Goal: Task Accomplishment & Management: Complete application form

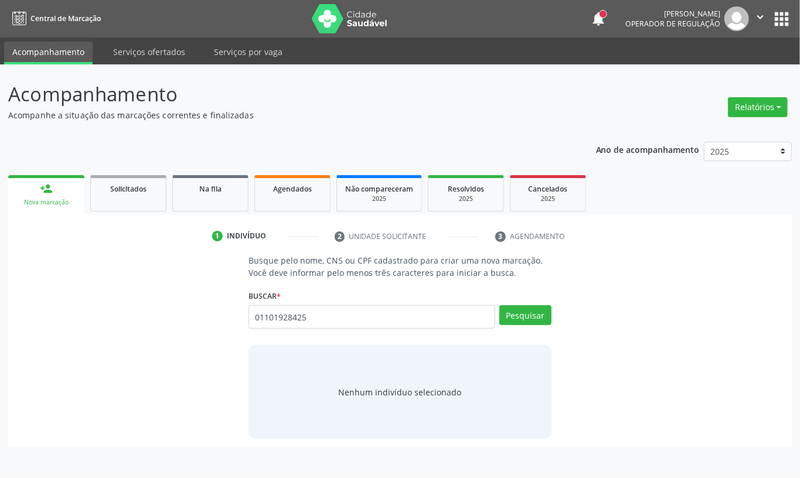
drag, startPoint x: 123, startPoint y: 306, endPoint x: 70, endPoint y: 306, distance: 52.8
click at [74, 306] on div "Busque pelo nome, CNS ou CPF cadastrado para criar uma nova marcação. Você deve…" at bounding box center [399, 346] width 767 height 185
type input "01101928425"
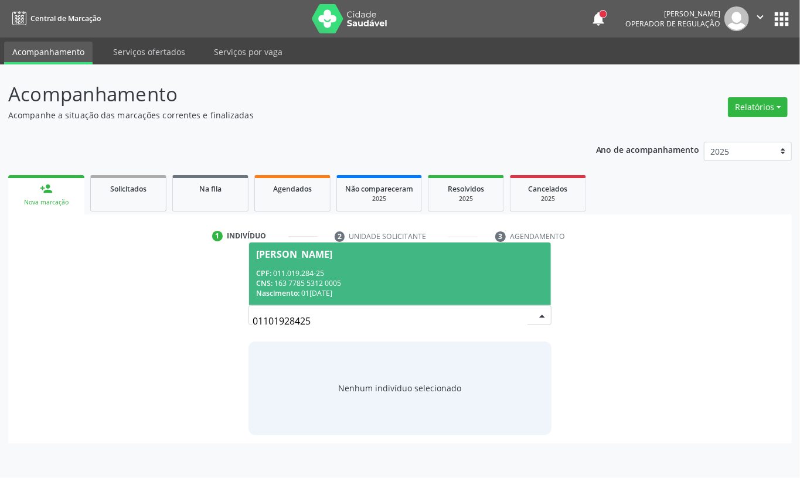
click at [388, 271] on div "CPF: 011.019.284-25" at bounding box center [400, 274] width 288 height 10
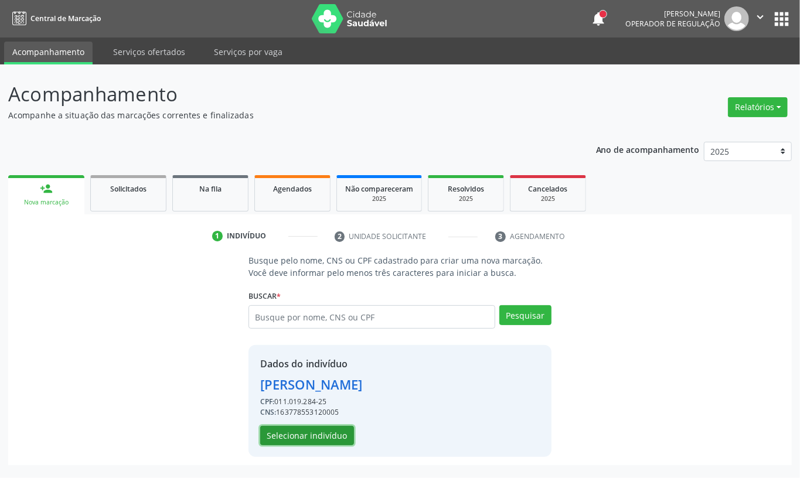
click at [305, 439] on button "Selecionar indivíduo" at bounding box center [307, 436] width 94 height 20
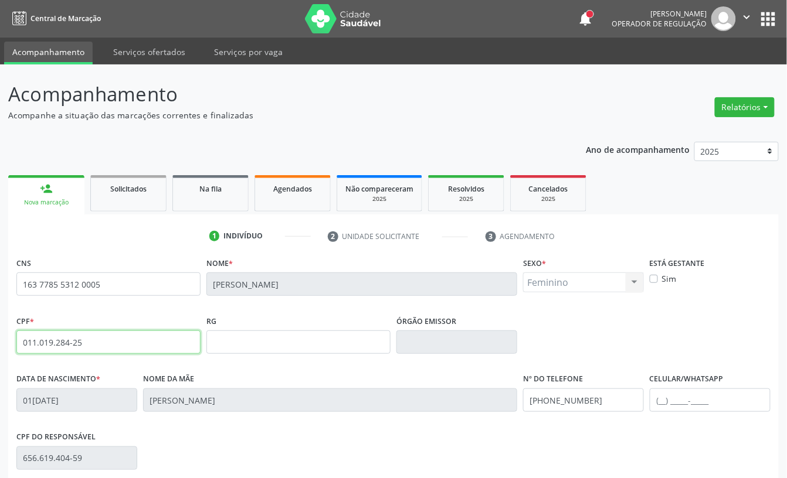
drag, startPoint x: 107, startPoint y: 332, endPoint x: 97, endPoint y: 338, distance: 11.9
click at [98, 337] on input "011.019.284-25" at bounding box center [108, 342] width 184 height 23
drag, startPoint x: 97, startPoint y: 338, endPoint x: 0, endPoint y: 335, distance: 96.8
click at [0, 335] on div "Acompanhamento Acompanhe a situação das marcações correntes e finalizadas Relat…" at bounding box center [393, 349] width 787 height 571
paste input "00.273.004-98"
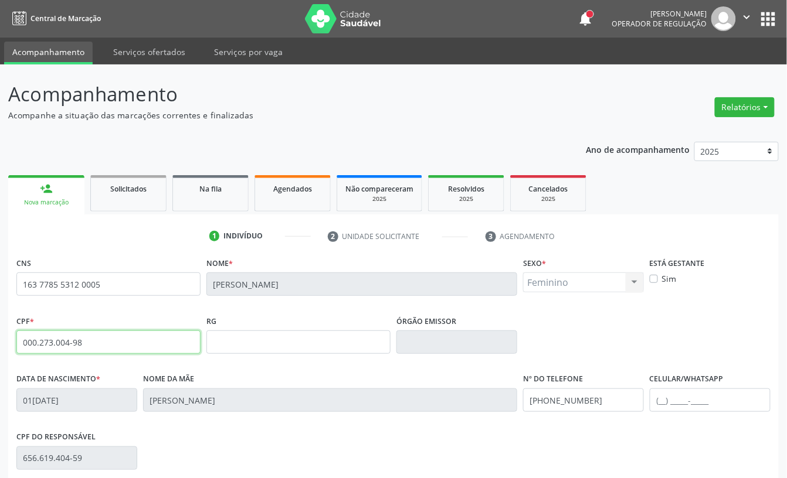
paste input "text"
drag, startPoint x: 64, startPoint y: 340, endPoint x: 0, endPoint y: 335, distance: 64.1
click at [0, 335] on div "Acompanhamento Acompanhe a situação das marcações correntes e finalizadas Relat…" at bounding box center [393, 349] width 787 height 571
type input "000.273.004-98"
click at [132, 277] on input "163 7785 5312 0005" at bounding box center [108, 284] width 184 height 23
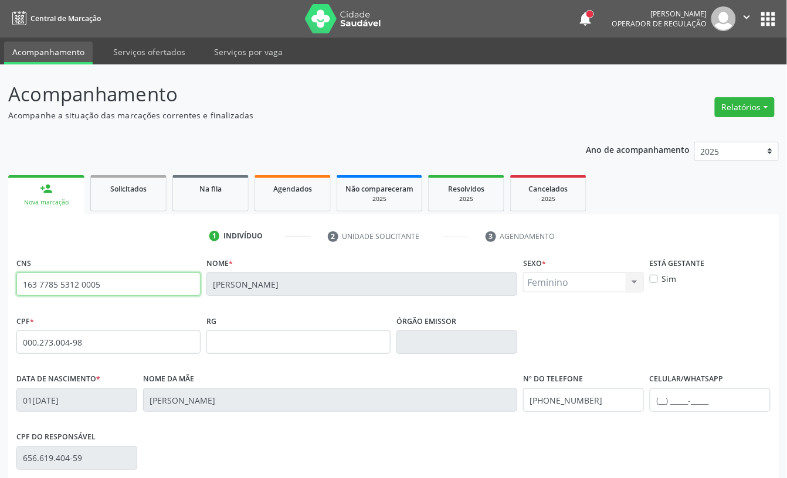
click at [132, 277] on input "163 7785 5312 0005" at bounding box center [108, 284] width 184 height 23
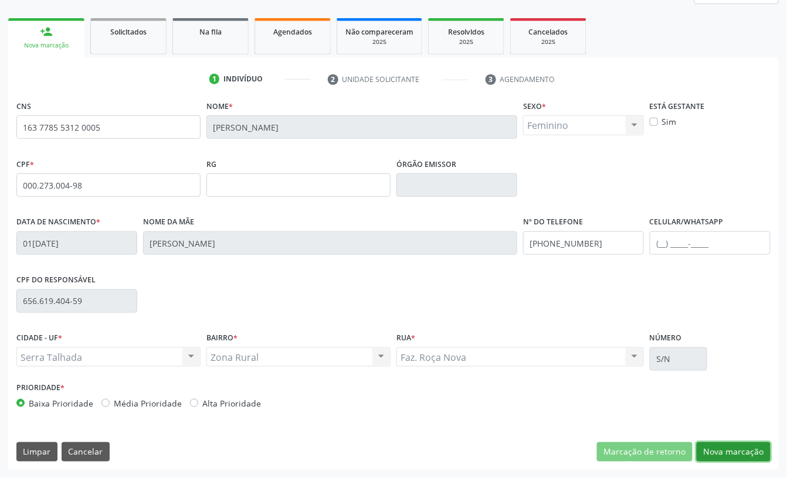
click at [701, 444] on button "Nova marcação" at bounding box center [733, 453] width 74 height 20
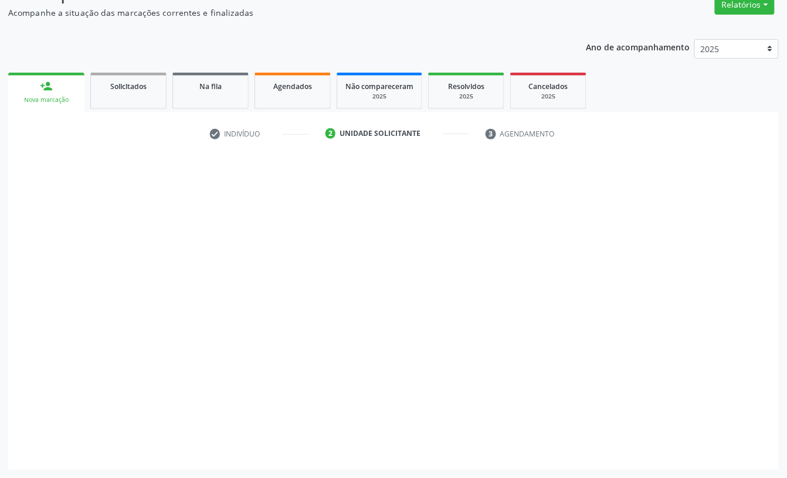
scroll to position [104, 0]
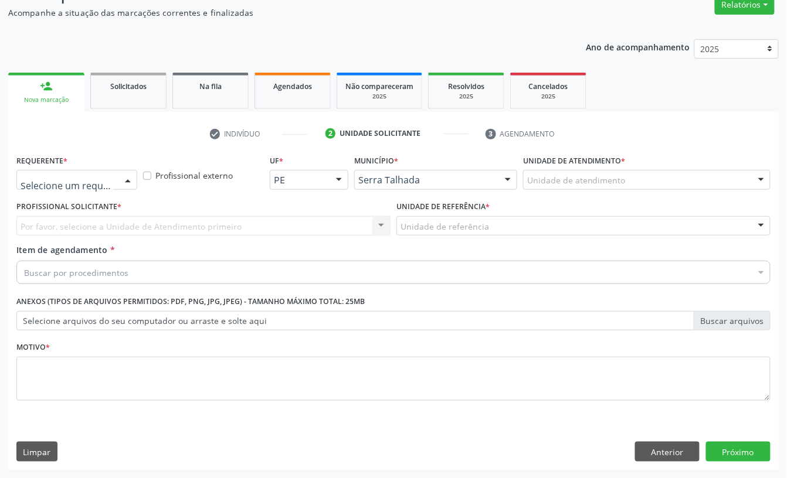
drag, startPoint x: 85, startPoint y: 178, endPoint x: 83, endPoint y: 201, distance: 22.3
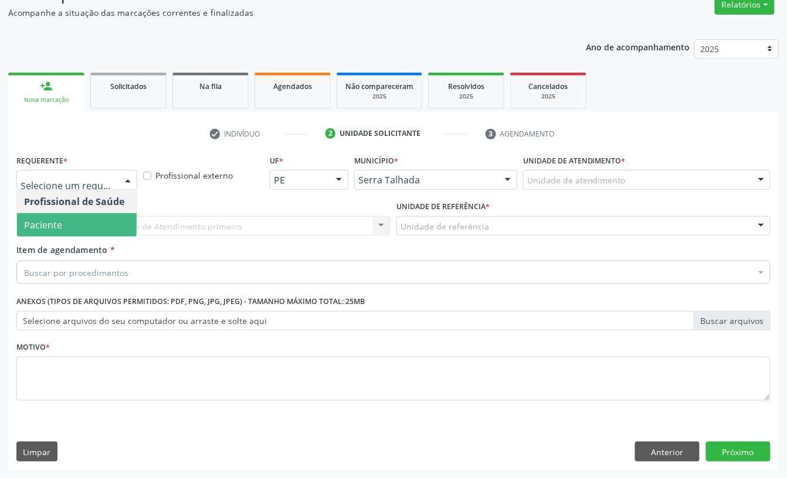
click at [77, 225] on span "Paciente" at bounding box center [77, 224] width 120 height 23
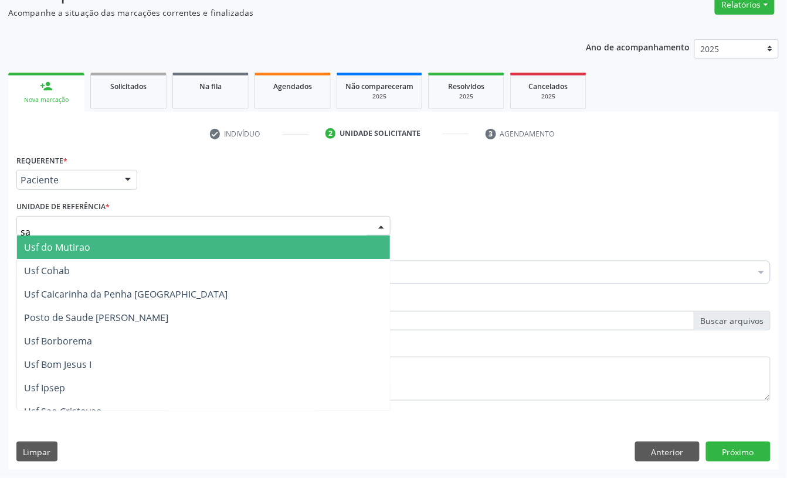
type input "sao"
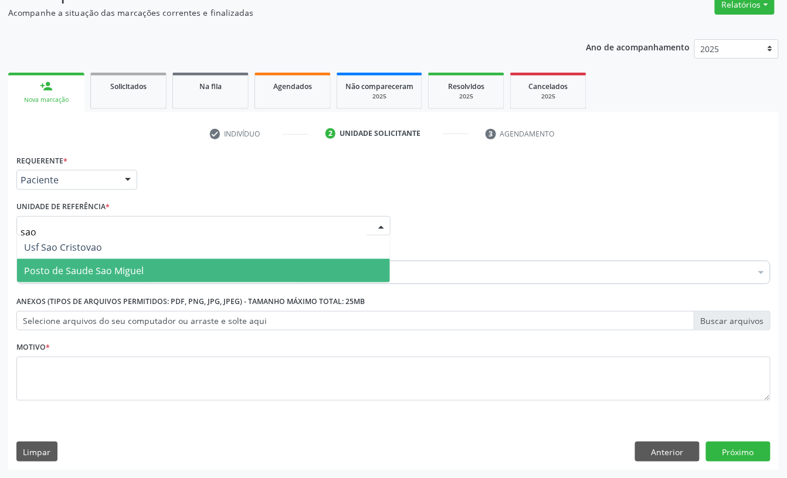
click at [97, 264] on span "Posto de Saude Sao Miguel" at bounding box center [84, 270] width 120 height 13
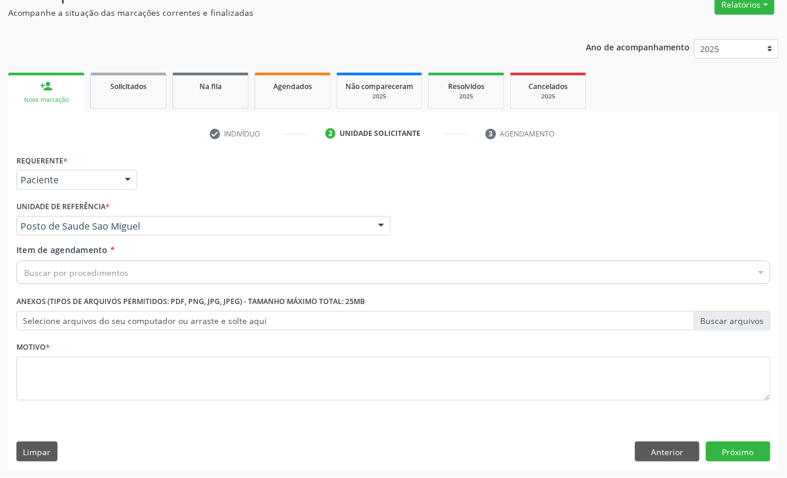
click at [97, 264] on div "Buscar por procedimentos" at bounding box center [393, 272] width 754 height 23
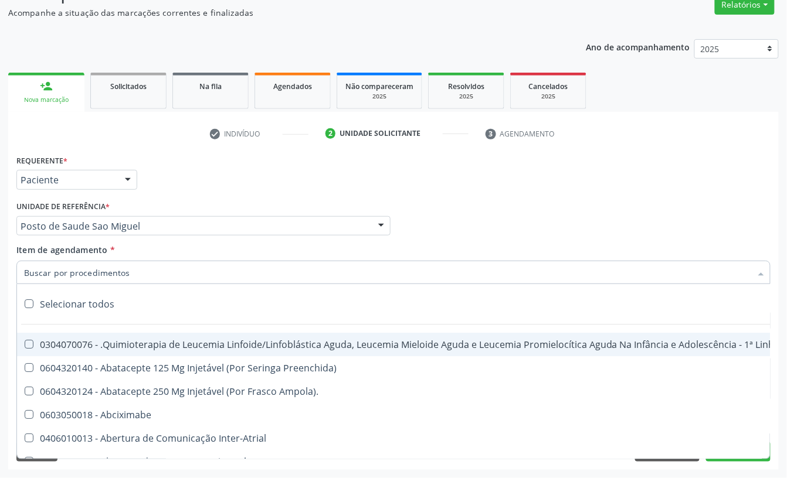
click at [99, 273] on input "Item de agendamento *" at bounding box center [387, 272] width 727 height 23
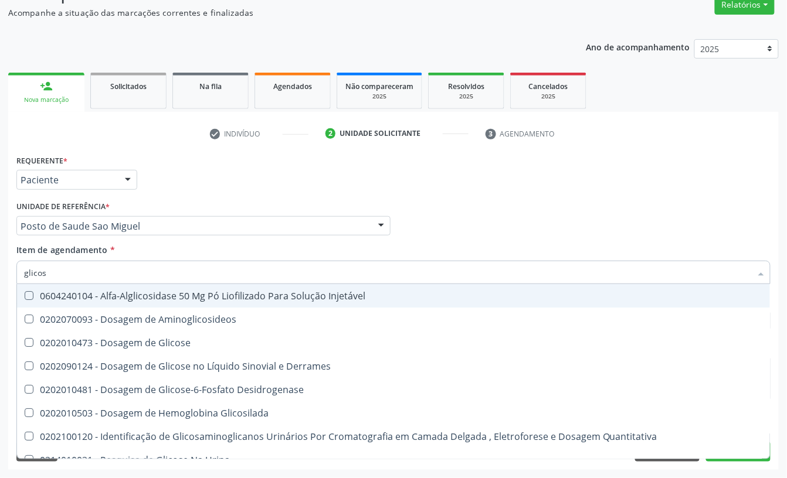
type input "glicose"
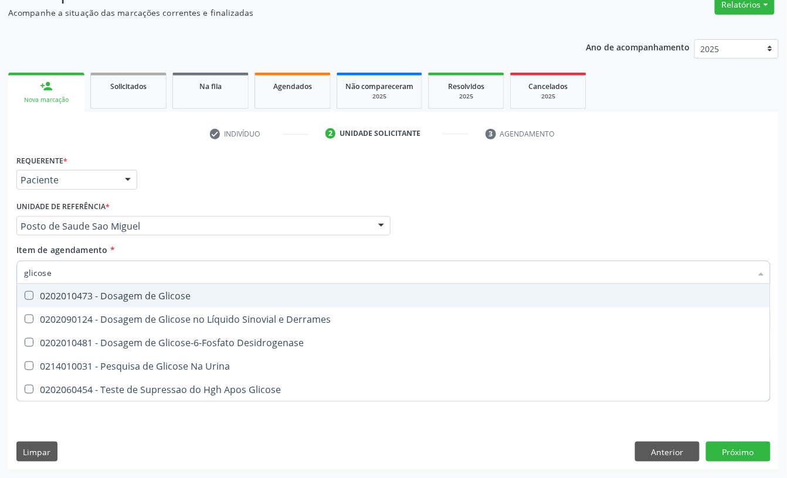
click at [93, 303] on span "0202010473 - Dosagem de Glicose" at bounding box center [393, 295] width 753 height 23
checkbox Glicose "true"
drag, startPoint x: 78, startPoint y: 263, endPoint x: 0, endPoint y: 265, distance: 78.0
click at [0, 265] on div "Acompanhamento Acompanhe a situação das marcações correntes e finalizadas Relat…" at bounding box center [393, 220] width 787 height 517
type input "aci"
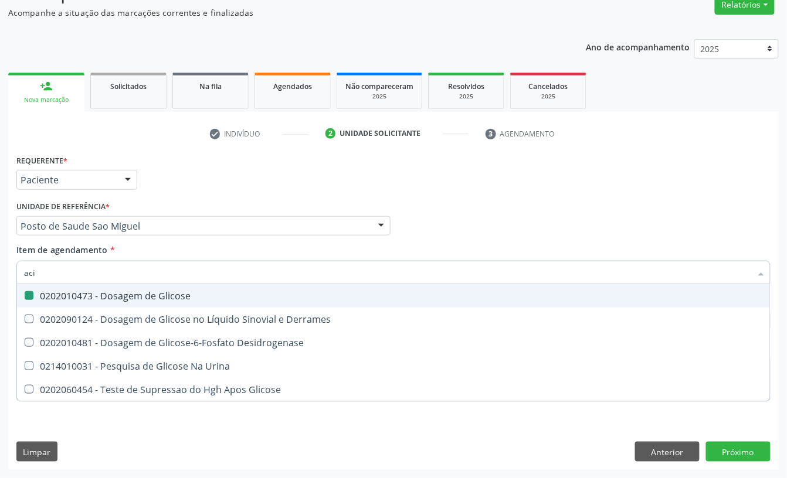
checkbox Glicose "false"
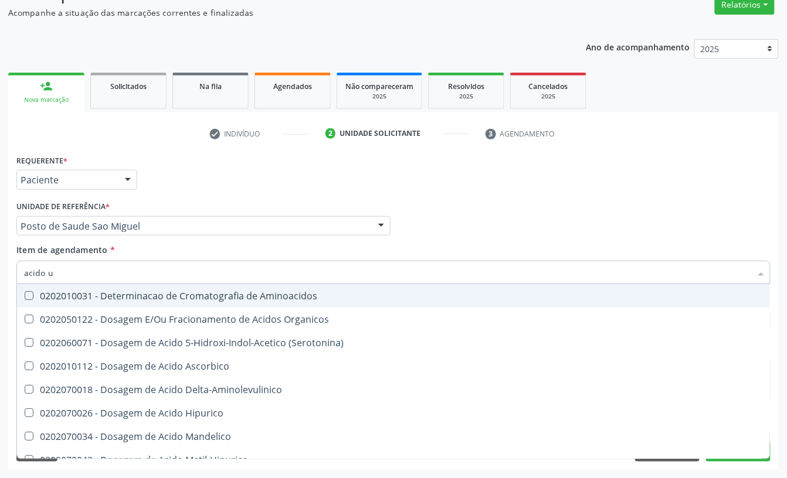
type input "acido u"
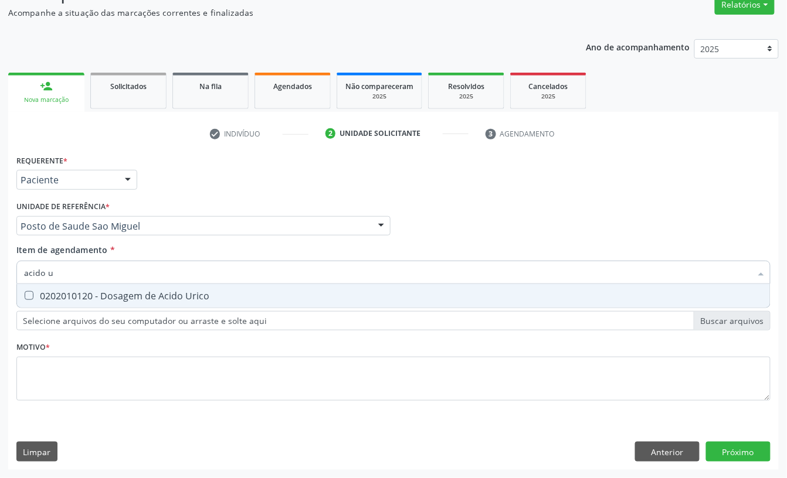
click at [46, 291] on div "0202010120 - Dosagem de Acido Urico" at bounding box center [393, 295] width 739 height 9
checkbox Urico "true"
drag, startPoint x: 69, startPoint y: 271, endPoint x: 0, endPoint y: 261, distance: 69.9
click at [1, 270] on div "Acompanhamento Acompanhe a situação das marcações correntes e finalizadas Relat…" at bounding box center [393, 220] width 787 height 517
type input "ce"
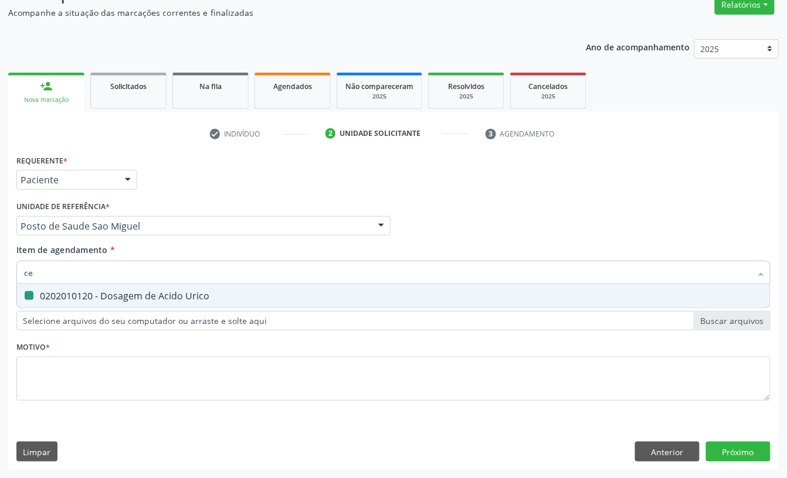
checkbox Urico "false"
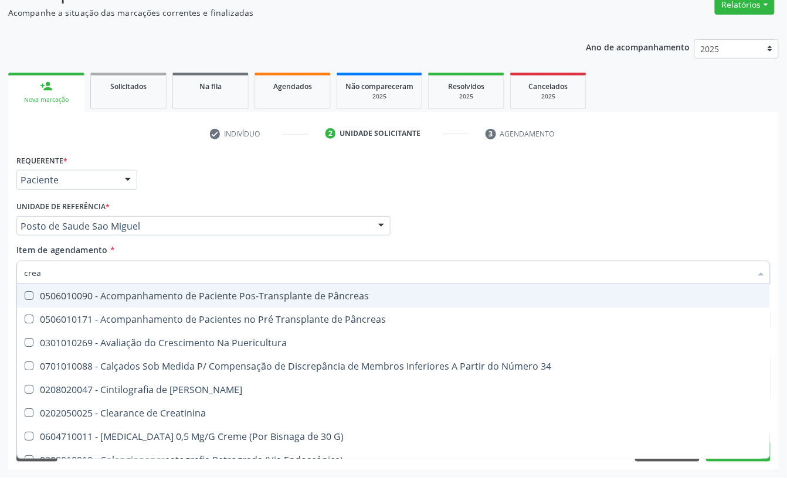
type input "creat"
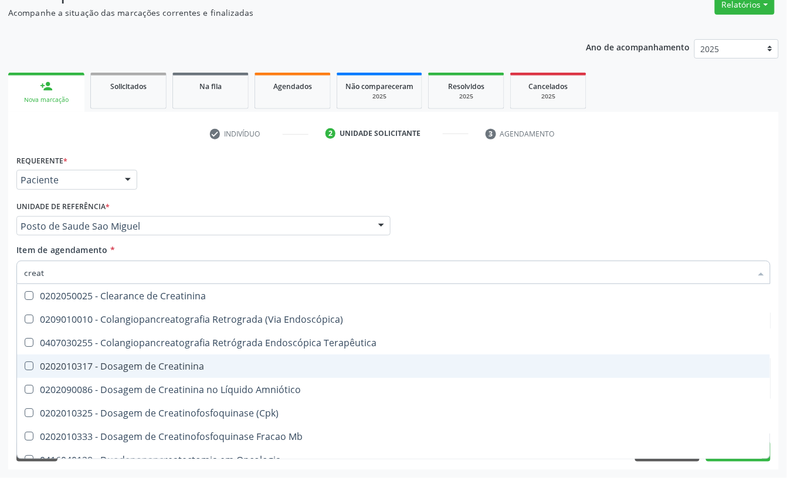
click at [54, 364] on div "0202010317 - Dosagem de Creatinina" at bounding box center [393, 366] width 739 height 9
checkbox Creatinina "true"
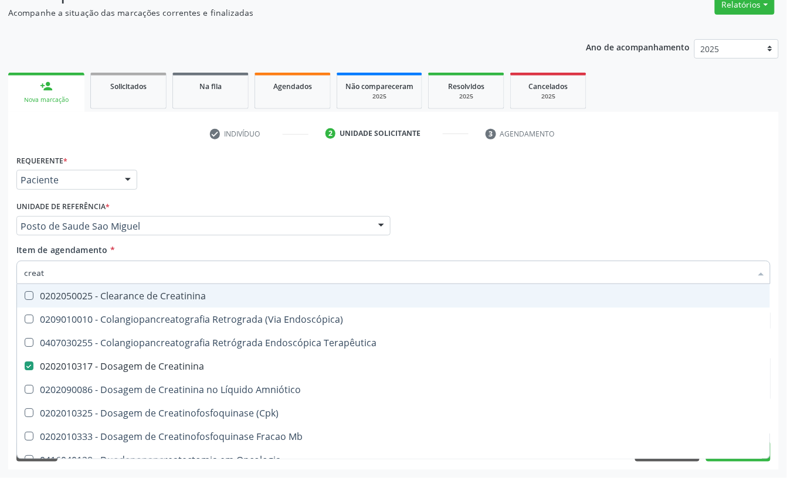
drag, startPoint x: 50, startPoint y: 276, endPoint x: 0, endPoint y: 273, distance: 50.5
click at [0, 275] on div "Acompanhamento Acompanhe a situação das marcações correntes e finalizadas Relat…" at bounding box center [393, 220] width 787 height 517
type input "ure"
checkbox Creatinina "false"
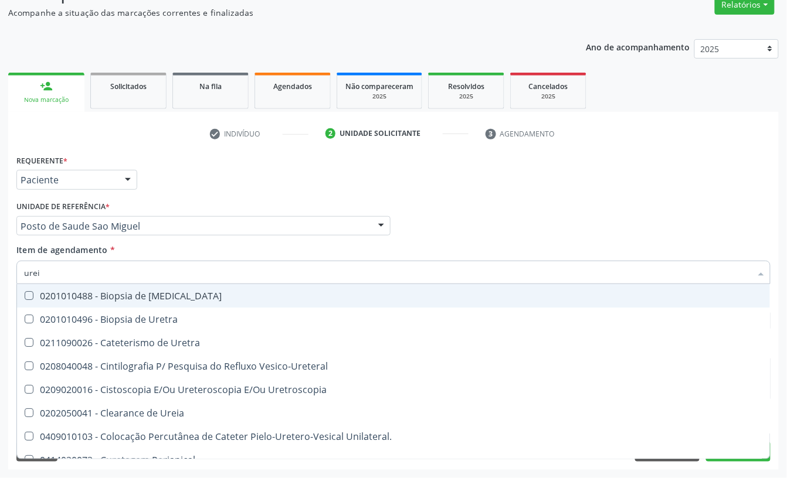
type input "ureia"
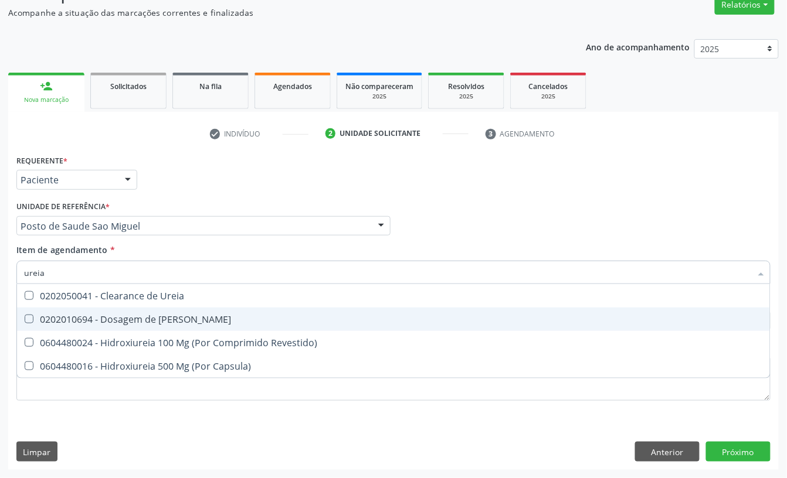
drag, startPoint x: 45, startPoint y: 314, endPoint x: 56, endPoint y: 278, distance: 38.0
click at [47, 310] on span "0202010694 - Dosagem de [PERSON_NAME]" at bounding box center [393, 319] width 753 height 23
checkbox Ureia "true"
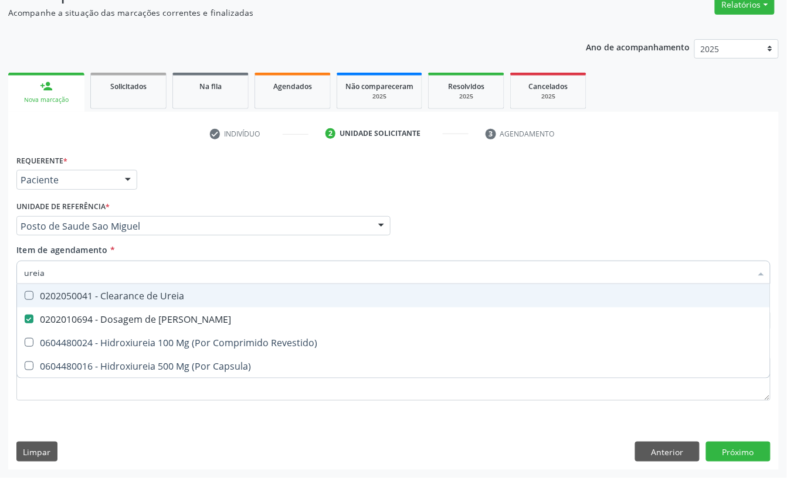
click at [0, 270] on div "Acompanhamento Acompanhe a situação das marcações correntes e finalizadas Relat…" at bounding box center [393, 220] width 787 height 517
type input "cole"
checkbox Ureia "false"
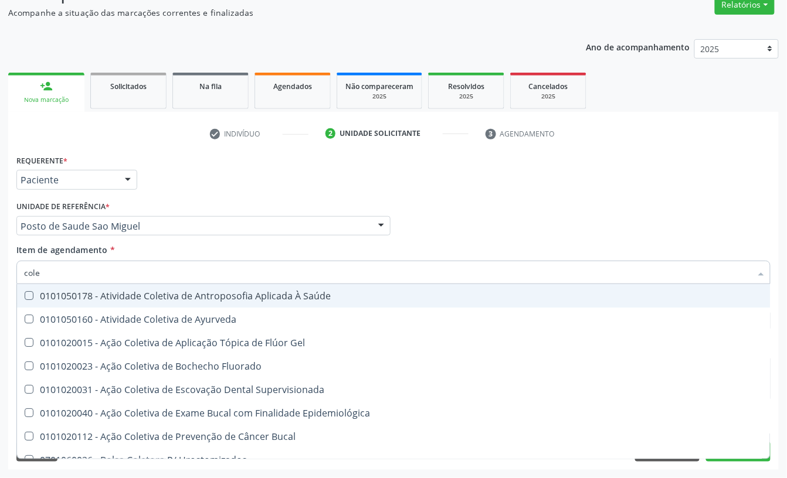
type input "coles"
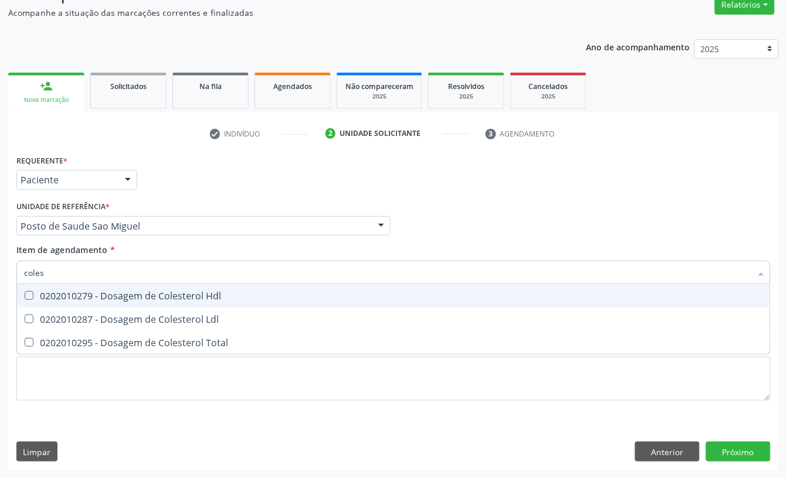
drag, startPoint x: 60, startPoint y: 289, endPoint x: 61, endPoint y: 306, distance: 17.0
click at [61, 291] on div "0202010279 - Dosagem de Colesterol Hdl" at bounding box center [393, 295] width 739 height 9
checkbox Hdl "true"
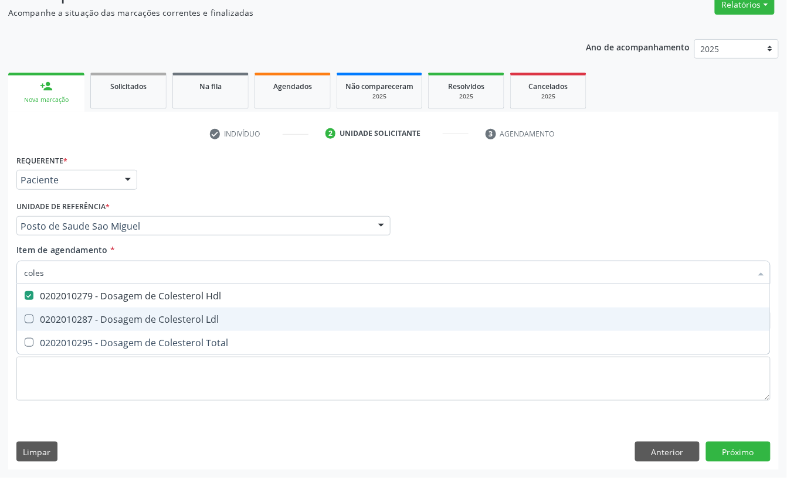
drag, startPoint x: 57, startPoint y: 321, endPoint x: 55, endPoint y: 335, distance: 14.3
click at [57, 322] on div "0202010287 - Dosagem de Colesterol Ldl" at bounding box center [393, 319] width 739 height 9
checkbox Ldl "true"
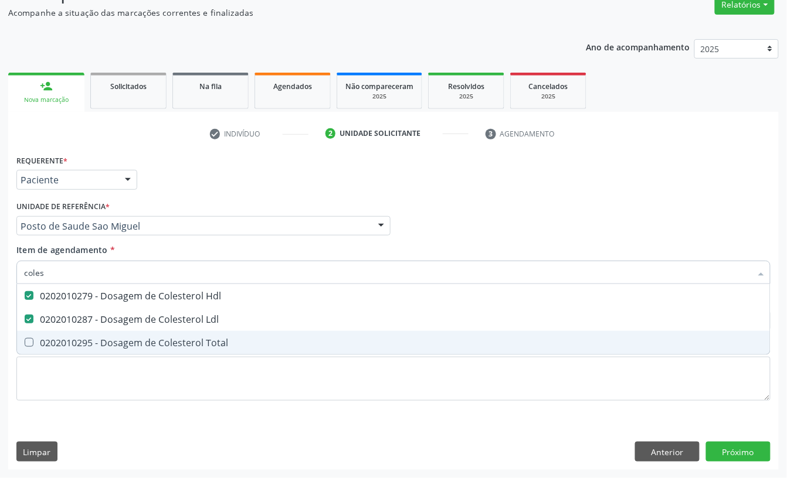
click at [55, 338] on div "0202010295 - Dosagem de Colesterol Total" at bounding box center [393, 342] width 739 height 9
checkbox Total "true"
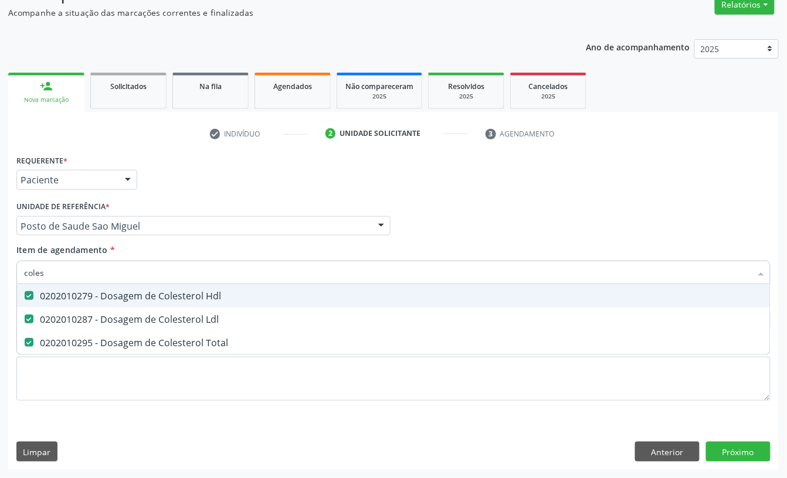
click at [0, 263] on div "Acompanhamento Acompanhe a situação das marcações correntes e finalizadas Relat…" at bounding box center [393, 220] width 787 height 517
type input "b"
checkbox Hdl "false"
checkbox Ldl "false"
checkbox Total "false"
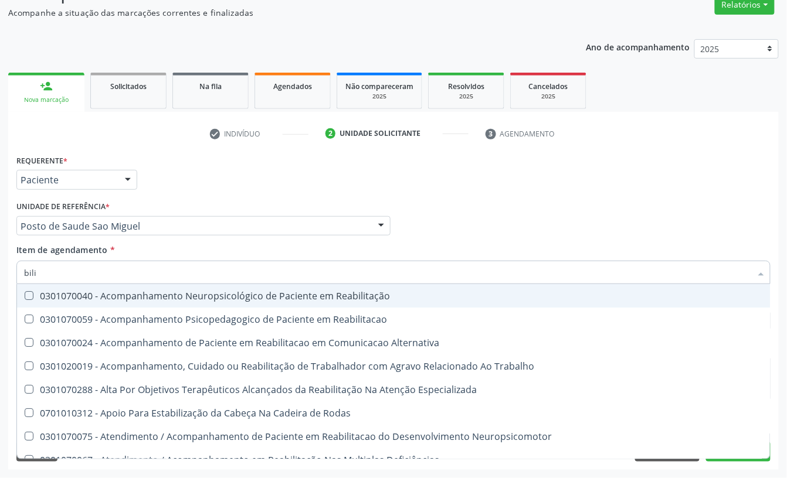
type input "bilir"
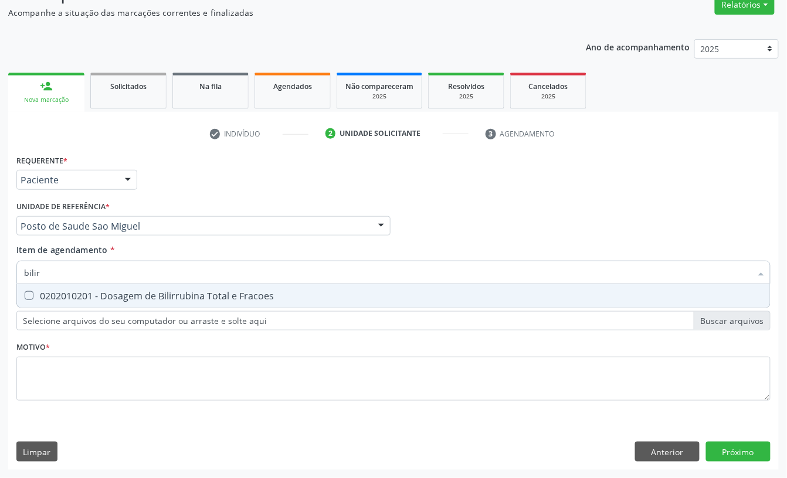
click at [69, 287] on span "0202010201 - Dosagem de Bilirrubina Total e Fracoes" at bounding box center [393, 295] width 753 height 23
checkbox Fracoes "true"
click at [69, 277] on input "bilir" at bounding box center [387, 272] width 727 height 23
type input "tg"
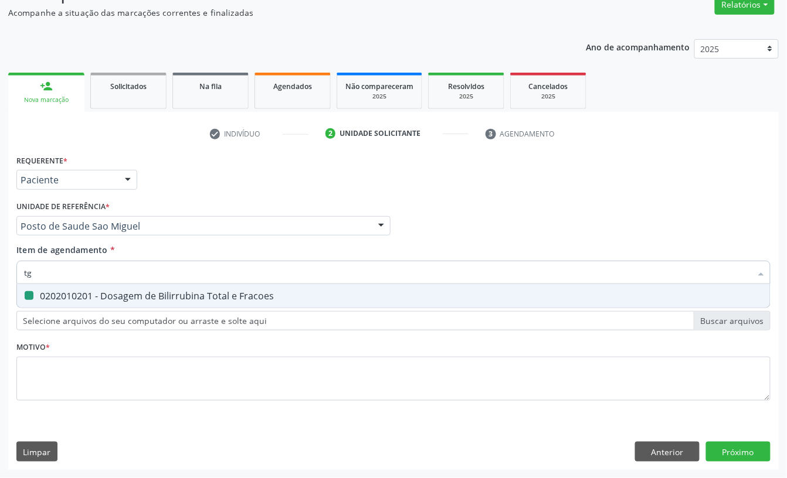
checkbox Fracoes "false"
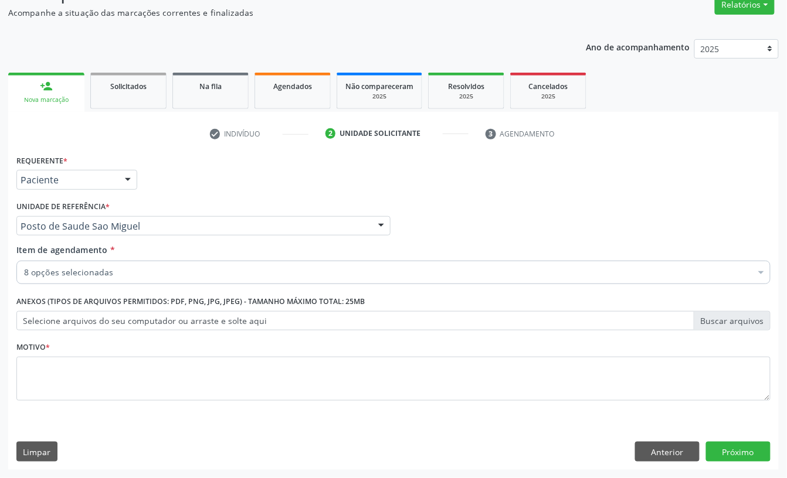
checkbox Glicose "true"
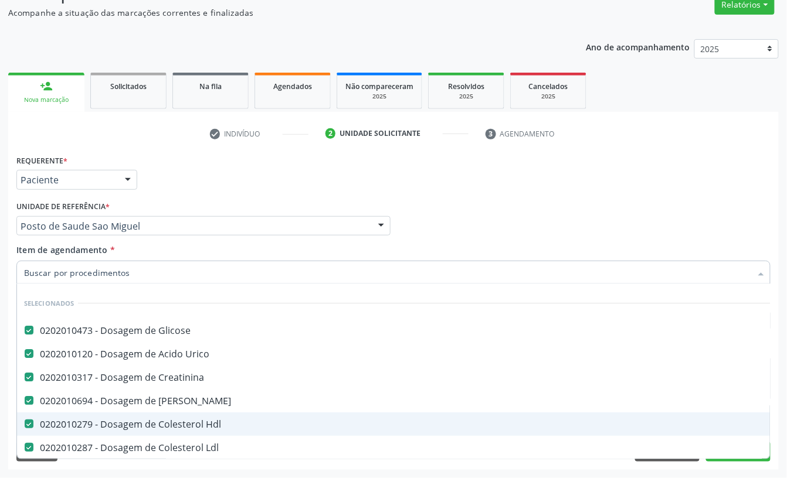
scroll to position [0, 0]
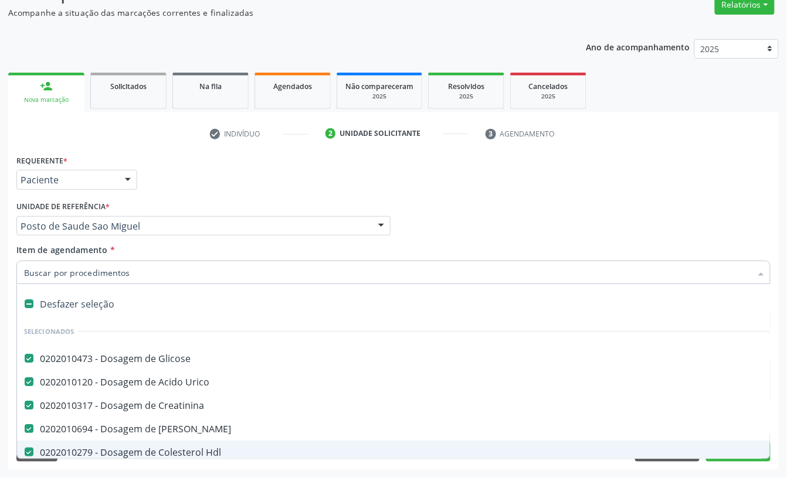
click at [143, 267] on input "Item de agendamento *" at bounding box center [387, 272] width 727 height 23
click at [688, 179] on div "Requerente * Paciente Profissional de Saúde Paciente Nenhum resultado encontrad…" at bounding box center [393, 175] width 760 height 46
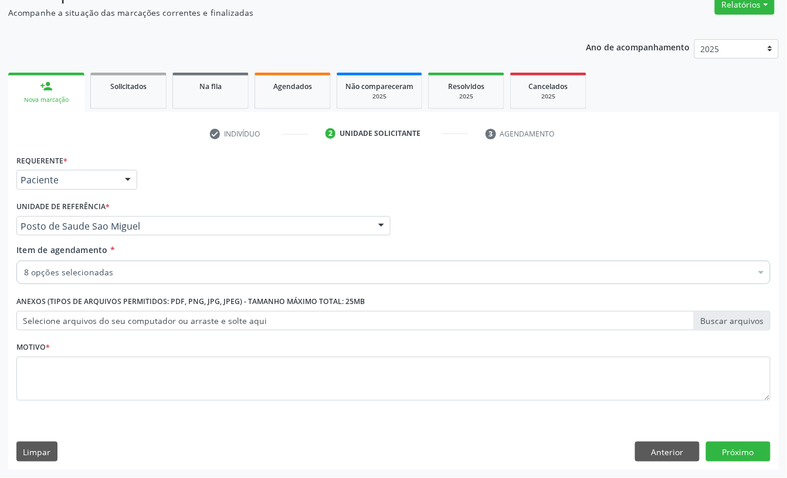
click at [312, 263] on div "8 opções selecionadas" at bounding box center [393, 272] width 754 height 23
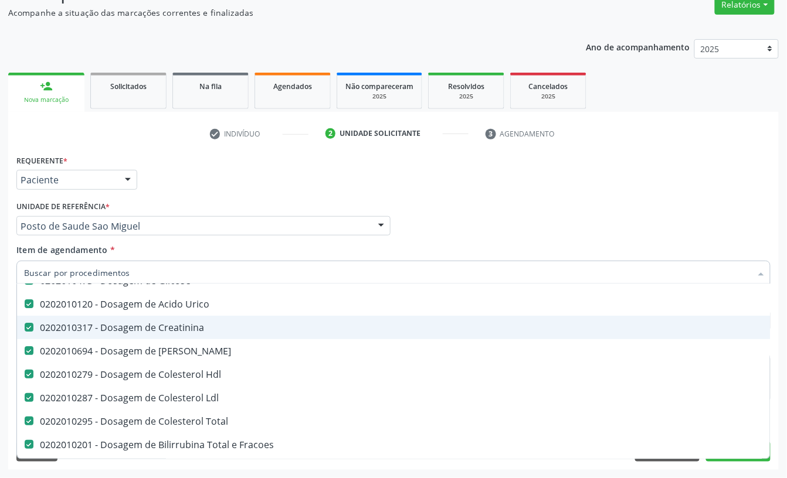
scroll to position [156, 0]
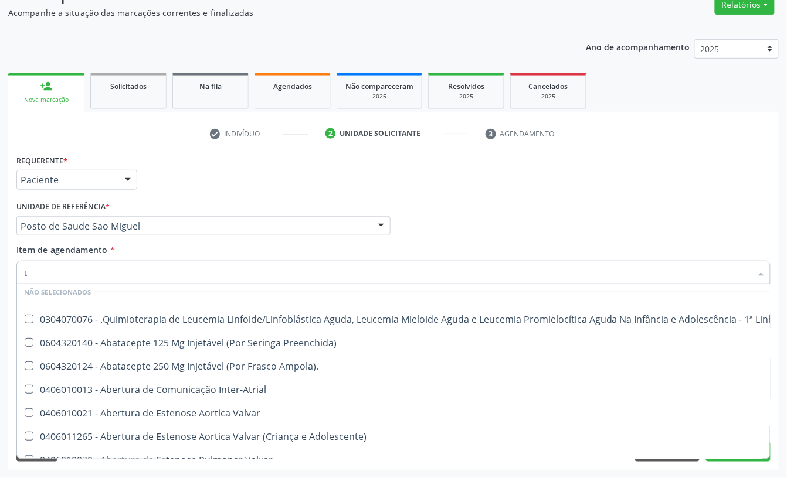
type input "tg"
checkbox Creatinina "false"
checkbox Hdl "false"
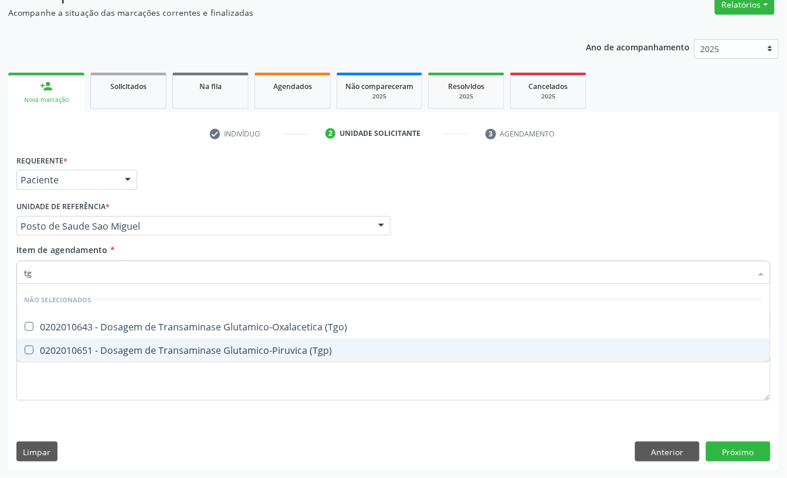
scroll to position [0, 0]
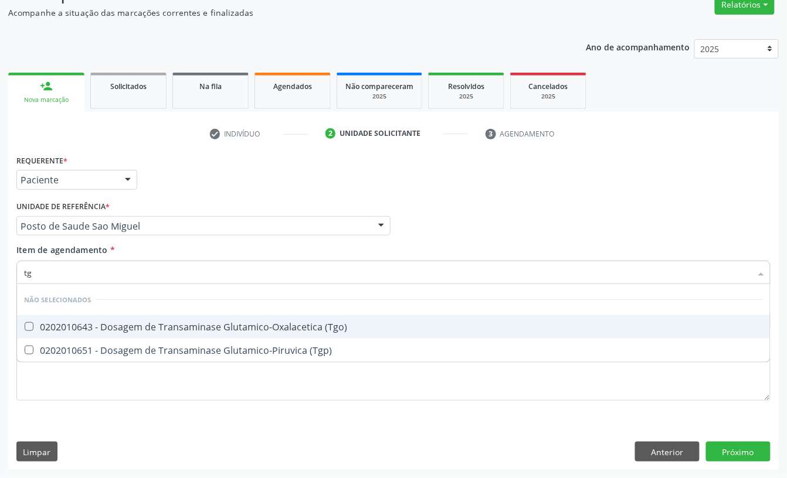
click at [287, 322] on div "0202010643 - Dosagem de Transaminase Glutamico-Oxalacetica (Tgo)" at bounding box center [393, 326] width 739 height 9
checkbox \(Tgo\) "true"
click at [317, 271] on input "tg" at bounding box center [387, 272] width 727 height 23
type input "trh"
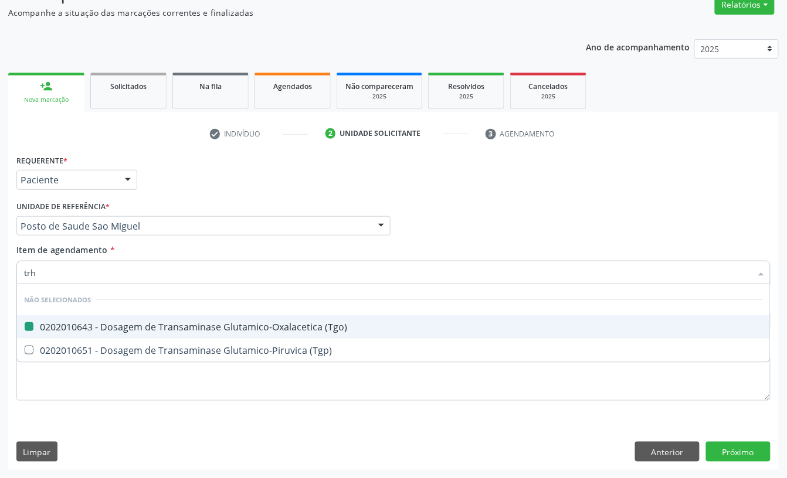
checkbox \(Tgo\) "false"
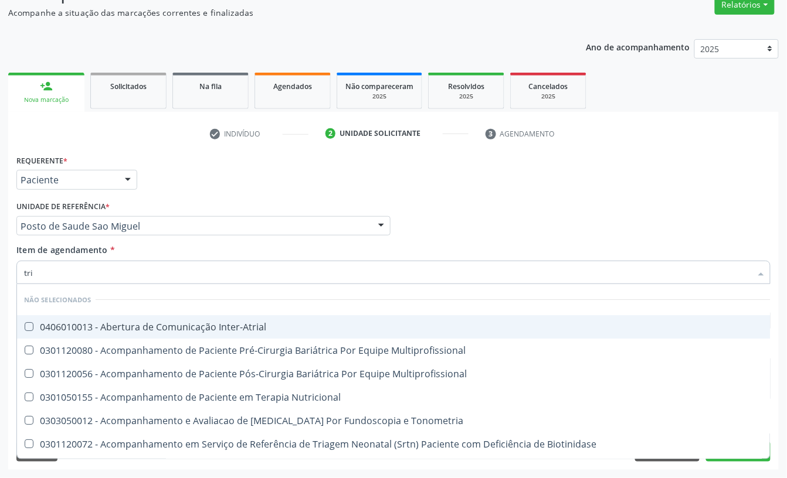
type input "trig"
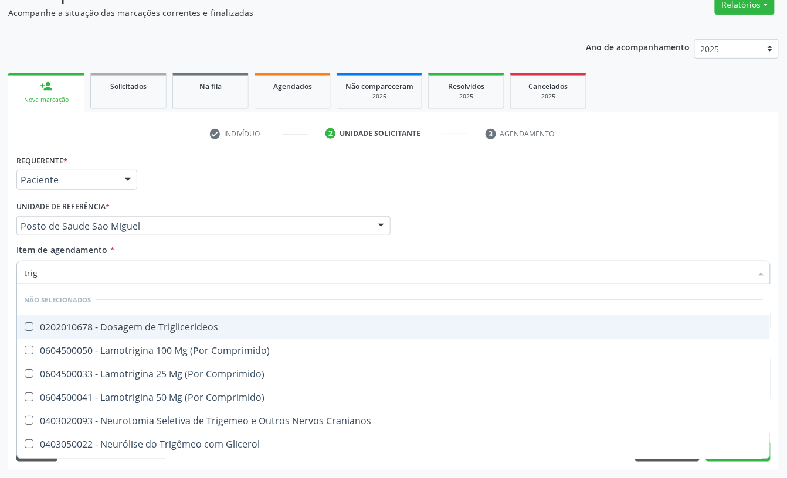
click at [236, 326] on div "0202010678 - Dosagem de Triglicerideos" at bounding box center [393, 326] width 739 height 9
checkbox Triglicerideos "true"
click at [253, 261] on input "trig" at bounding box center [387, 272] width 727 height 23
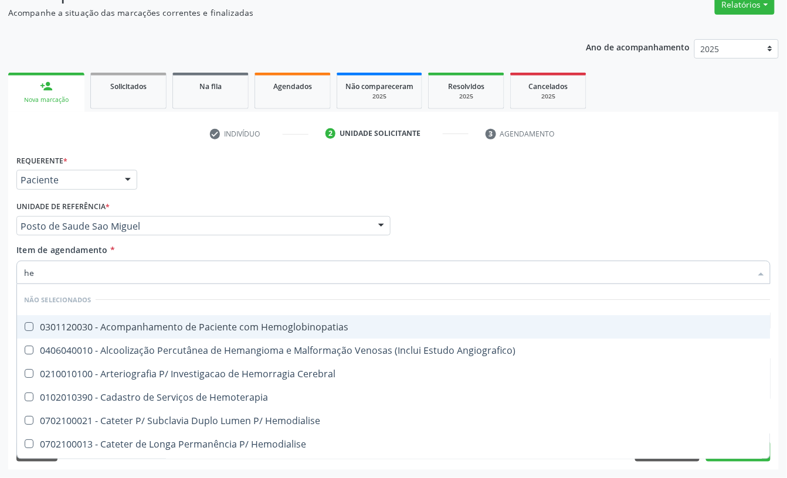
type input "hem"
checkbox Hemoglobinopatias "false"
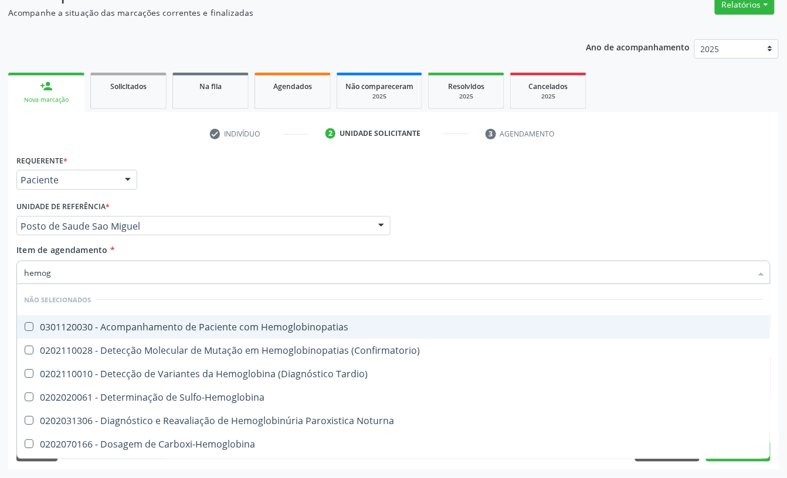
type input "hemogr"
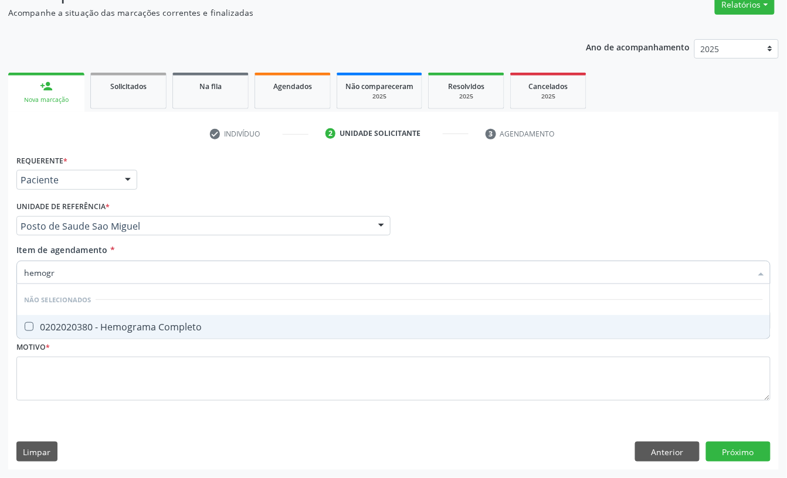
drag, startPoint x: 160, startPoint y: 326, endPoint x: 160, endPoint y: 320, distance: 6.4
click at [160, 325] on div "0202020380 - Hemograma Completo" at bounding box center [393, 326] width 739 height 9
checkbox Completo "true"
click at [174, 271] on input "hemogr" at bounding box center [387, 272] width 727 height 23
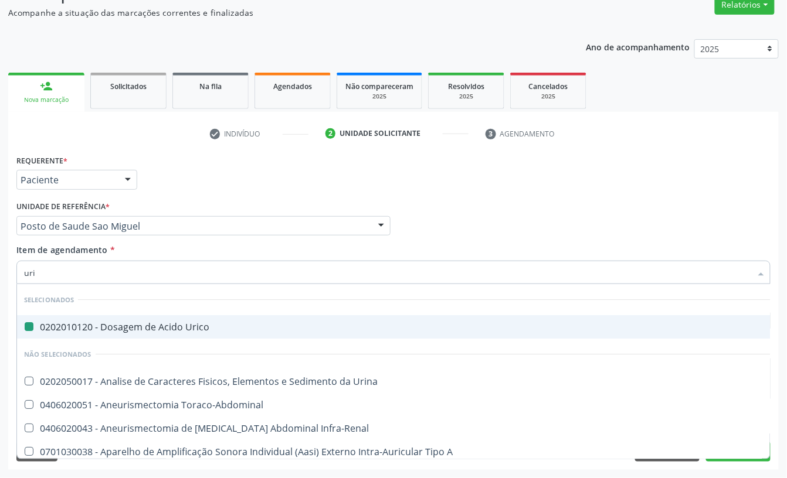
type input "urin"
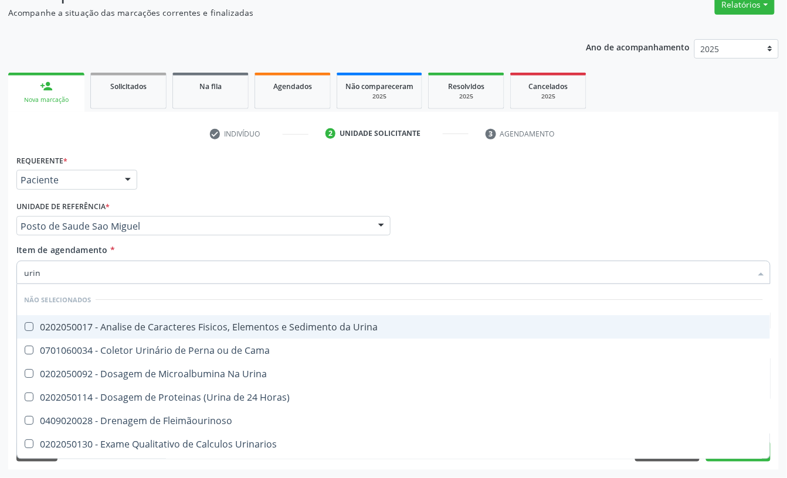
checkbox Urina "false"
type input "urina"
click at [186, 322] on div "0202050017 - Analise de Caracteres Fisicos, Elementos e Sedimento da Urina" at bounding box center [393, 326] width 739 height 9
checkbox Urina "true"
click at [172, 271] on input "urina" at bounding box center [387, 272] width 727 height 23
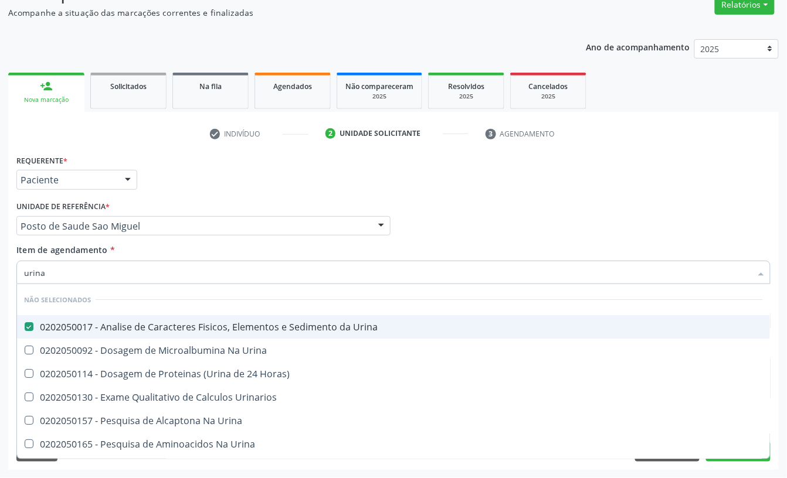
click at [172, 271] on input "urina" at bounding box center [387, 272] width 727 height 23
type input "paras"
checkbox Urina "false"
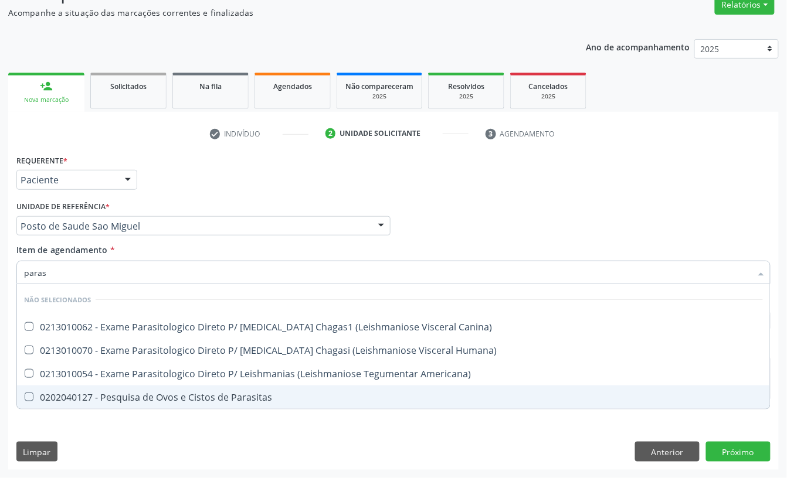
click at [175, 386] on span "0202040127 - Pesquisa de Ovos e Cistos de Parasitas" at bounding box center [393, 397] width 753 height 23
checkbox Parasitas "true"
click at [279, 440] on div "Requerente * Paciente Profissional de Saúde Paciente Nenhum resultado encontrad…" at bounding box center [393, 311] width 770 height 318
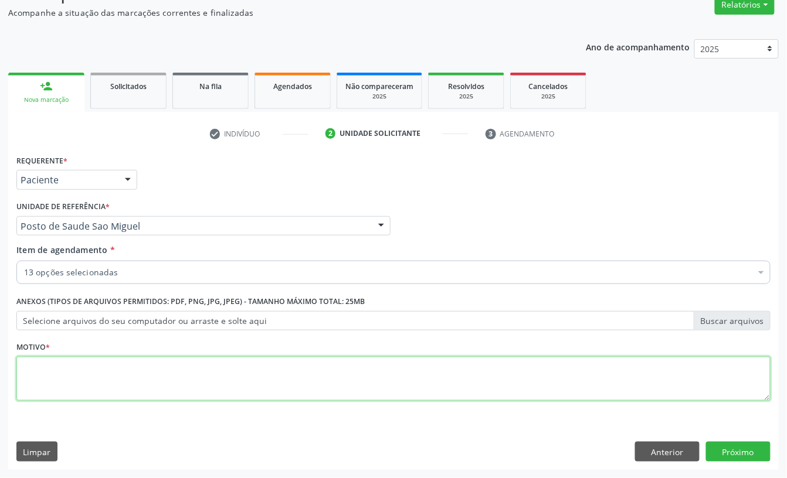
click at [254, 369] on textarea at bounding box center [393, 379] width 754 height 45
type textarea "."
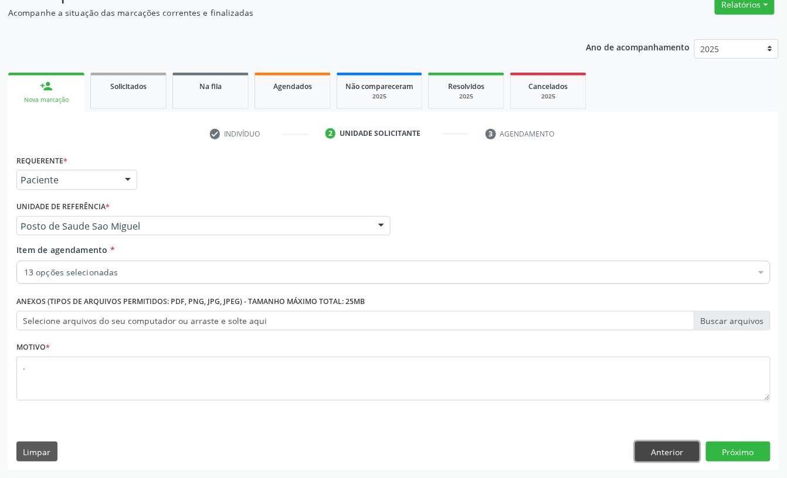
click at [683, 448] on button "Anterior" at bounding box center [667, 452] width 64 height 20
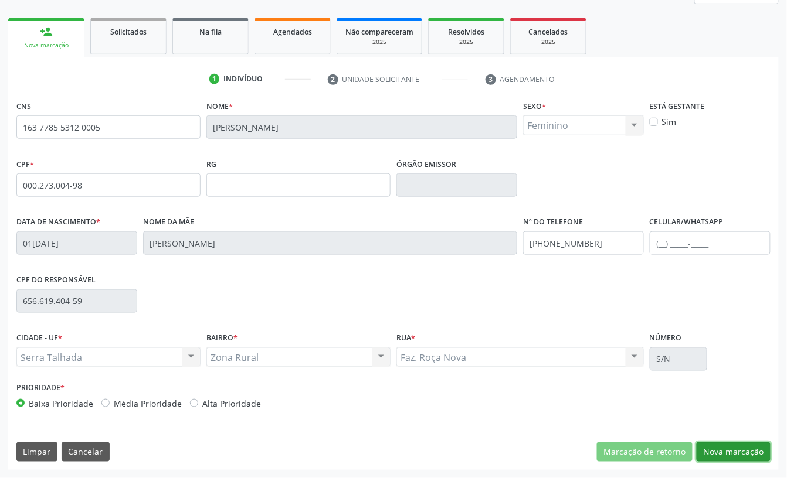
click at [747, 446] on button "Nova marcação" at bounding box center [733, 453] width 74 height 20
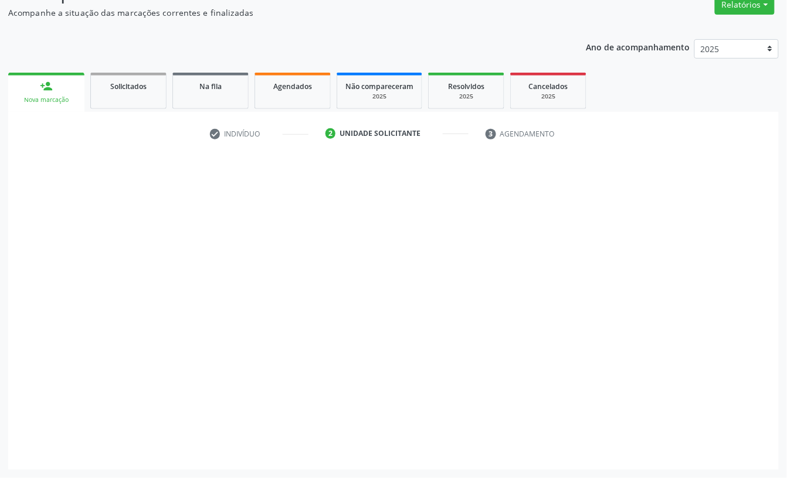
scroll to position [104, 0]
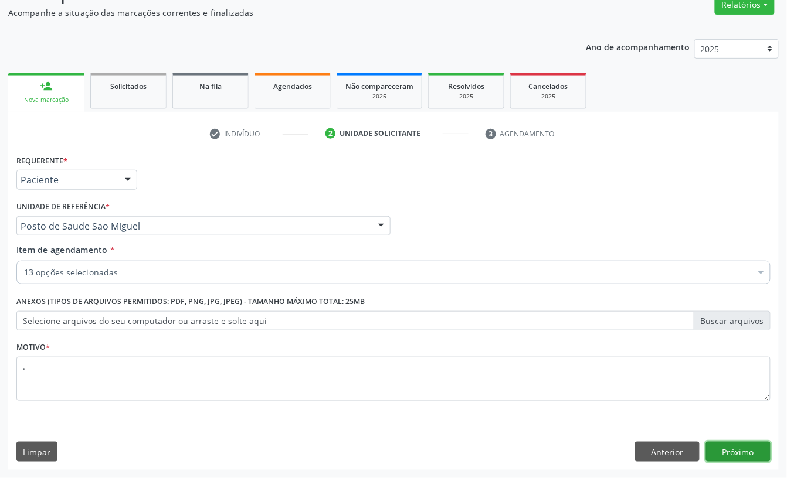
click at [745, 442] on button "Próximo" at bounding box center [738, 452] width 64 height 20
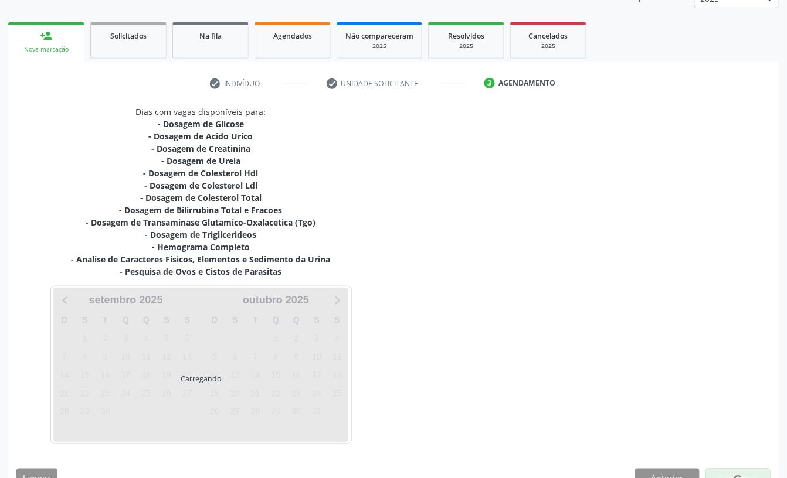
scroll to position [181, 0]
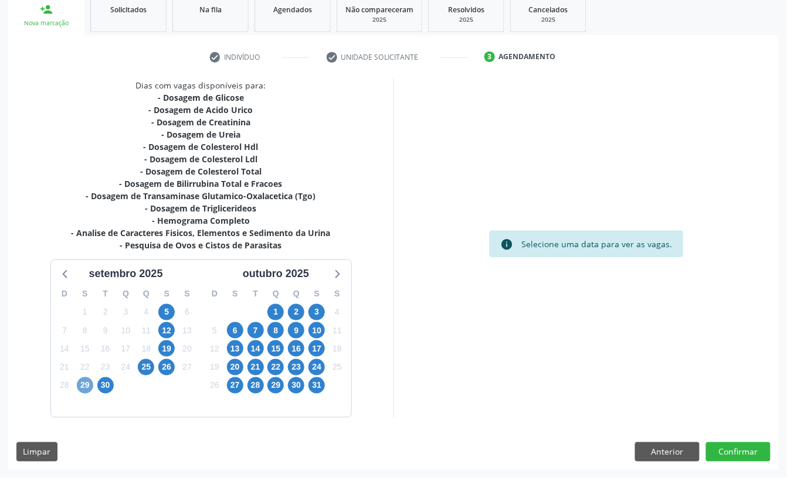
click at [82, 385] on span "29" at bounding box center [85, 386] width 16 height 16
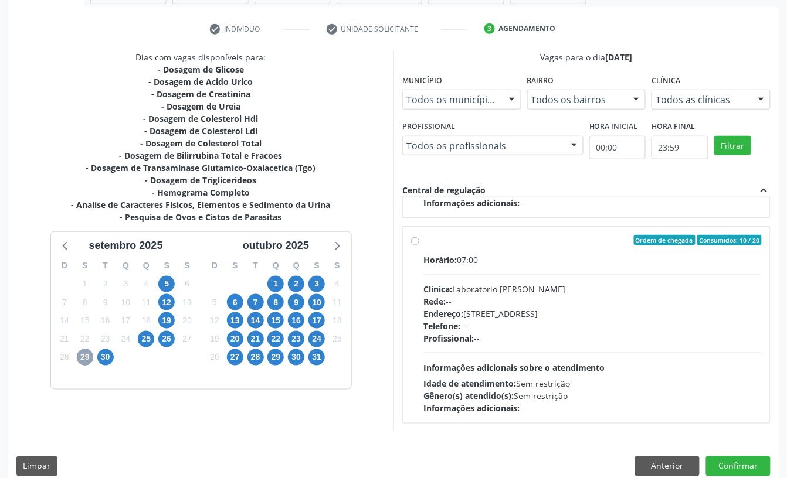
scroll to position [223, 0]
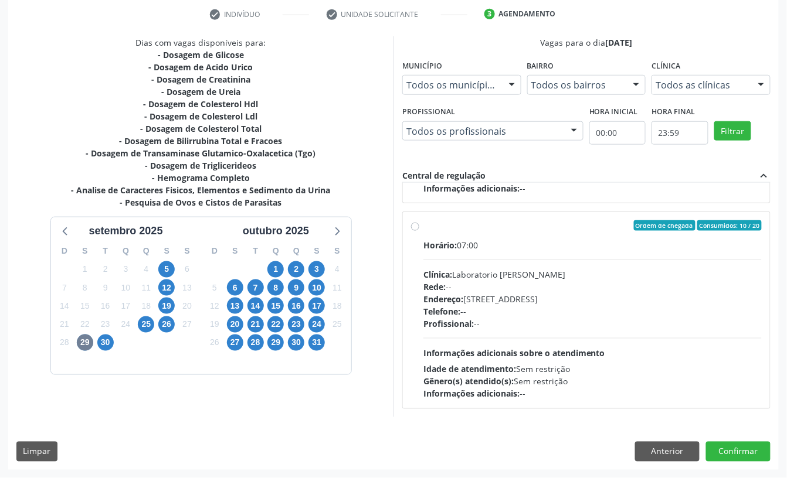
drag, startPoint x: 543, startPoint y: 340, endPoint x: 599, endPoint y: 381, distance: 69.7
click at [543, 341] on div "Horário: 07:00 Clínica: Laboratorio [PERSON_NAME]: -- Endereço: [STREET_ADDRESS…" at bounding box center [592, 319] width 338 height 161
click at [419, 231] on input "Ordem de chegada Consumidos: 10 / 20 Horário: 07:00 Clínica: Laboratorio [PERSO…" at bounding box center [415, 225] width 8 height 11
radio input "true"
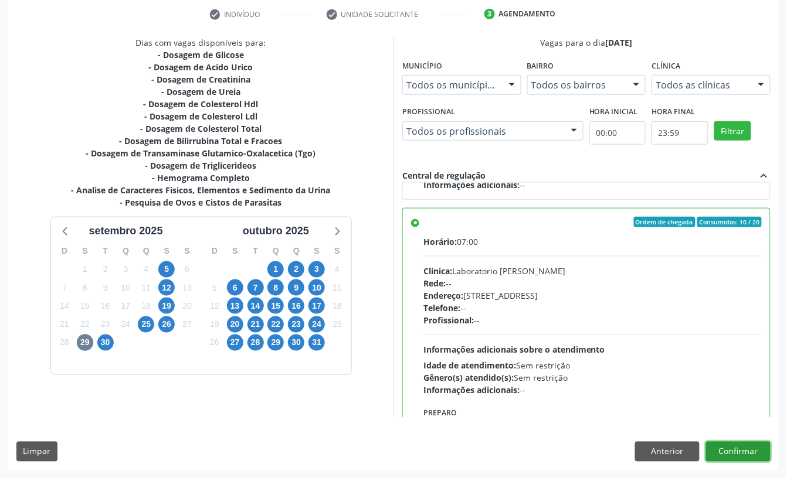
click at [742, 453] on button "Confirmar" at bounding box center [738, 452] width 64 height 20
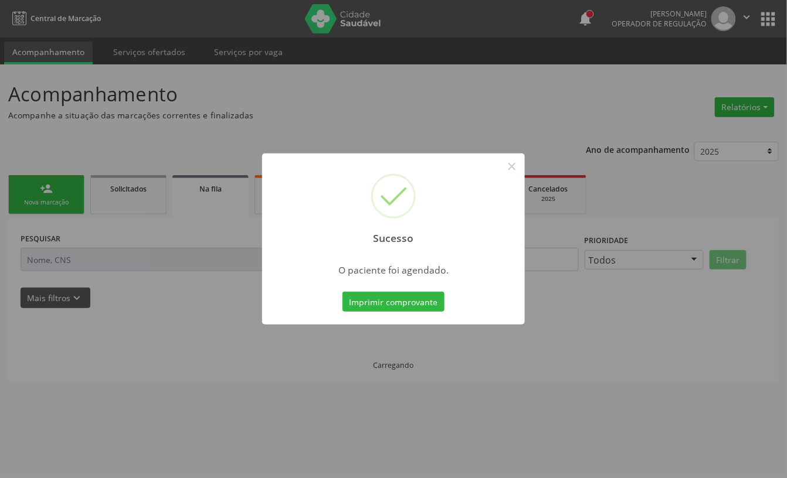
scroll to position [0, 0]
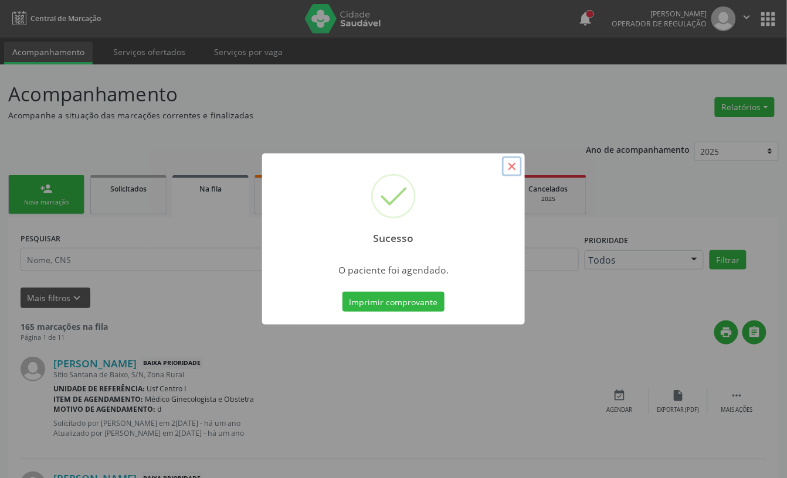
click at [509, 165] on button "×" at bounding box center [512, 167] width 20 height 20
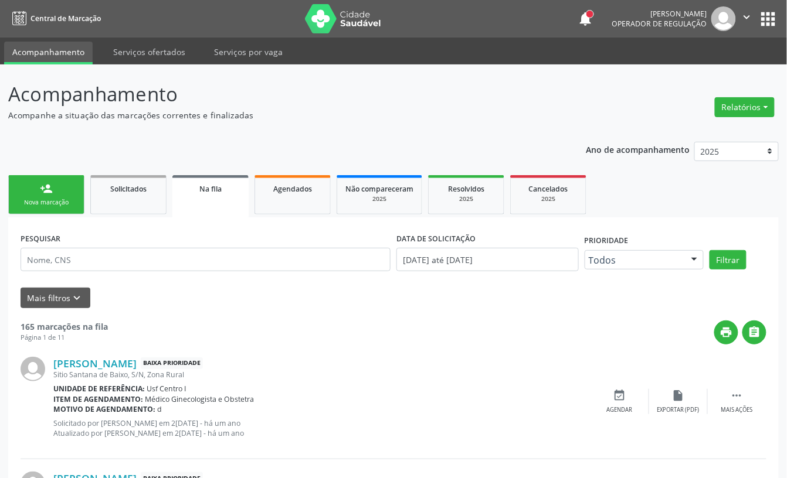
click at [40, 190] on div "person_add" at bounding box center [46, 188] width 13 height 13
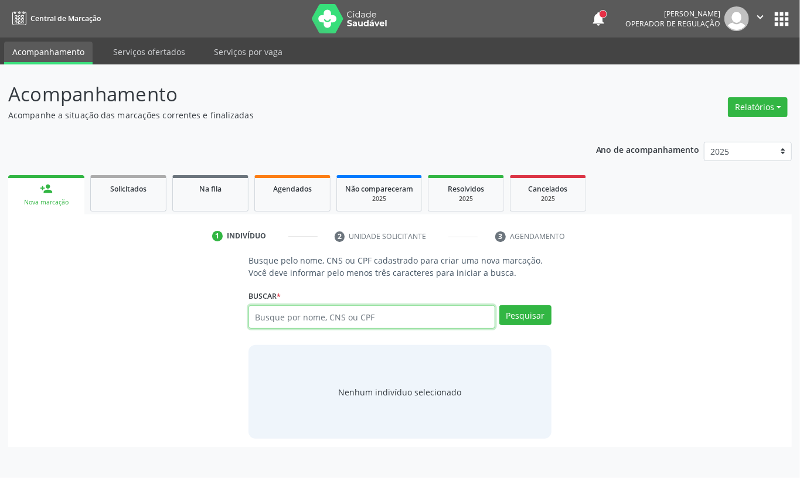
click at [389, 314] on input "text" at bounding box center [372, 316] width 247 height 23
paste input "163 7785 5312 0005"
type input "163 7785 5312 0005"
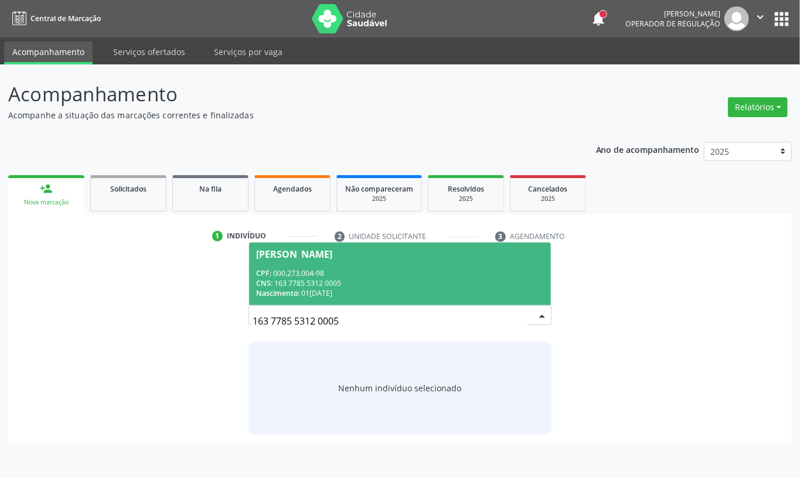
drag, startPoint x: 358, startPoint y: 285, endPoint x: 355, endPoint y: 292, distance: 7.6
click at [357, 284] on div "CNS: 163 7785 5312 0005" at bounding box center [400, 283] width 288 height 10
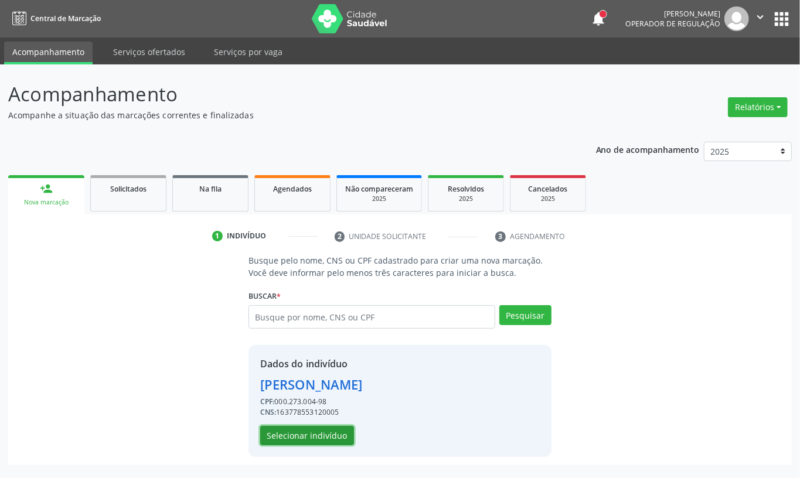
click at [287, 426] on button "Selecionar indivíduo" at bounding box center [307, 436] width 94 height 20
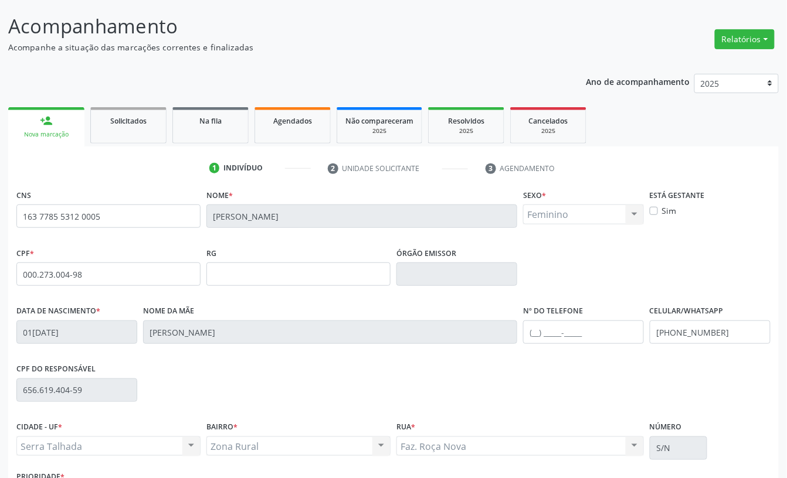
scroll to position [158, 0]
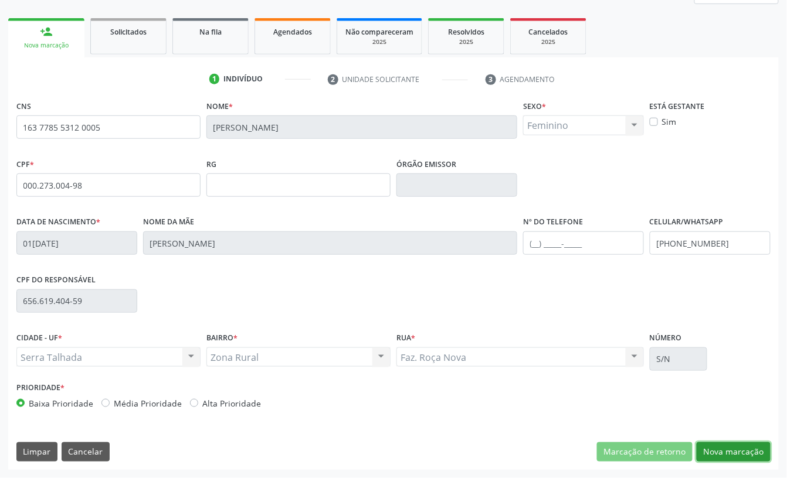
click at [736, 447] on button "Nova marcação" at bounding box center [733, 453] width 74 height 20
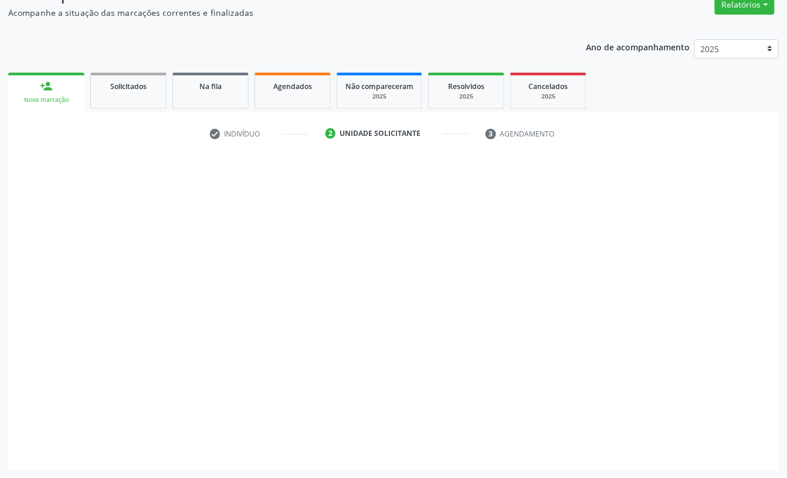
scroll to position [104, 0]
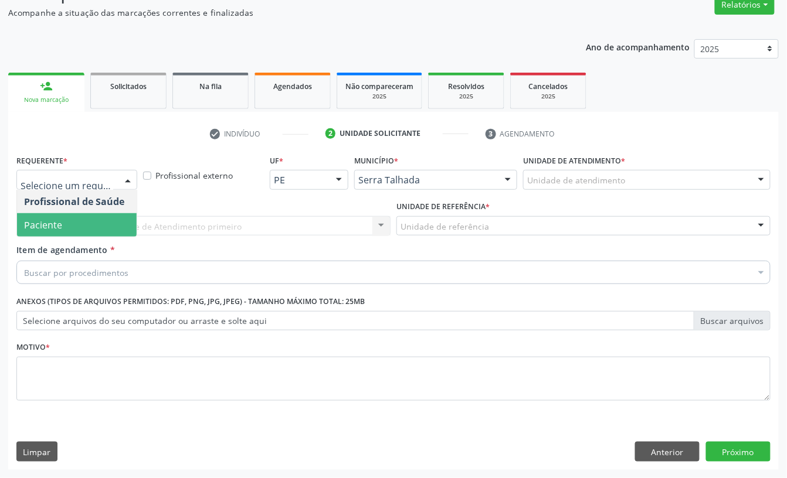
click at [54, 220] on span "Paciente" at bounding box center [43, 225] width 38 height 13
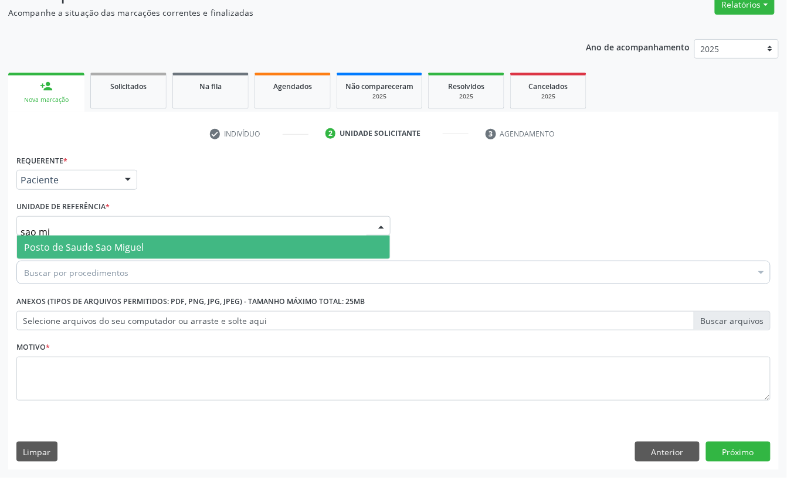
type input "sao mig"
click at [46, 244] on span "Posto de Saude Sao Miguel" at bounding box center [84, 247] width 120 height 13
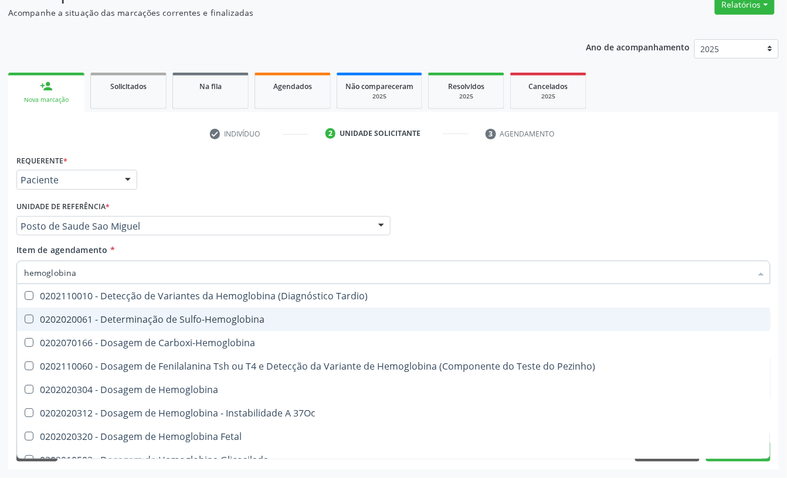
type input "hemoglobina g"
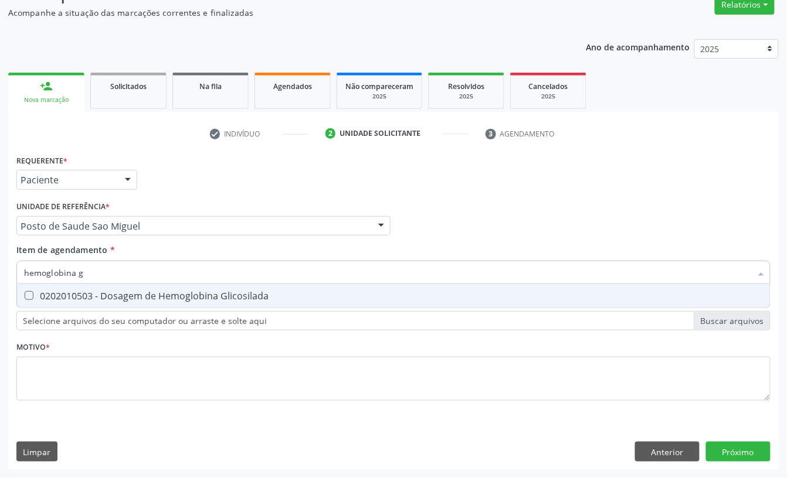
drag, startPoint x: 141, startPoint y: 291, endPoint x: 130, endPoint y: 299, distance: 13.5
click at [141, 293] on div "0202010503 - Dosagem de Hemoglobina Glicosilada" at bounding box center [393, 295] width 739 height 9
checkbox Glicosilada "true"
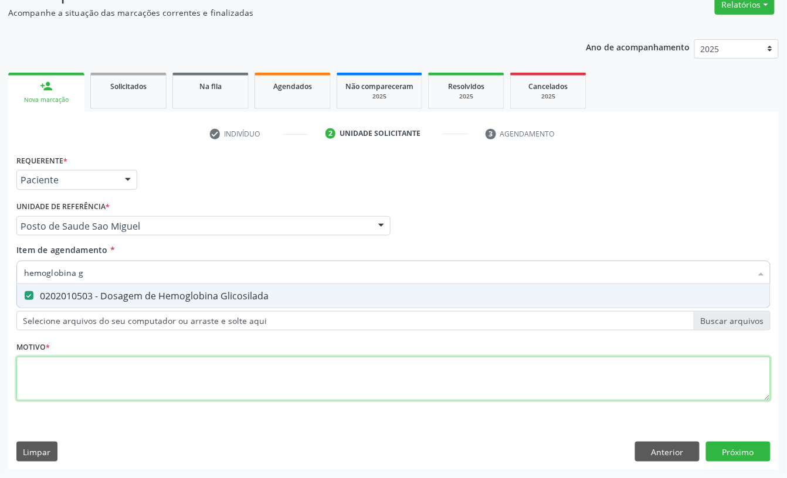
click at [76, 378] on div "Requerente * Paciente Profissional de Saúde Paciente Nenhum resultado encontrad…" at bounding box center [393, 285] width 754 height 266
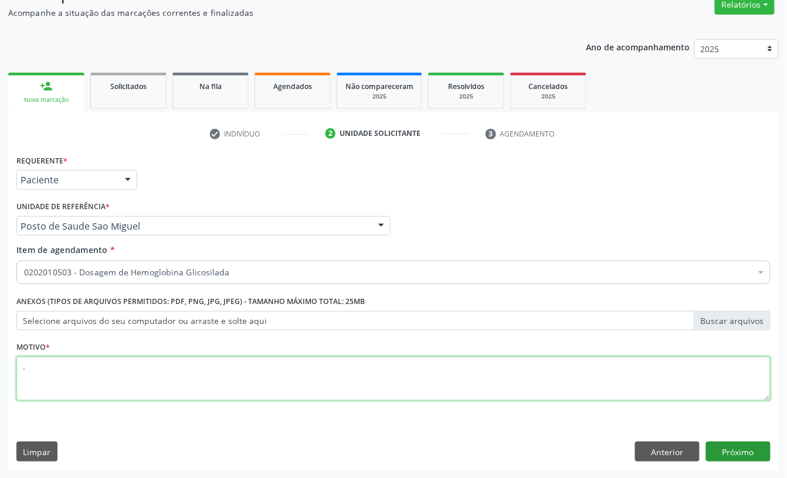
type textarea "."
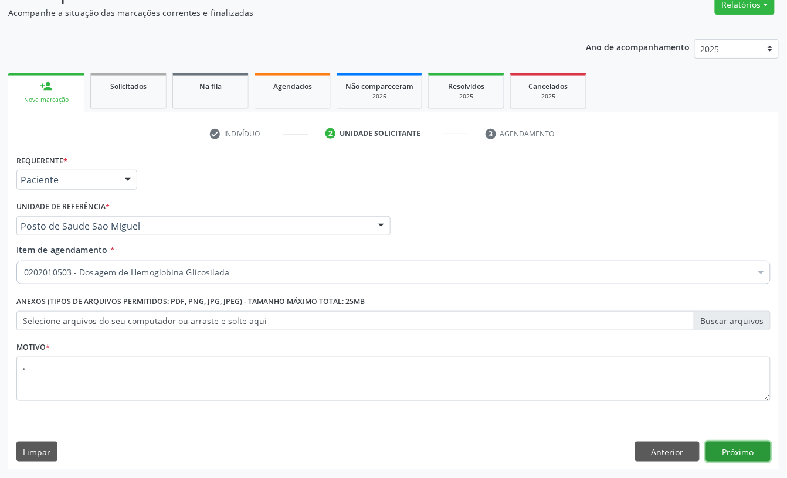
click at [725, 454] on button "Próximo" at bounding box center [738, 452] width 64 height 20
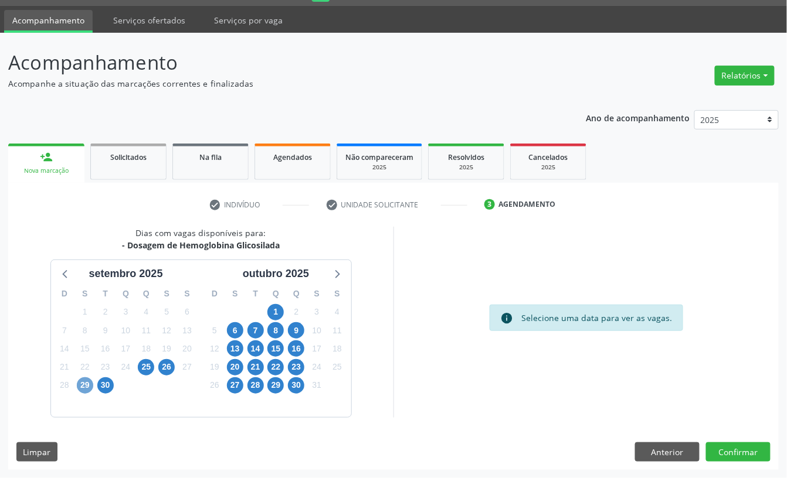
click at [83, 383] on span "29" at bounding box center [85, 386] width 16 height 16
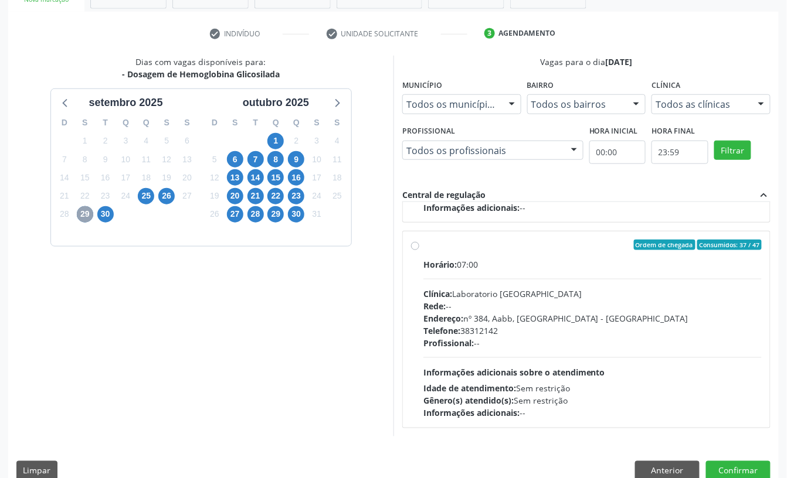
scroll to position [223, 0]
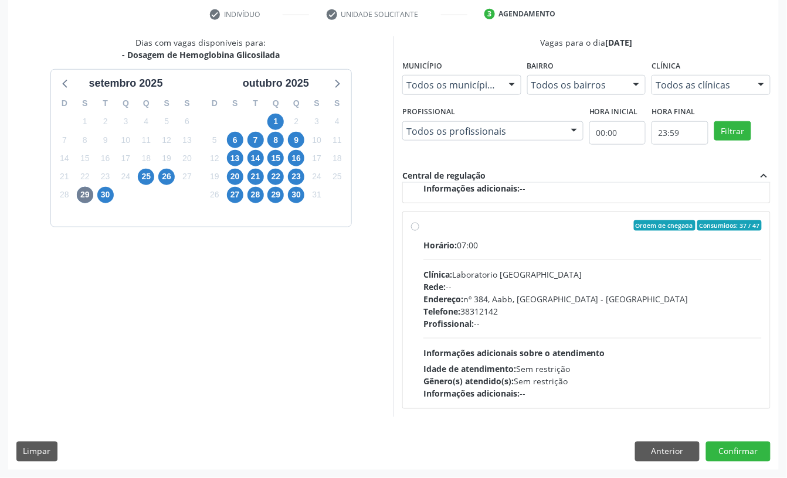
click at [560, 312] on div "Telefone: [PHONE_NUMBER]" at bounding box center [592, 311] width 338 height 12
click at [419, 231] on input "Ordem de chegada Consumidos: 37 / 47 Horário: 07:00 Clínica: Laboratorio [GEOGR…" at bounding box center [415, 225] width 8 height 11
radio input "true"
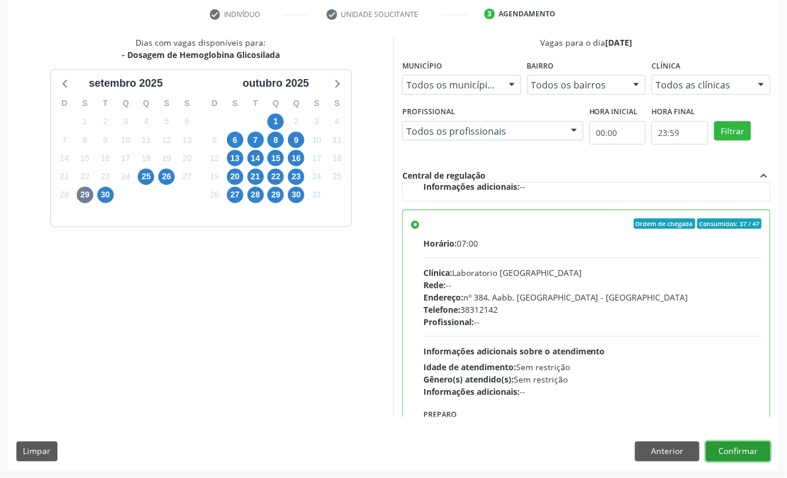
click at [730, 450] on button "Confirmar" at bounding box center [738, 452] width 64 height 20
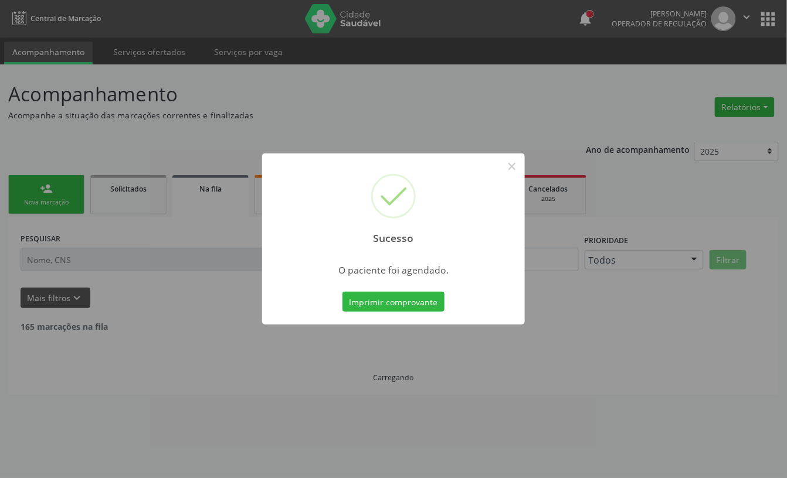
scroll to position [0, 0]
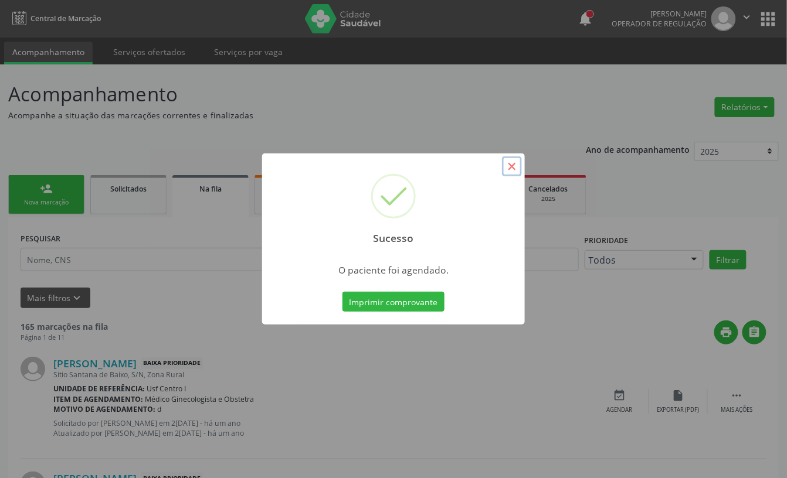
click at [509, 165] on button "×" at bounding box center [512, 167] width 20 height 20
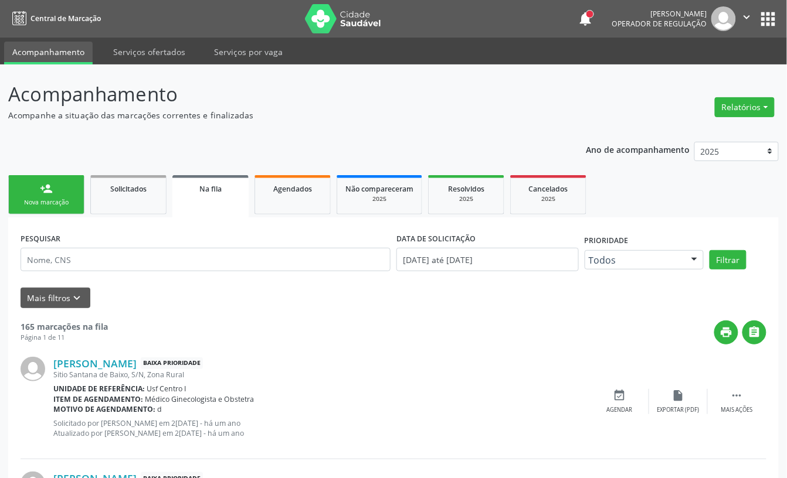
click at [26, 193] on link "person_add Nova marcação" at bounding box center [46, 194] width 76 height 39
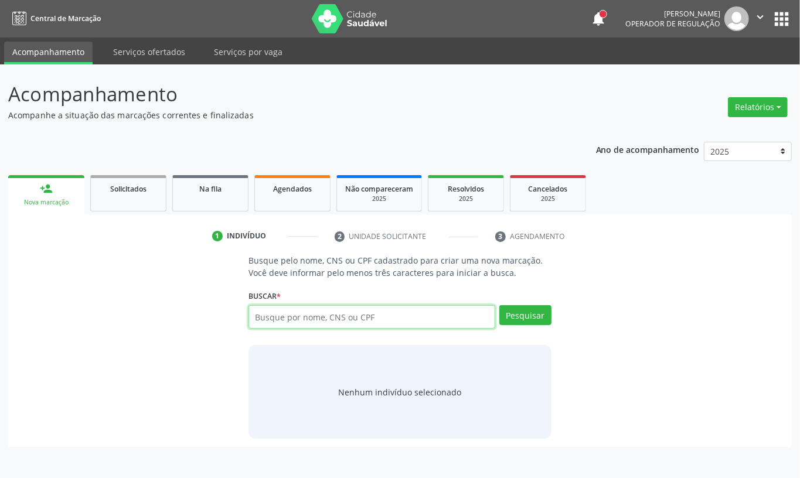
click at [303, 318] on input "text" at bounding box center [372, 316] width 247 height 23
click at [0, 298] on div "Acompanhamento Acompanhe a situação das marcações correntes e finalizadas Relat…" at bounding box center [400, 271] width 800 height 414
type input "09953463484"
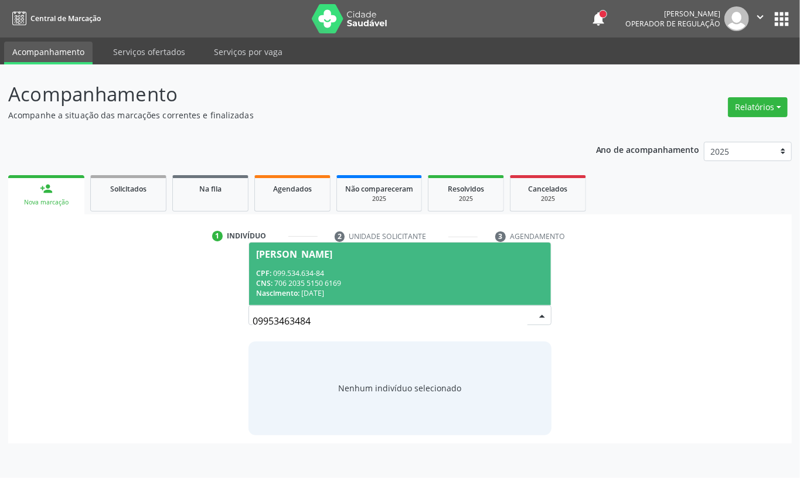
click at [358, 278] on div "CNS: 706 2035 5150 6169" at bounding box center [400, 283] width 288 height 10
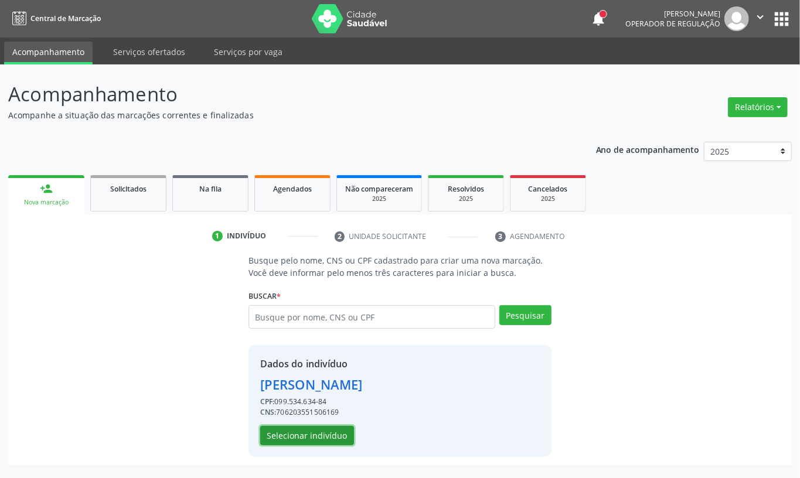
click at [312, 435] on button "Selecionar indivíduo" at bounding box center [307, 436] width 94 height 20
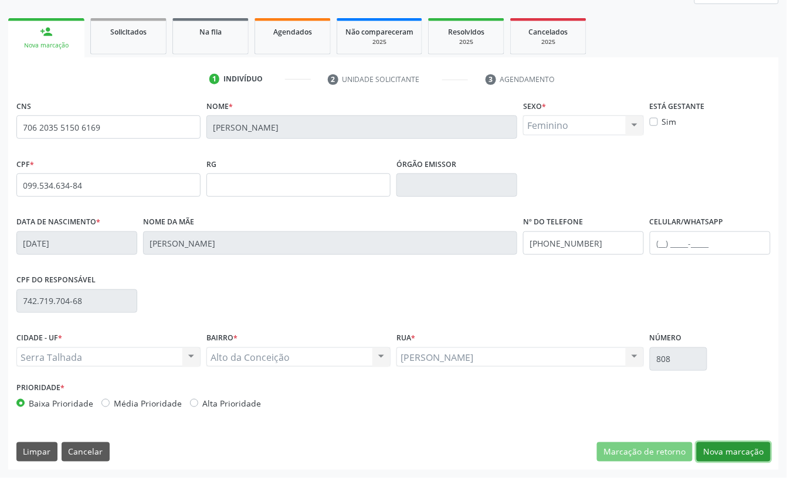
click at [726, 455] on button "Nova marcação" at bounding box center [733, 453] width 74 height 20
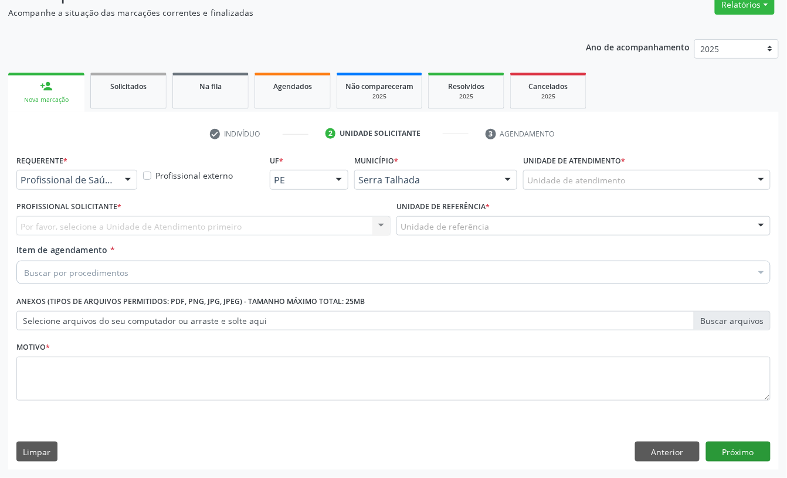
scroll to position [104, 0]
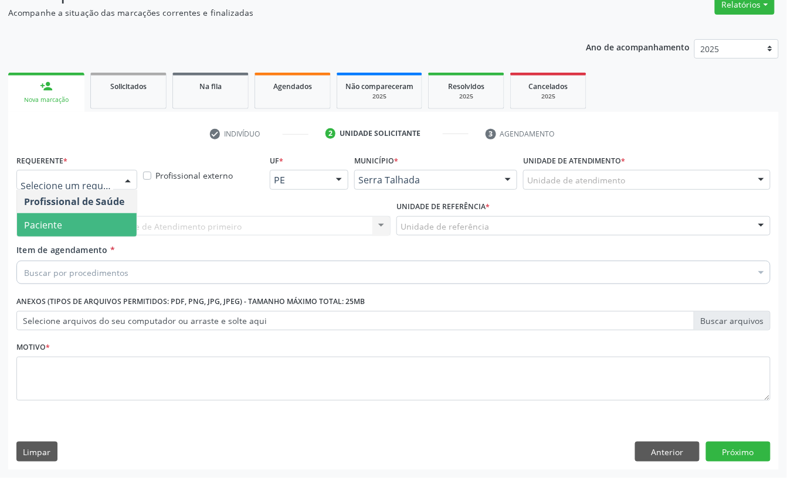
click at [49, 221] on span "Paciente" at bounding box center [43, 225] width 38 height 13
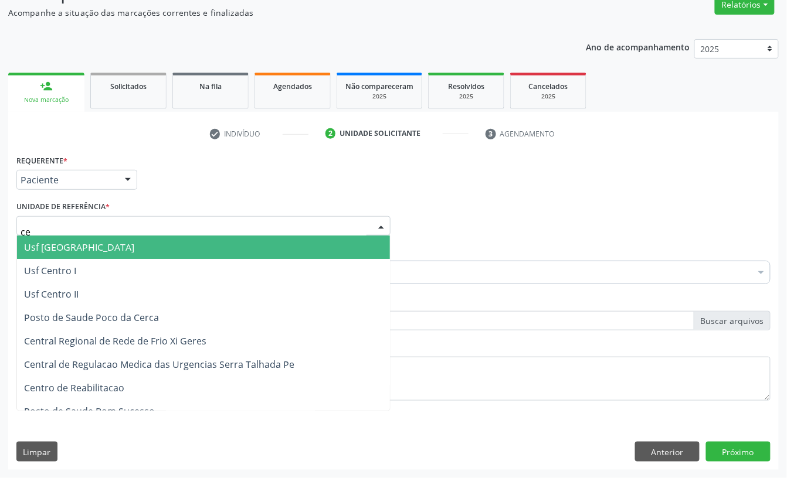
type input "c"
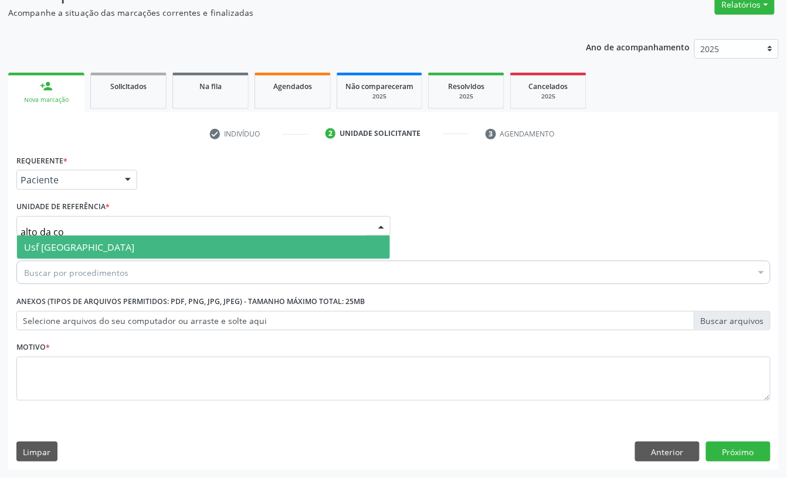
type input "alto da con"
click at [72, 245] on span "Usf [GEOGRAPHIC_DATA]" at bounding box center [79, 247] width 110 height 13
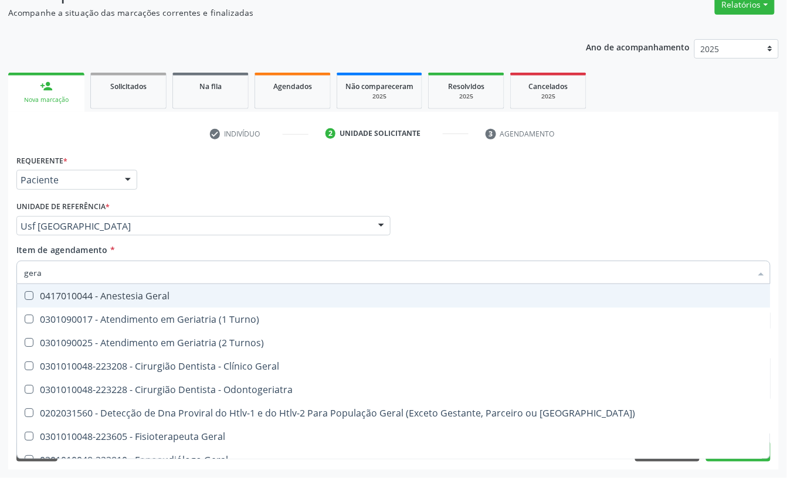
type input "geral"
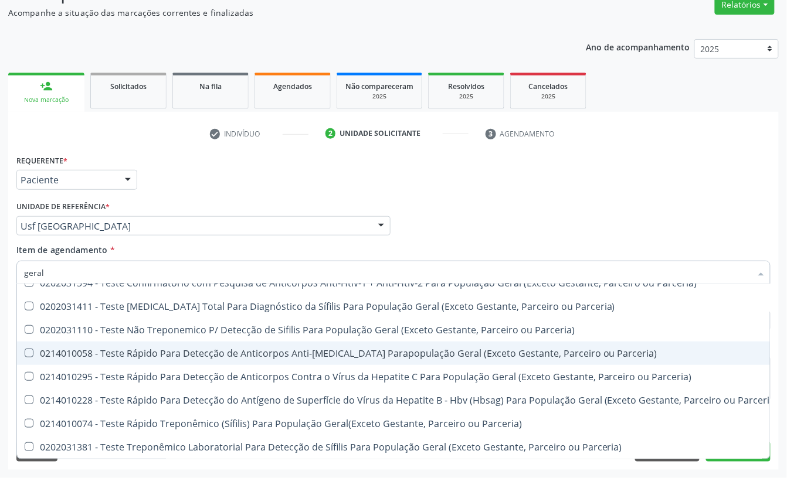
scroll to position [0, 0]
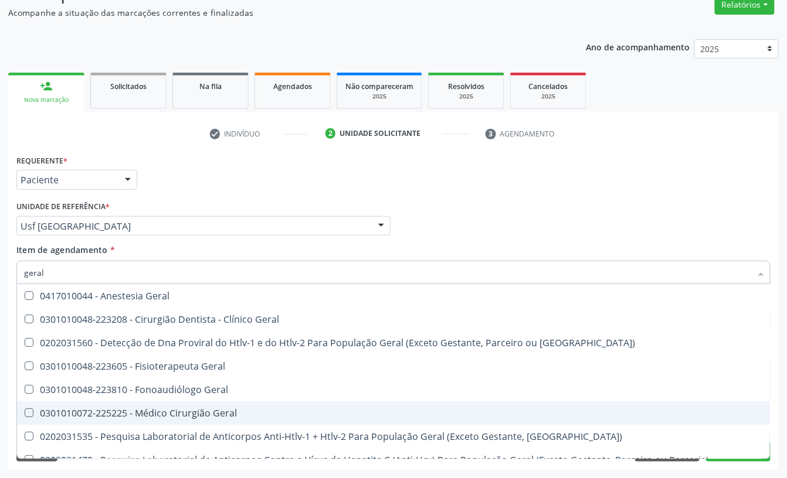
click at [167, 409] on div "0301010072-225225 - Médico Cirurgião Geral" at bounding box center [472, 413] width 897 height 9
checkbox Geral "true"
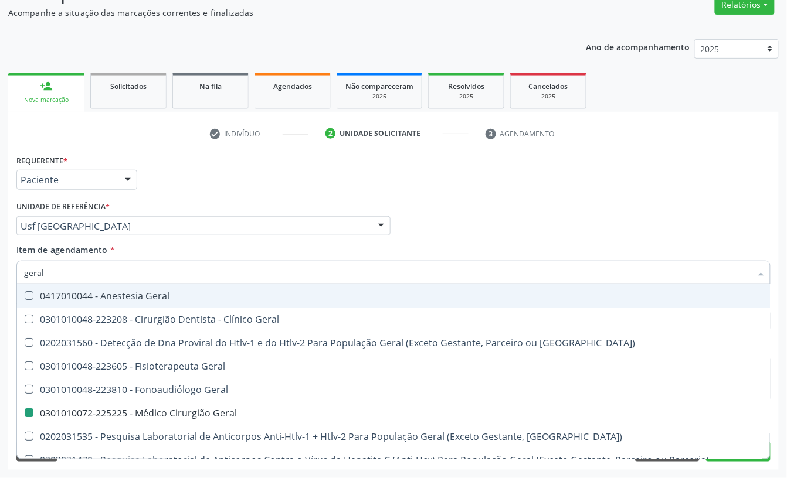
click at [476, 211] on div "Profissional Solicitante Por favor, selecione a Unidade de Atendimento primeiro…" at bounding box center [393, 221] width 760 height 46
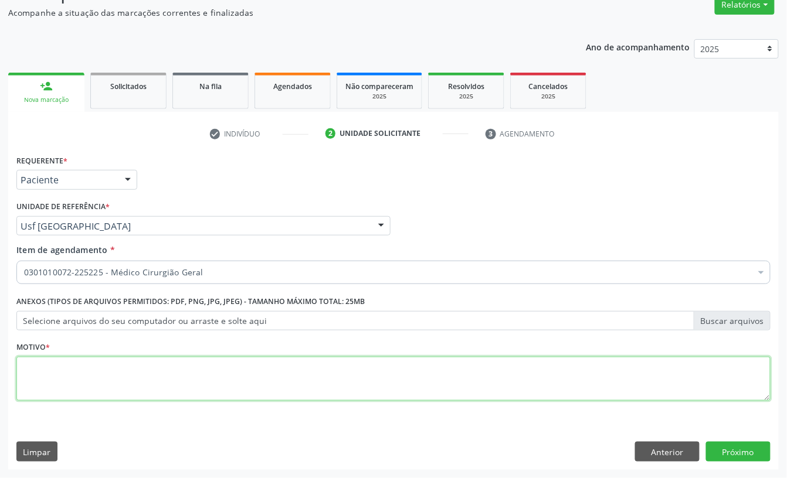
click at [252, 378] on textarea at bounding box center [393, 379] width 754 height 45
type textarea "."
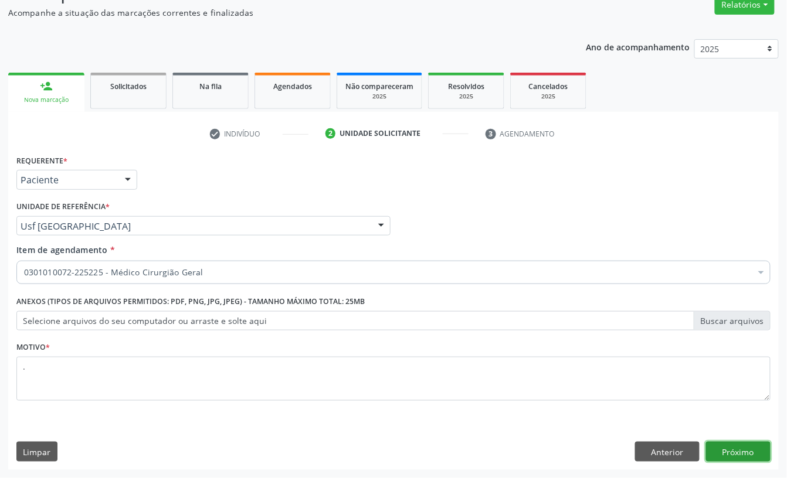
click at [718, 451] on button "Próximo" at bounding box center [738, 452] width 64 height 20
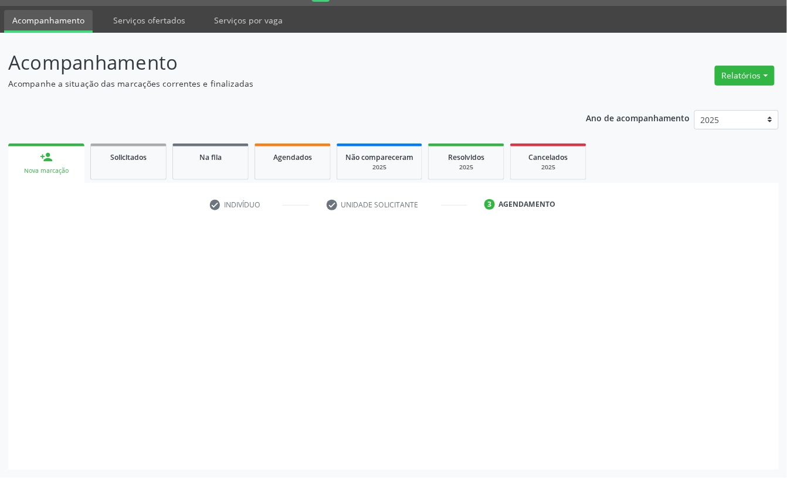
scroll to position [33, 0]
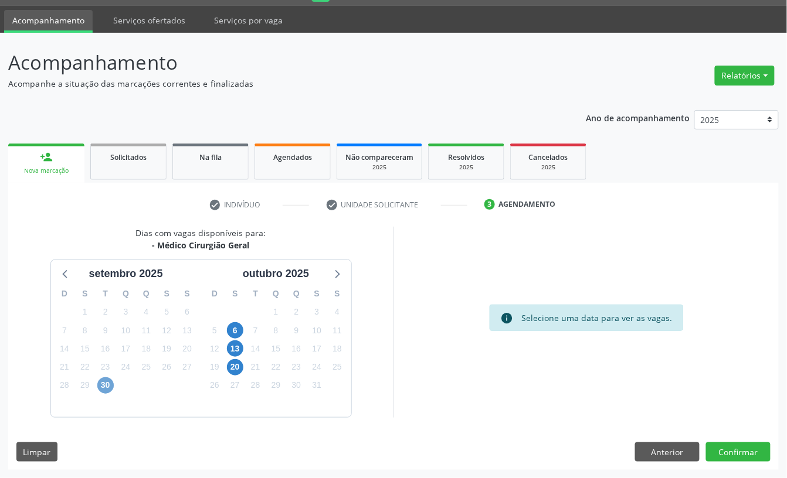
click at [107, 380] on span "30" at bounding box center [105, 386] width 16 height 16
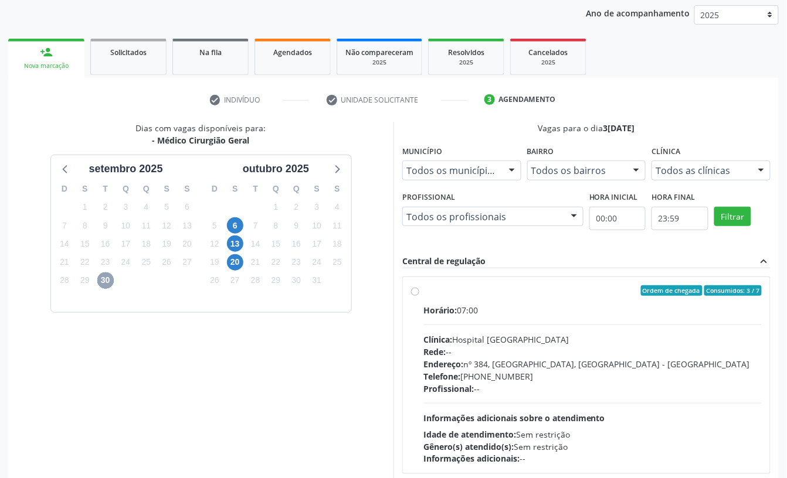
scroll to position [189, 0]
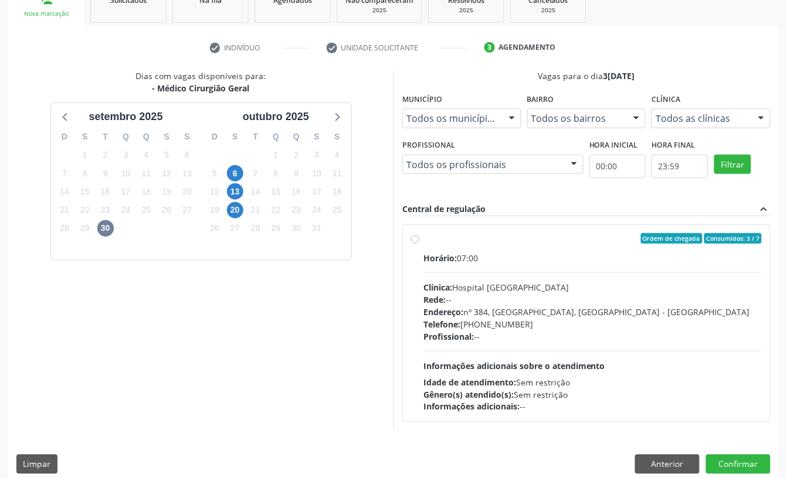
click at [568, 282] on div "Clínica: Hospital [GEOGRAPHIC_DATA]" at bounding box center [592, 287] width 338 height 12
click at [419, 244] on input "Ordem de chegada Consumidos: 3 / 7 Horário: 07:00 Clínica: Hospital [GEOGRAPHIC…" at bounding box center [415, 238] width 8 height 11
radio input "true"
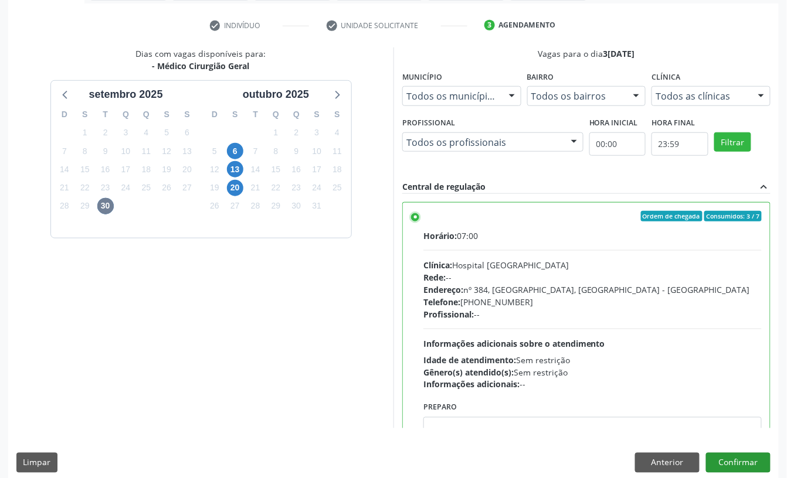
scroll to position [223, 0]
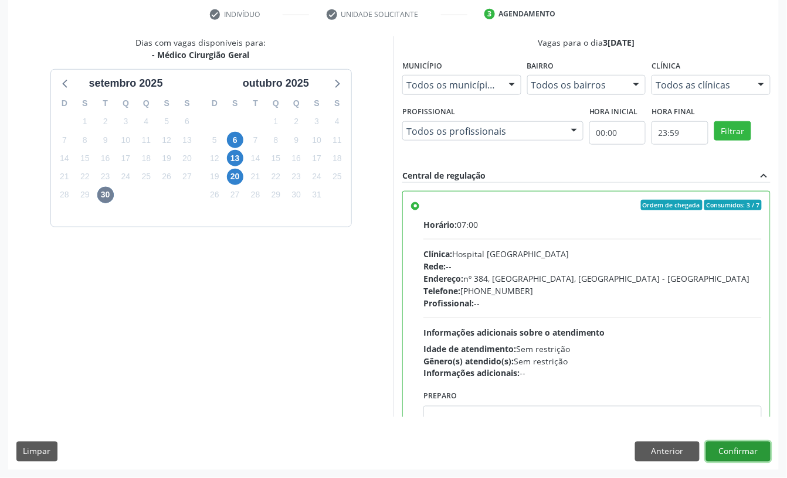
click at [743, 446] on button "Confirmar" at bounding box center [738, 452] width 64 height 20
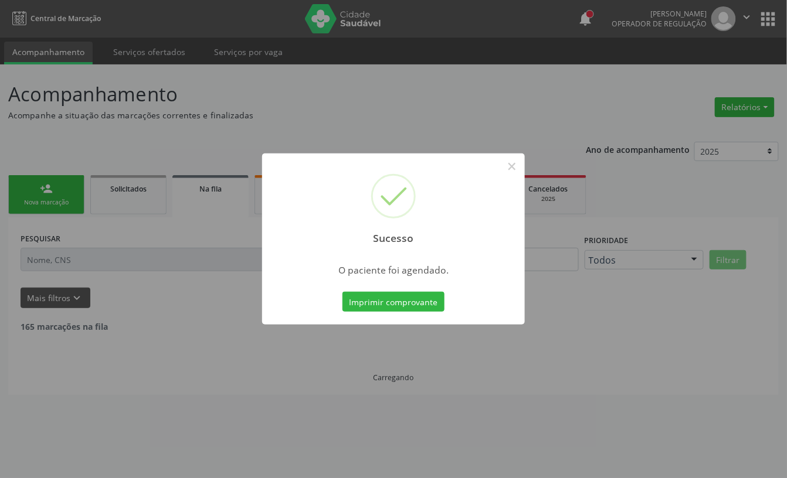
scroll to position [0, 0]
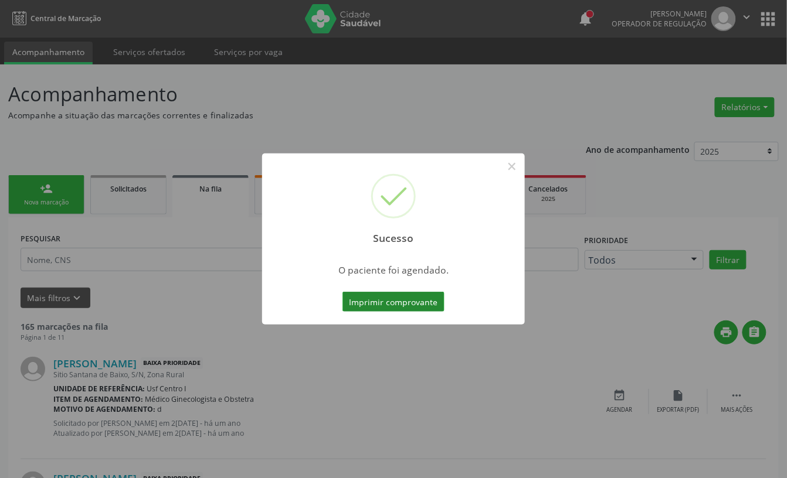
click at [424, 301] on button "Imprimir comprovante" at bounding box center [393, 302] width 102 height 20
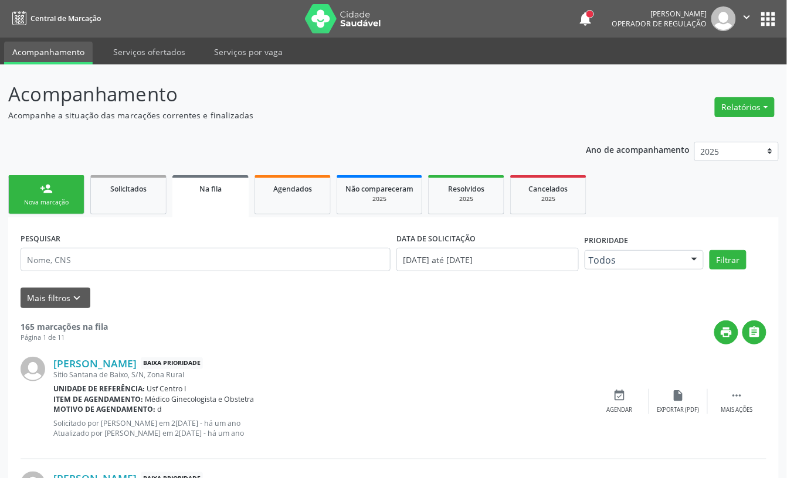
drag, startPoint x: 50, startPoint y: 185, endPoint x: 52, endPoint y: 177, distance: 8.4
click at [50, 185] on div "person_add" at bounding box center [46, 188] width 13 height 13
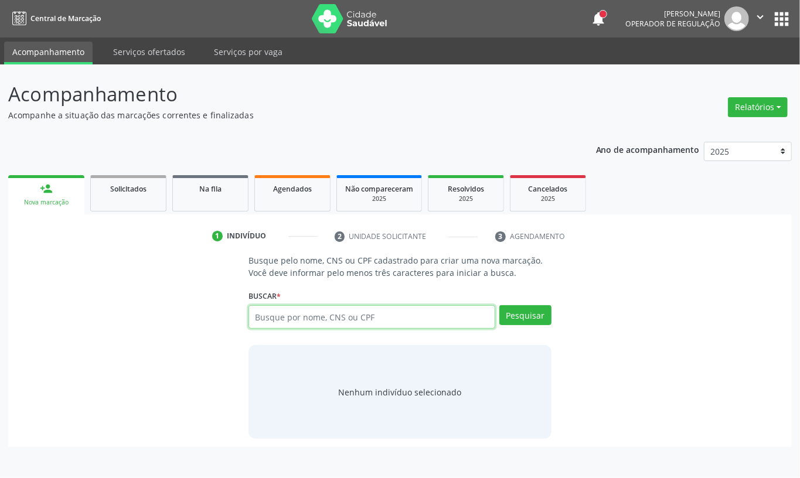
click at [305, 321] on input "text" at bounding box center [372, 316] width 247 height 23
click at [264, 315] on input "text" at bounding box center [372, 316] width 247 height 23
drag, startPoint x: 297, startPoint y: 193, endPoint x: 563, endPoint y: 210, distance: 266.7
click at [296, 193] on div "Agendados" at bounding box center [292, 188] width 59 height 12
select select "8"
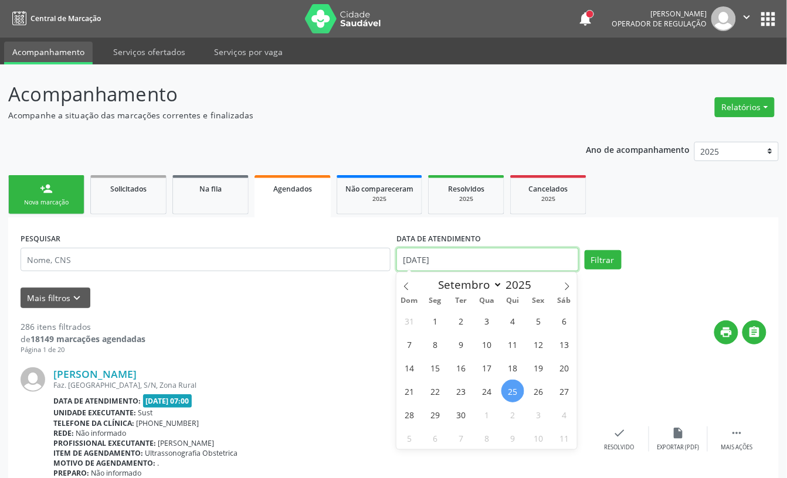
click at [476, 261] on input "[DATE]" at bounding box center [487, 259] width 182 height 23
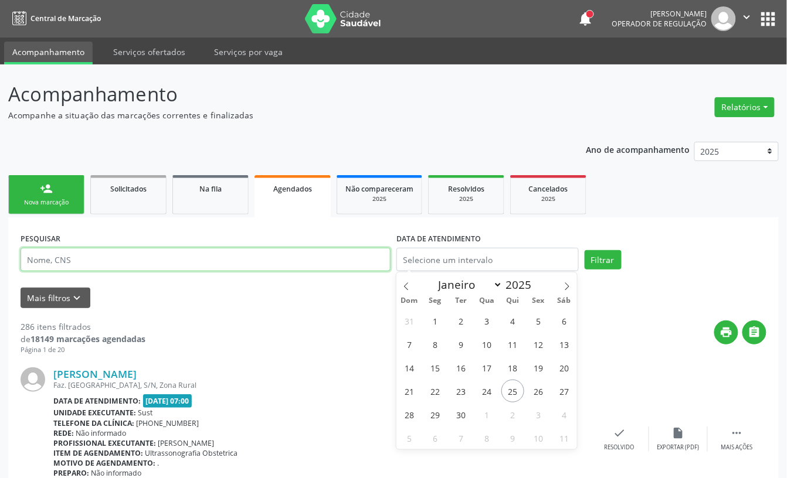
click at [300, 271] on input "text" at bounding box center [206, 259] width 370 height 23
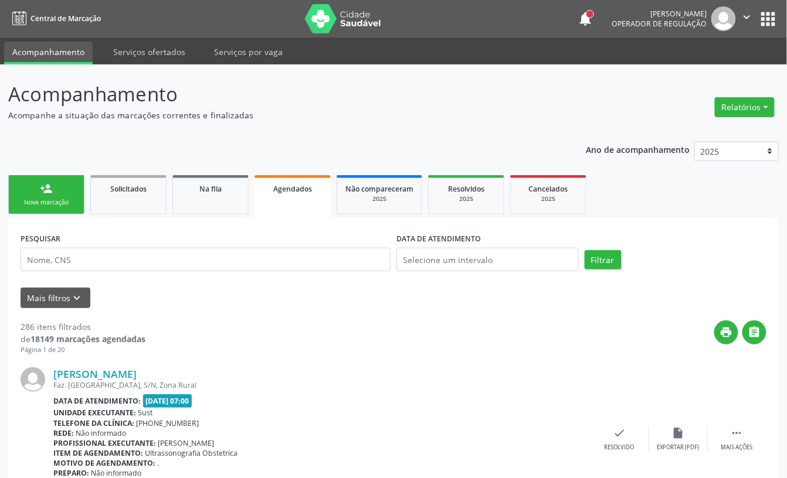
click at [15, 193] on link "person_add Nova marcação" at bounding box center [46, 194] width 76 height 39
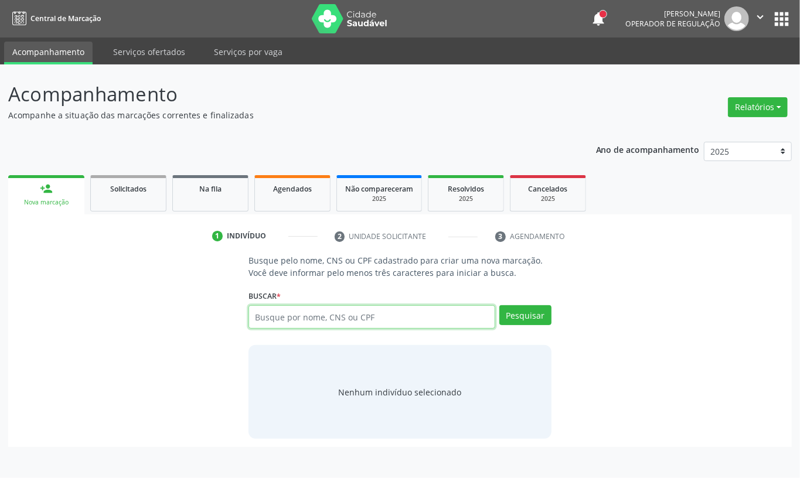
click at [329, 313] on input "text" at bounding box center [372, 316] width 247 height 23
type input "160286603460007"
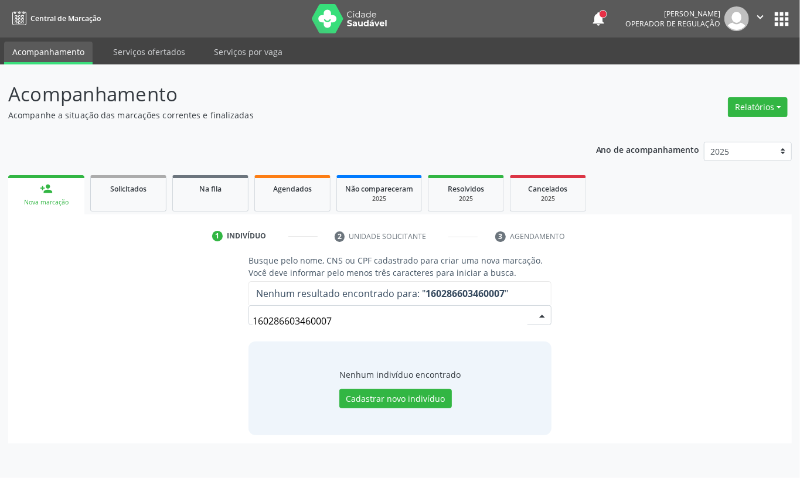
drag, startPoint x: 353, startPoint y: 319, endPoint x: 23, endPoint y: 331, distance: 329.7
click at [24, 331] on div "Busque pelo nome, CNS ou CPF cadastrado para criar uma nova marcação. Você deve…" at bounding box center [399, 344] width 767 height 181
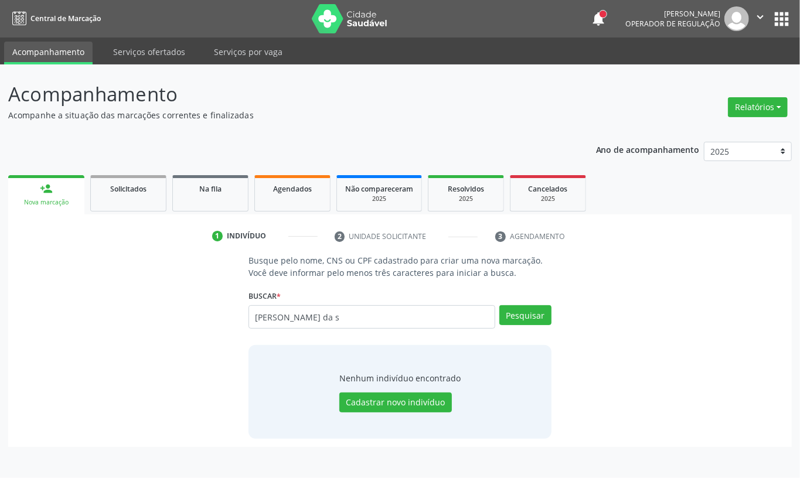
type input "[PERSON_NAME] da s"
drag, startPoint x: 48, startPoint y: 340, endPoint x: 33, endPoint y: 343, distance: 14.9
click at [33, 343] on div "Busque pelo nome, CNS ou CPF cadastrado para criar uma nova marcação. Você deve…" at bounding box center [399, 346] width 767 height 185
paste input "708601114186990"
type input "708601114186990"
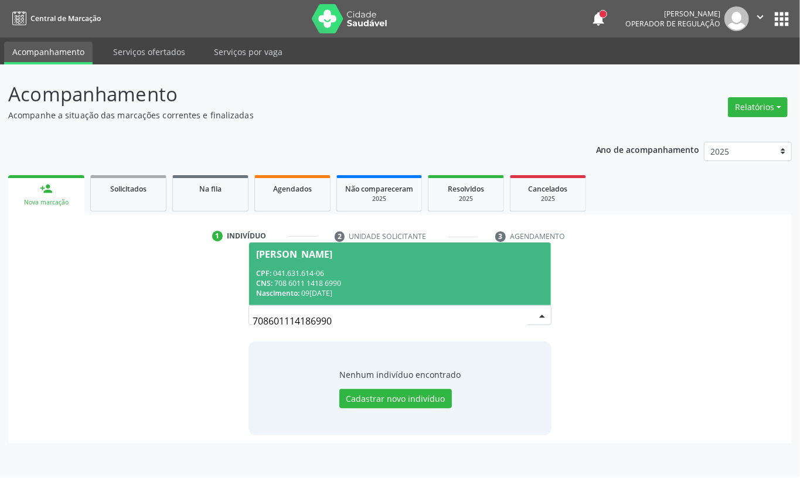
click at [361, 284] on div "CNS: 708 6011 1418 6990" at bounding box center [400, 283] width 288 height 10
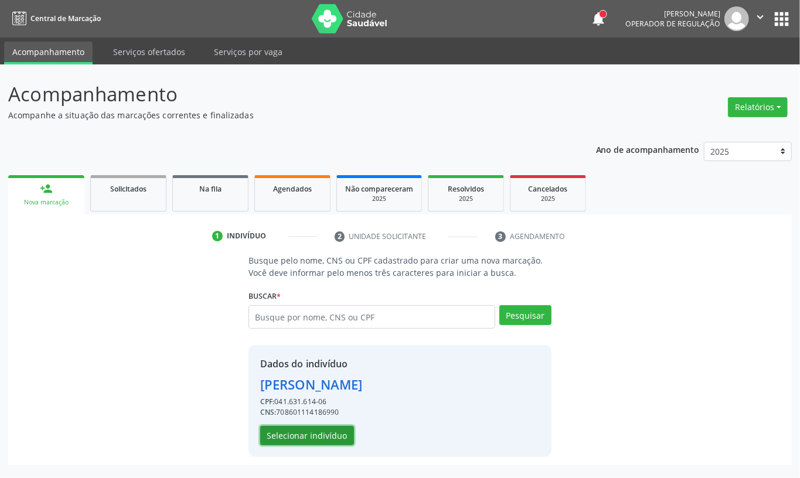
click at [303, 434] on button "Selecionar indivíduo" at bounding box center [307, 436] width 94 height 20
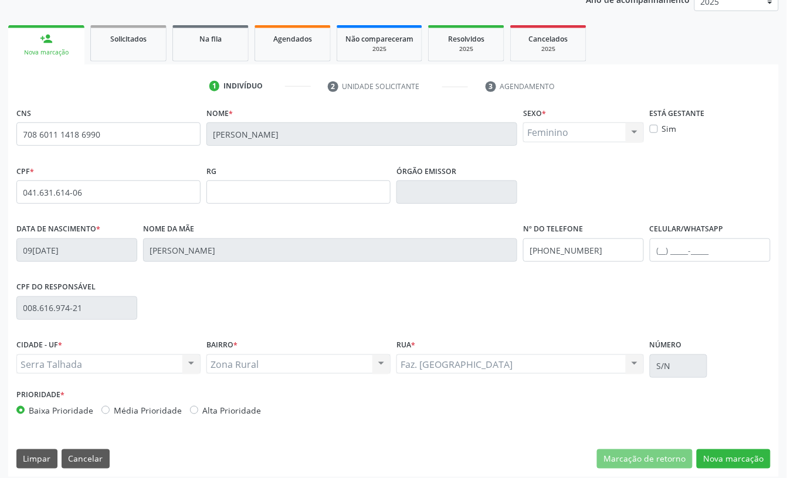
scroll to position [158, 0]
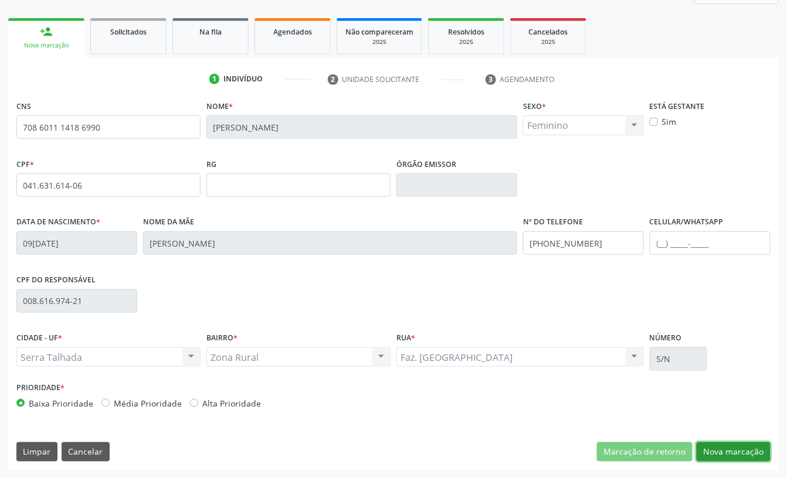
click at [750, 449] on button "Nova marcação" at bounding box center [733, 453] width 74 height 20
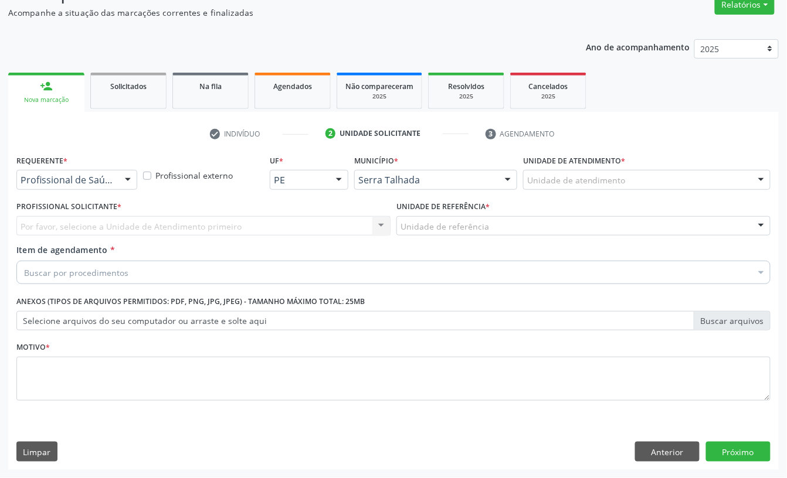
scroll to position [104, 0]
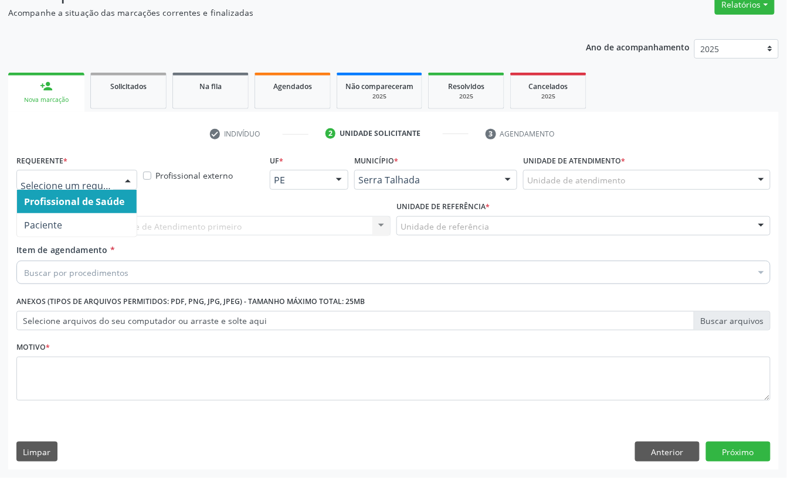
click at [67, 199] on span "Profissional de Saúde" at bounding box center [74, 201] width 100 height 13
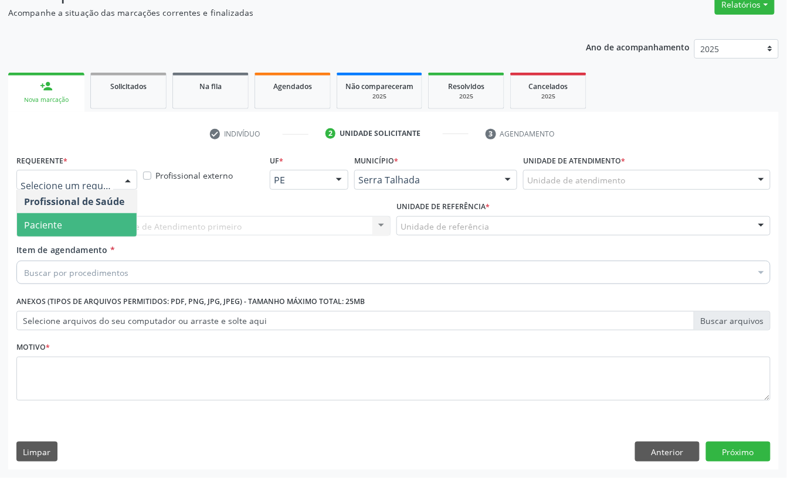
click at [59, 230] on span "Paciente" at bounding box center [77, 224] width 120 height 23
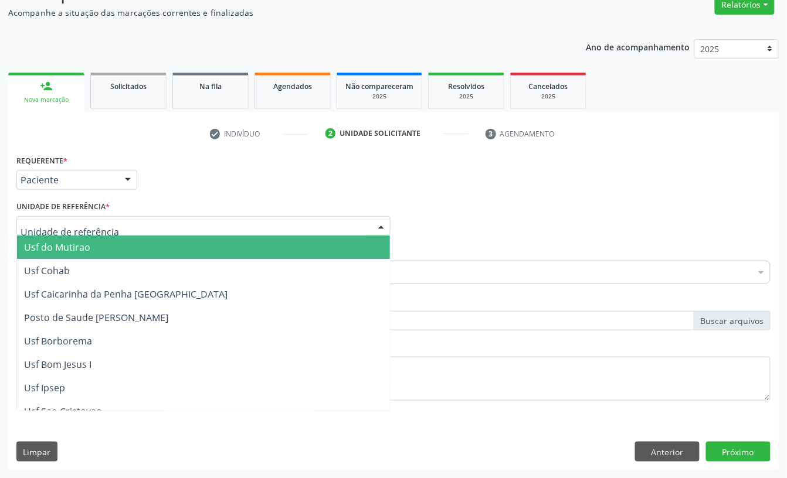
click at [95, 223] on input "text" at bounding box center [194, 231] width 346 height 23
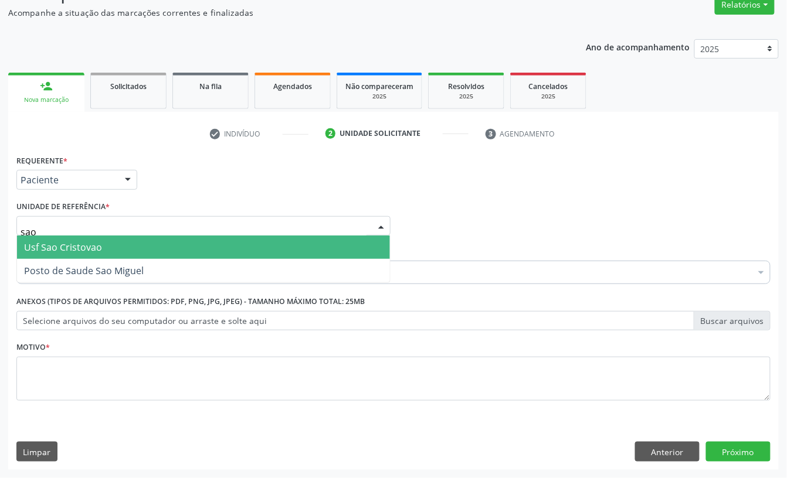
type input "sao m"
click at [75, 249] on span "Posto de Saude Sao Miguel" at bounding box center [84, 247] width 120 height 13
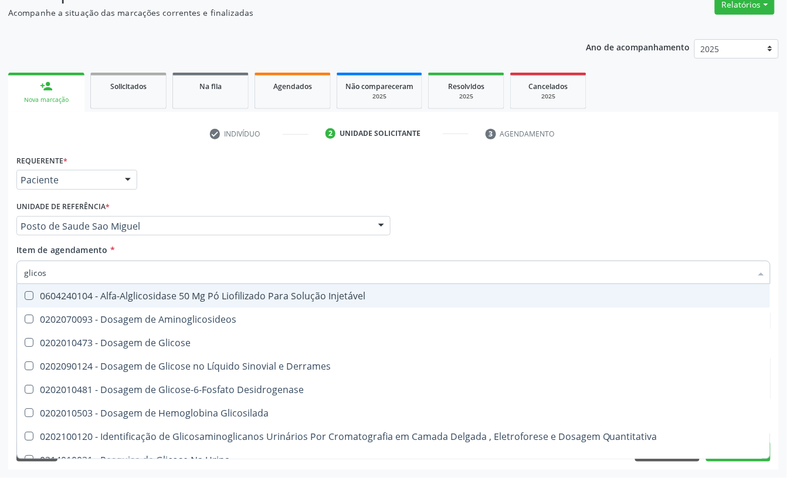
type input "glicose"
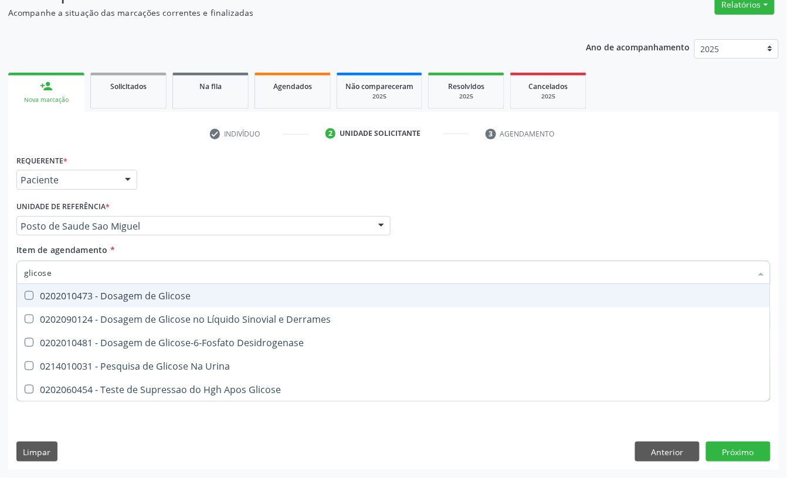
click at [71, 284] on span "0202010473 - Dosagem de Glicose" at bounding box center [393, 295] width 753 height 23
checkbox Glicose "true"
drag, startPoint x: 70, startPoint y: 268, endPoint x: 0, endPoint y: 268, distance: 70.4
click at [0, 268] on div "Acompanhamento Acompanhe a situação das marcações correntes e finalizadas Relat…" at bounding box center [393, 220] width 787 height 517
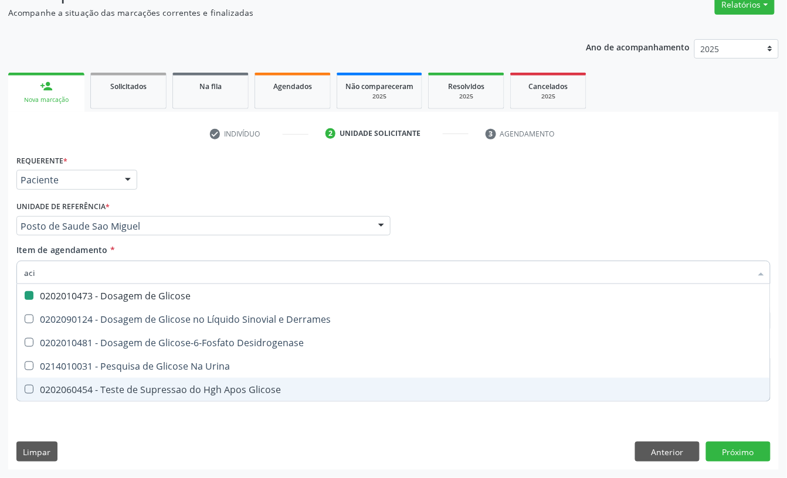
type input "acid"
checkbox Glicose "false"
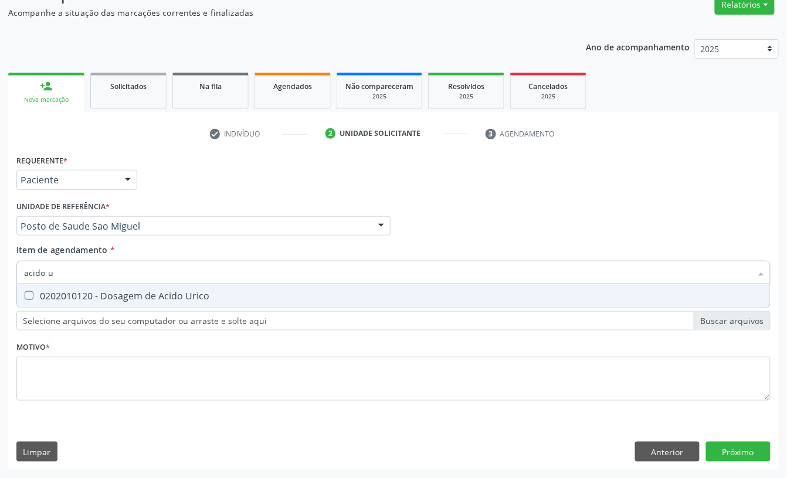
type input "acido u"
click at [111, 291] on div "0202010120 - Dosagem de Acido Urico" at bounding box center [393, 295] width 739 height 9
checkbox Urico "true"
click at [125, 261] on input "acido u" at bounding box center [387, 272] width 727 height 23
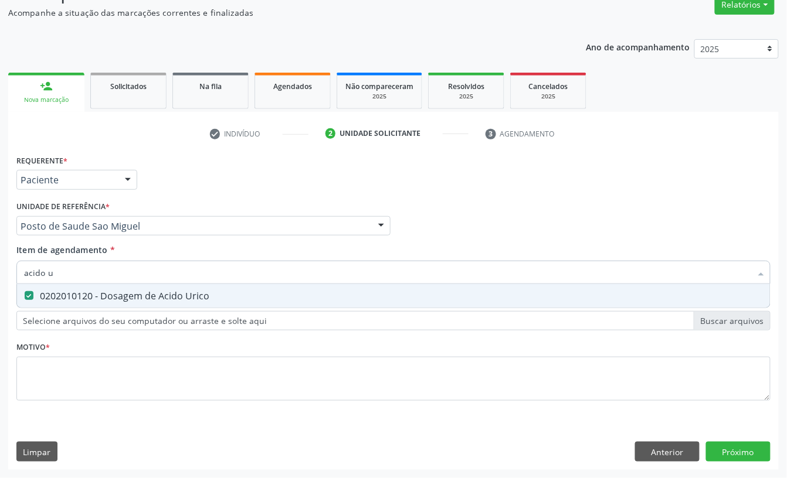
click at [125, 261] on input "acido u" at bounding box center [387, 272] width 727 height 23
type input "crea"
checkbox Urico "false"
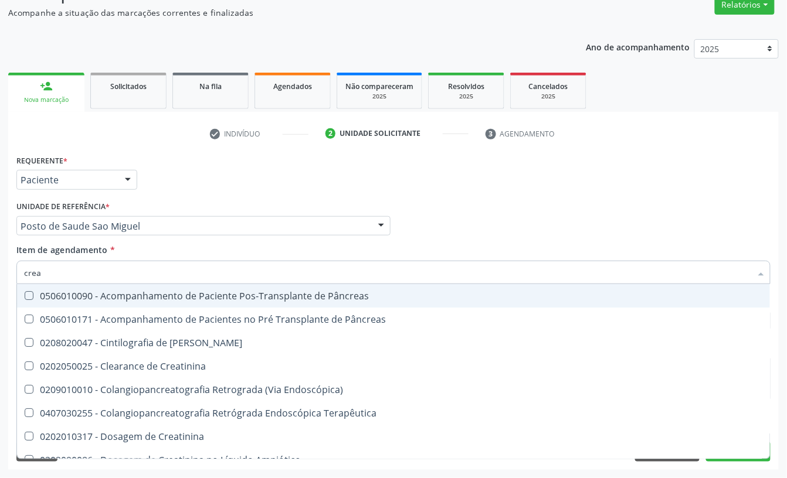
type input "creat"
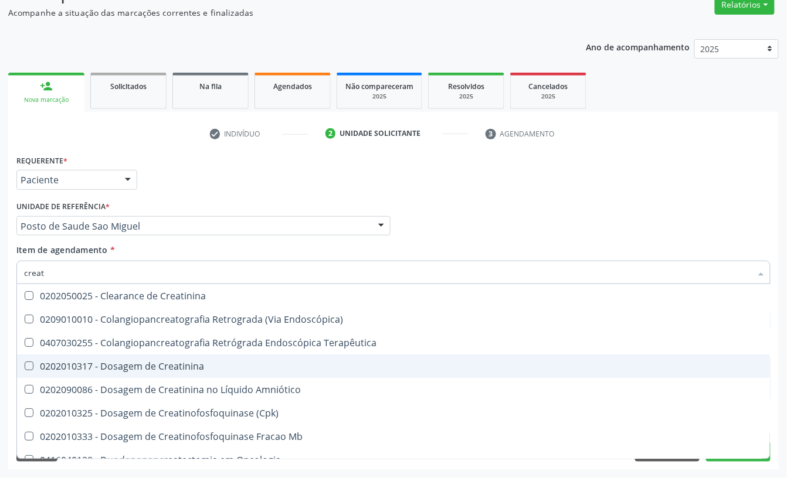
drag, startPoint x: 155, startPoint y: 363, endPoint x: 155, endPoint y: 344, distance: 19.9
click at [155, 362] on div "0202010317 - Dosagem de Creatinina" at bounding box center [393, 366] width 739 height 9
checkbox Creatinina "true"
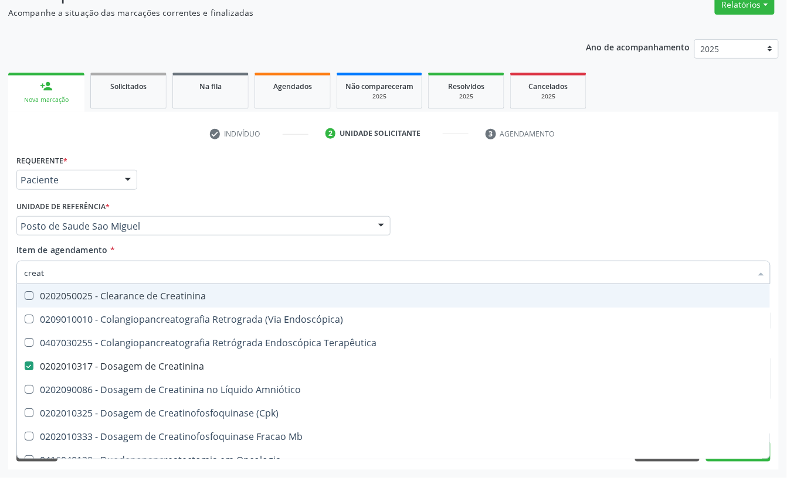
click at [148, 266] on input "creat" at bounding box center [387, 272] width 727 height 23
type input "urei"
checkbox Creatinina "false"
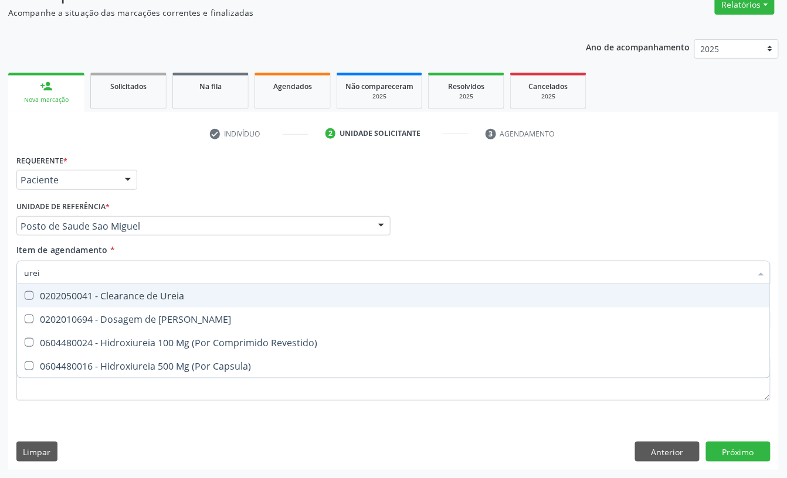
type input "ureia"
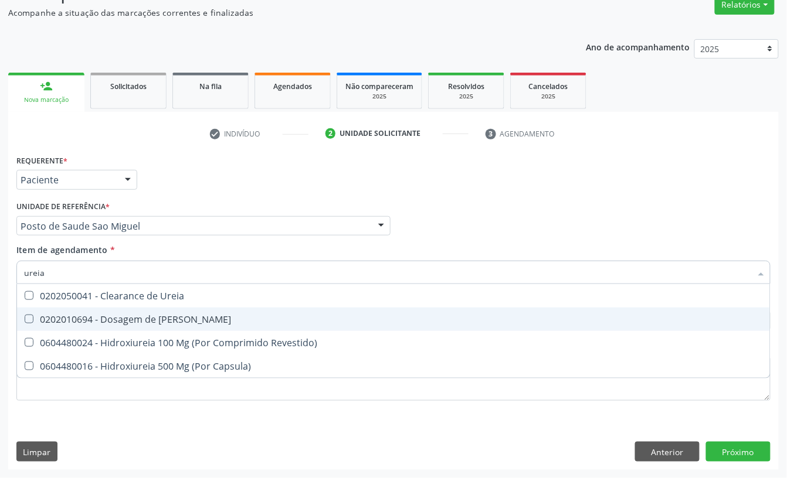
click at [148, 319] on div "0202010694 - Dosagem de [PERSON_NAME]" at bounding box center [393, 319] width 739 height 9
checkbox Ureia "true"
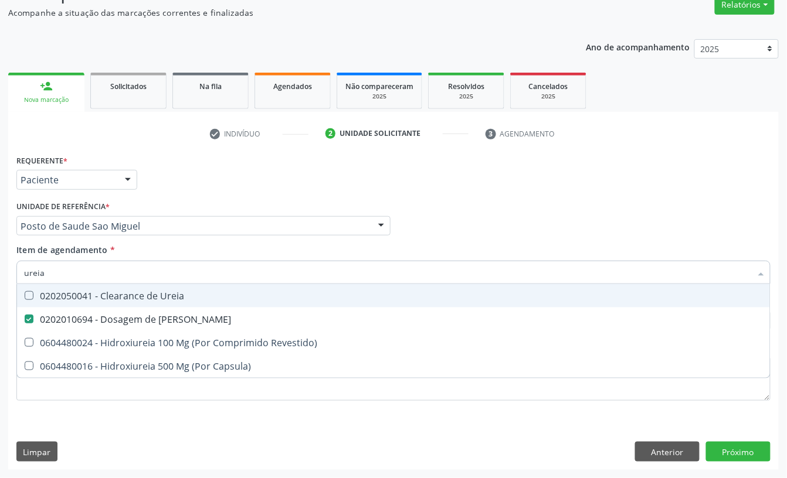
click at [150, 264] on input "ureia" at bounding box center [387, 272] width 727 height 23
type input "col"
checkbox Ureia "false"
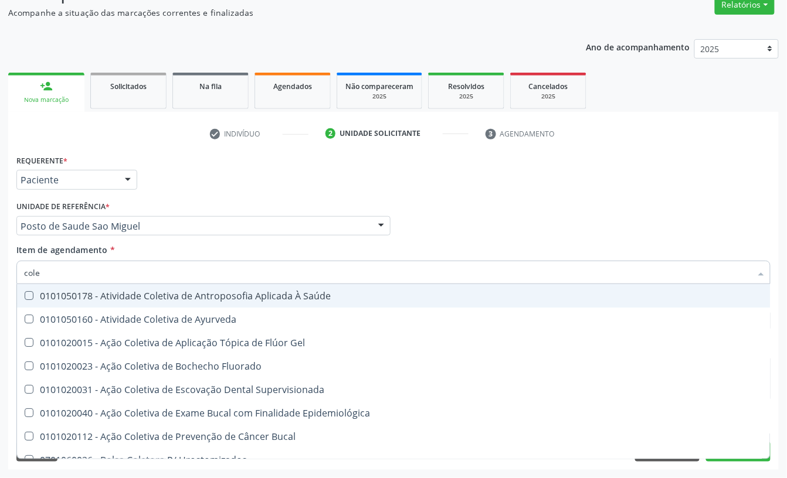
type input "coles"
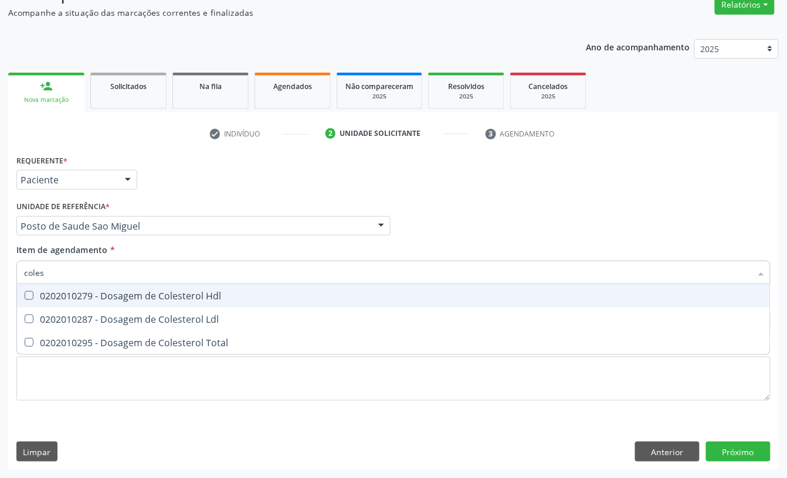
click at [144, 284] on span "0202010279 - Dosagem de Colesterol Hdl" at bounding box center [393, 295] width 753 height 23
checkbox Hdl "true"
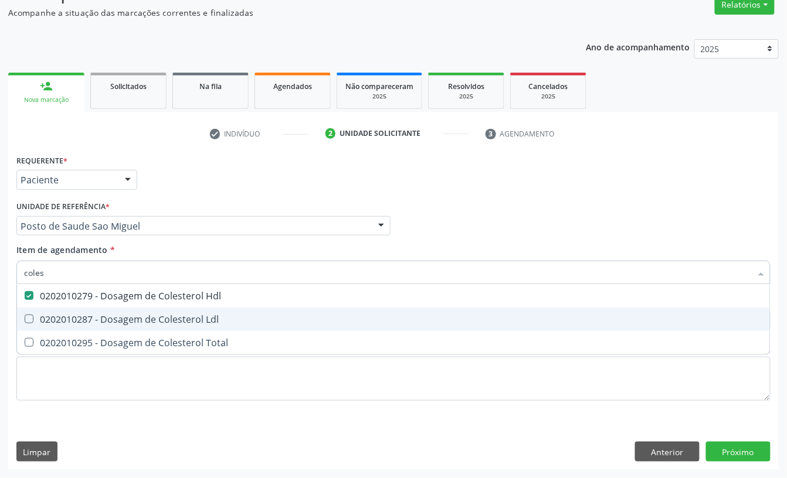
drag, startPoint x: 129, startPoint y: 310, endPoint x: 127, endPoint y: 324, distance: 14.3
click at [128, 311] on span "0202010287 - Dosagem de Colesterol Ldl" at bounding box center [393, 319] width 753 height 23
checkbox Ldl "true"
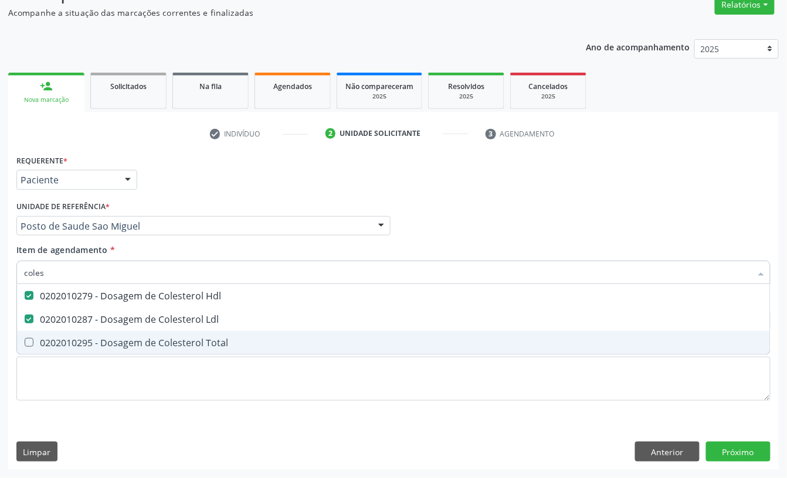
click at [121, 338] on div "0202010295 - Dosagem de Colesterol Total" at bounding box center [393, 342] width 739 height 9
checkbox Total "true"
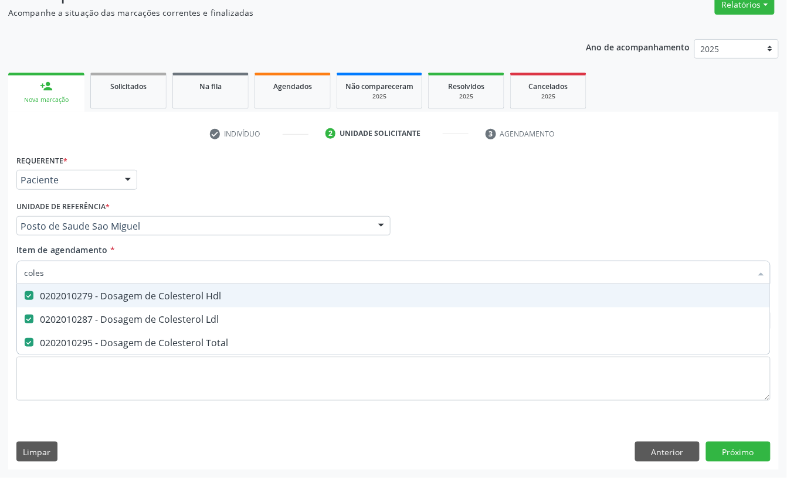
click at [118, 270] on input "coles" at bounding box center [387, 272] width 727 height 23
type input "bo"
checkbox Hdl "false"
checkbox Ldl "false"
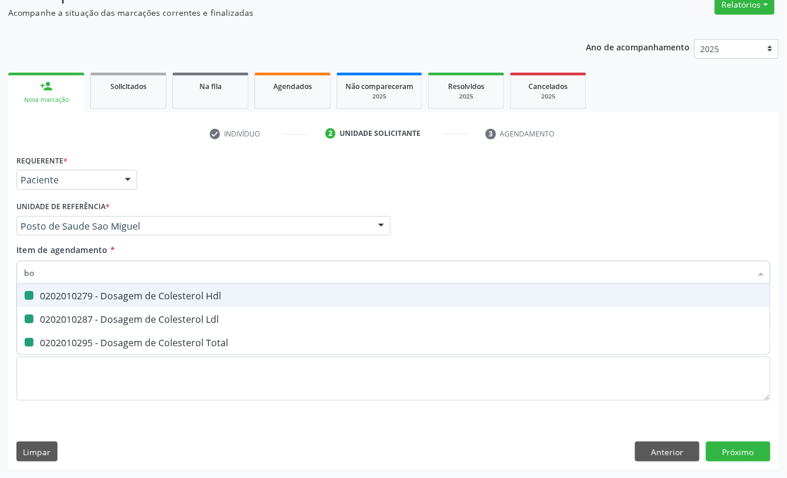
checkbox Total "false"
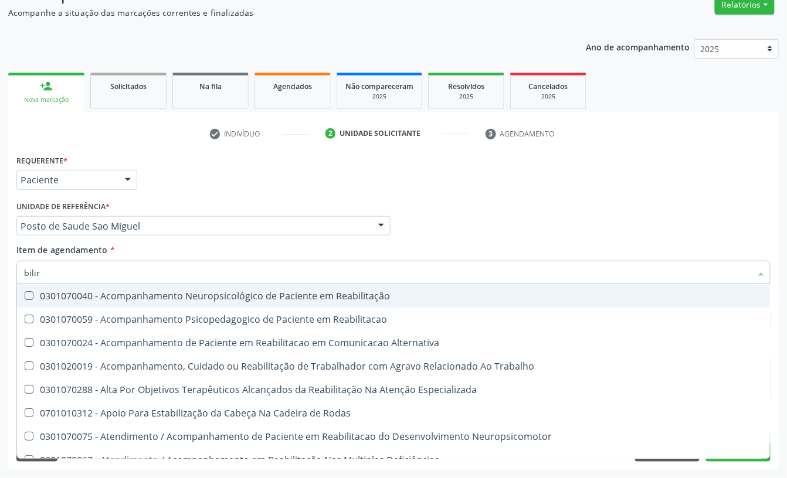
type input "bilirr"
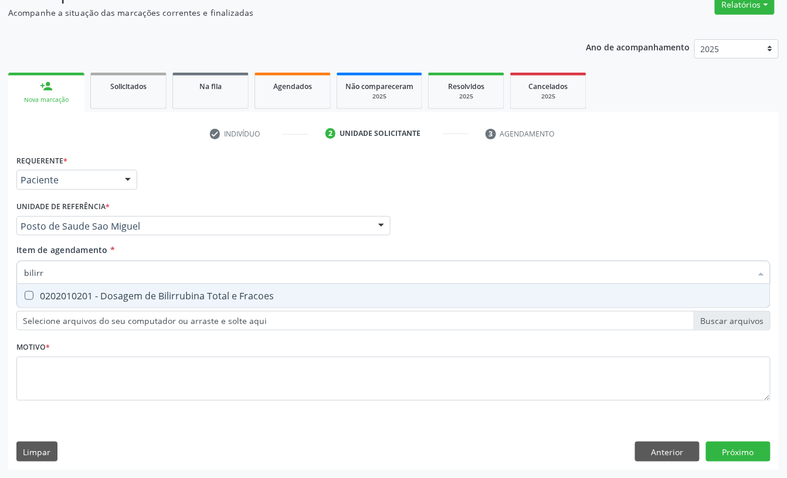
click at [123, 299] on div "0202010201 - Dosagem de Bilirrubina Total e Fracoes" at bounding box center [393, 295] width 739 height 9
checkbox Fracoes "true"
click at [122, 275] on input "bilirr" at bounding box center [387, 272] width 727 height 23
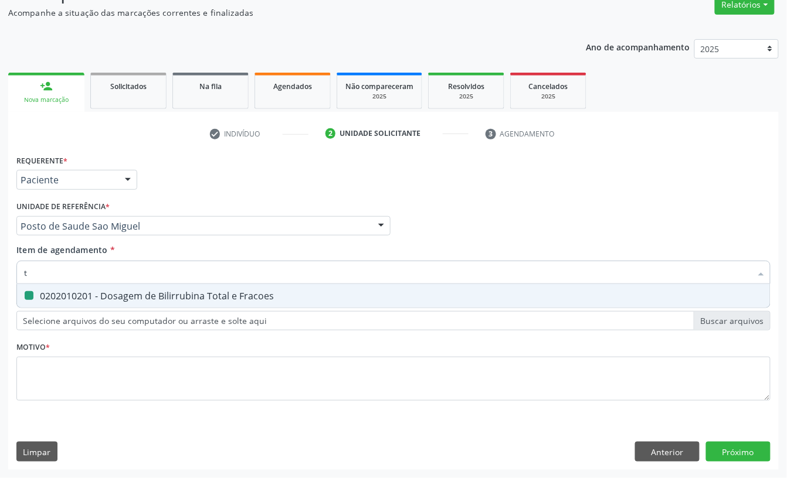
type input "tg"
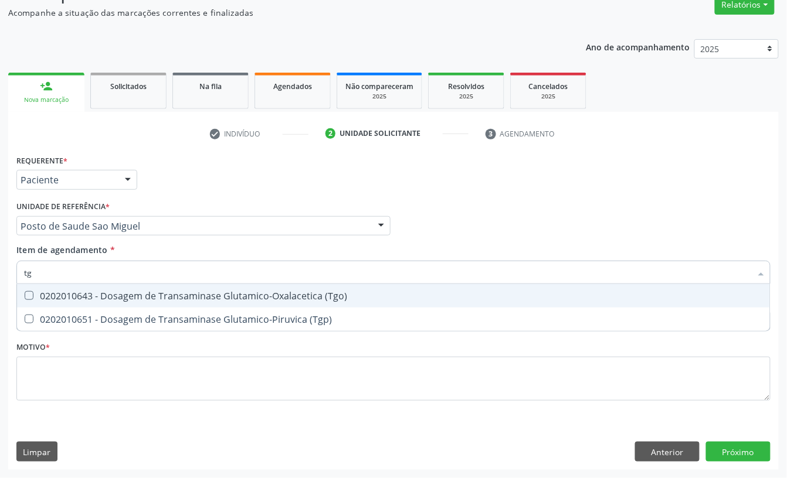
click at [127, 301] on div "0202010643 - Dosagem de Transaminase Glutamico-Oxalacetica (Tgo)" at bounding box center [393, 295] width 739 height 9
checkbox \(Tgo\) "true"
click at [118, 277] on input "tg" at bounding box center [387, 272] width 727 height 23
type input "tri"
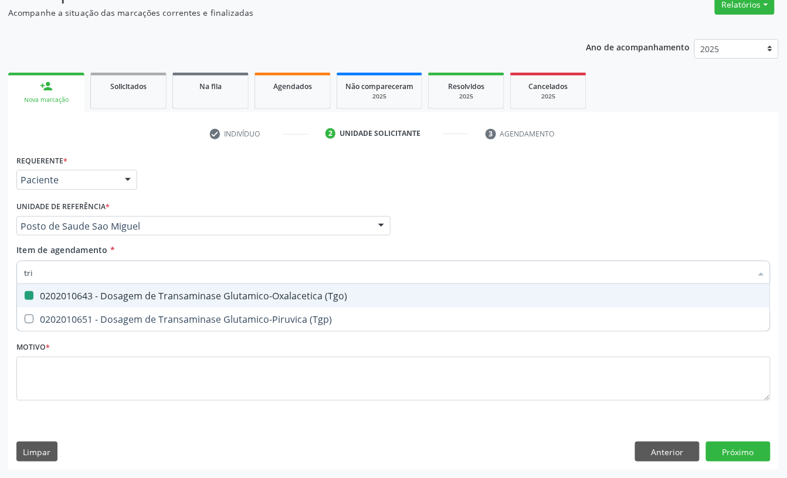
checkbox \(Tgo\) "false"
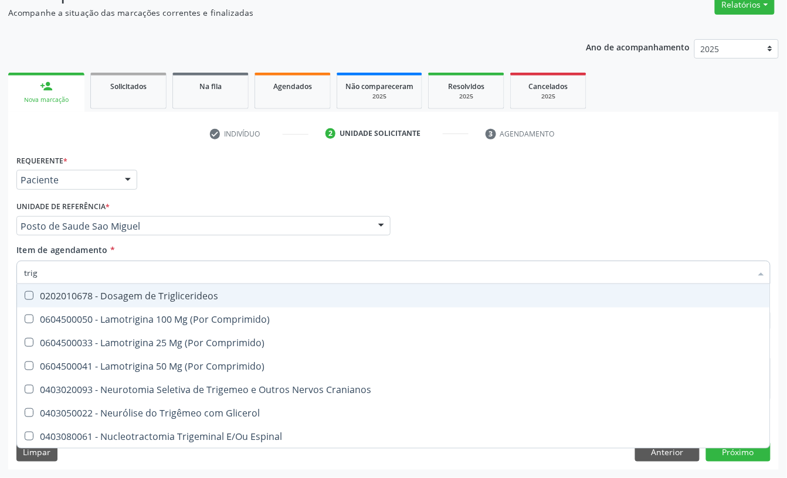
type input "trigl"
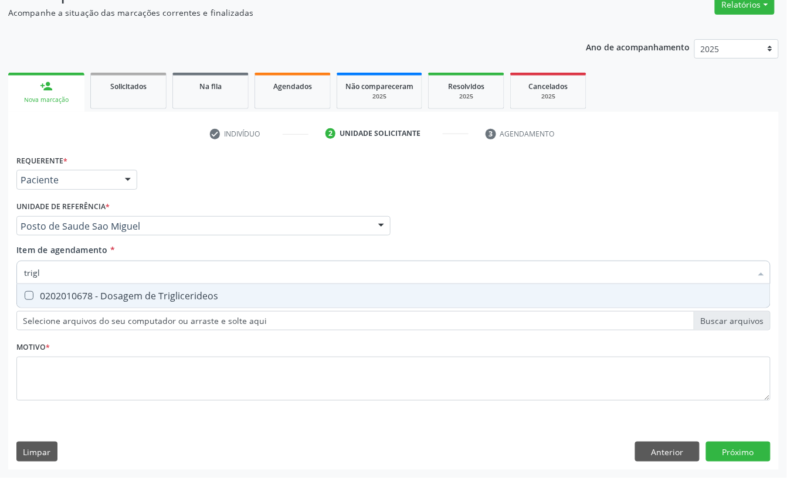
click at [127, 291] on div "0202010678 - Dosagem de Triglicerideos" at bounding box center [393, 295] width 739 height 9
checkbox Triglicerideos "true"
click at [123, 267] on input "trigl" at bounding box center [387, 272] width 727 height 23
type input "fe"
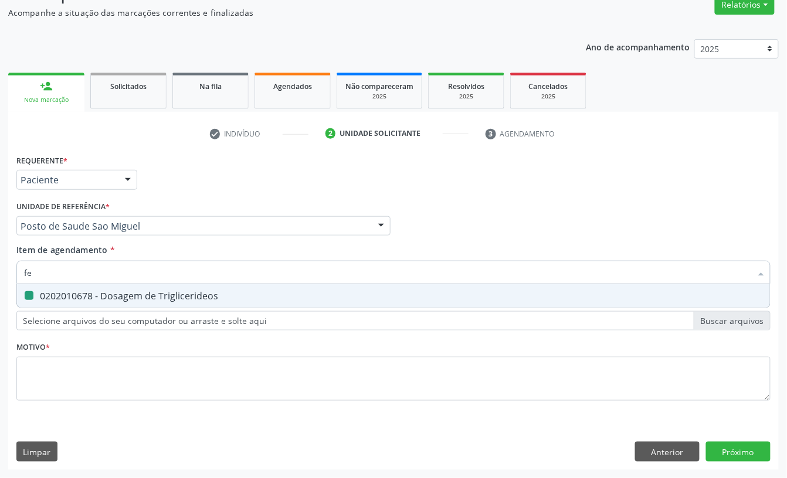
checkbox Triglicerideos "false"
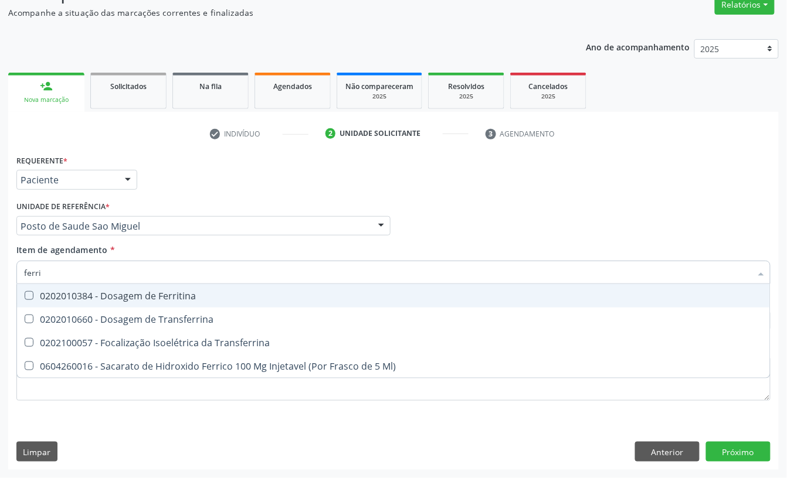
type input "ferrit"
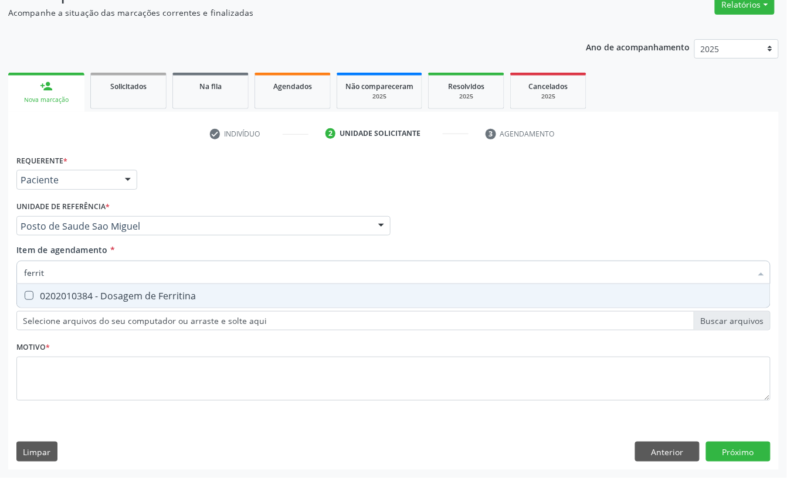
click at [165, 291] on div "0202010384 - Dosagem de Ferritina" at bounding box center [393, 295] width 739 height 9
checkbox Ferritina "true"
click at [169, 271] on input "ferrit" at bounding box center [387, 272] width 727 height 23
type input "hem"
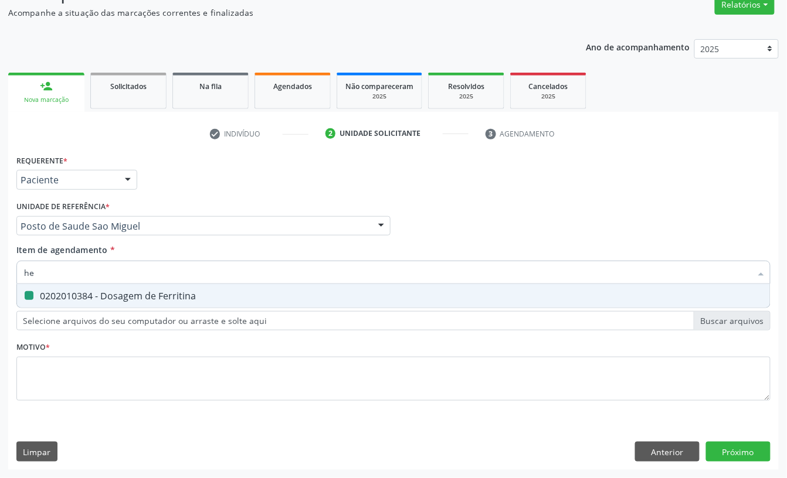
checkbox Ferritina "false"
type input "hemogra"
click at [73, 298] on div "0202020380 - Hemograma Completo" at bounding box center [393, 295] width 739 height 9
checkbox Completo "true"
click at [80, 267] on input "hemogra" at bounding box center [387, 272] width 727 height 23
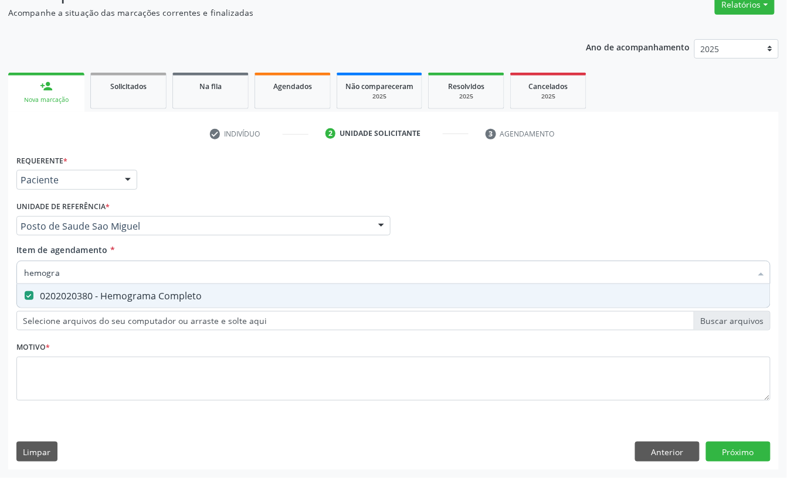
click at [80, 267] on input "hemogra" at bounding box center [387, 272] width 727 height 23
type input "uri"
checkbox Completo "false"
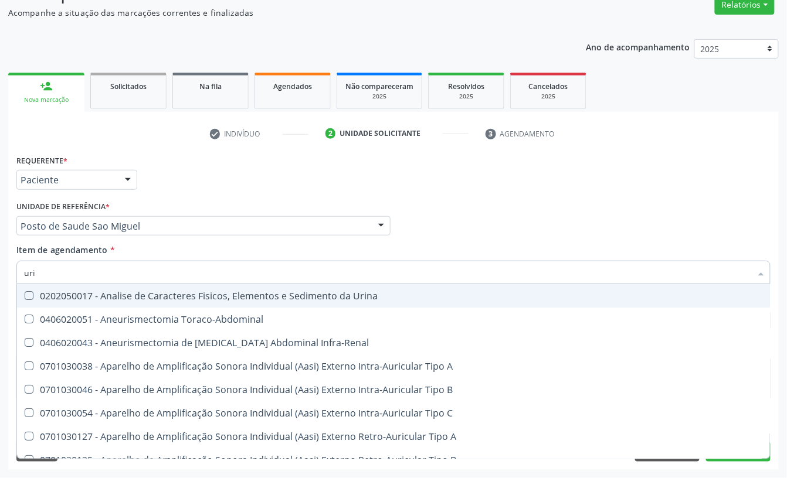
type input "urin"
checkbox Urico "false"
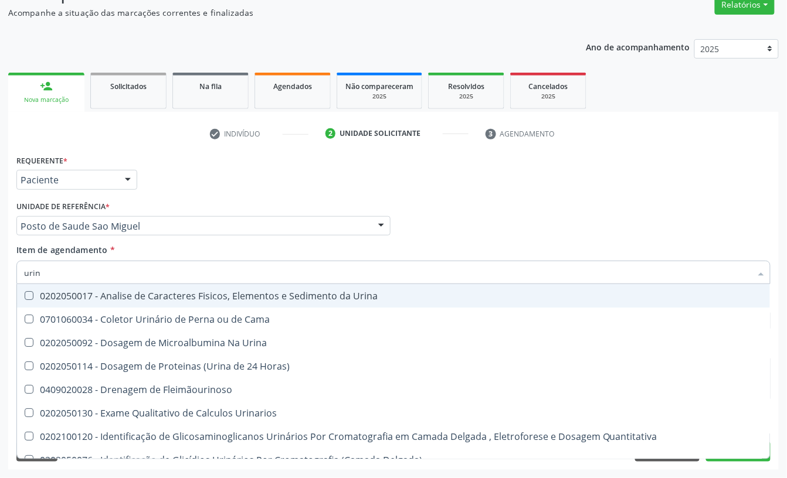
type input "urina"
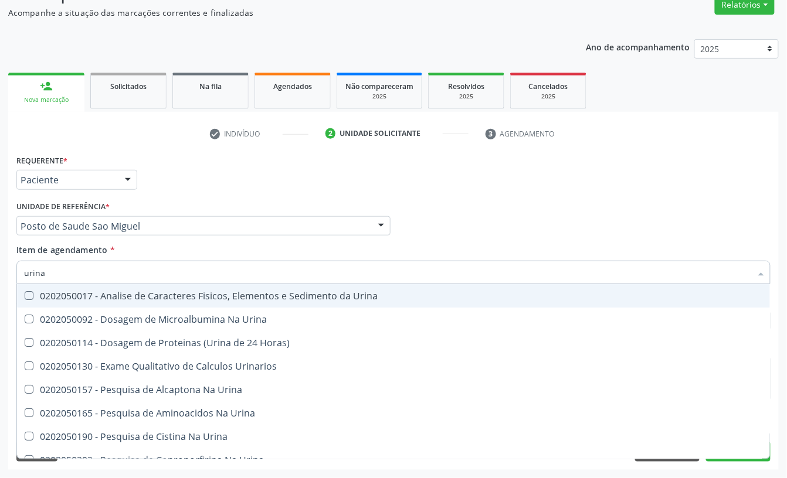
click at [120, 294] on div "0202050017 - Analise de Caracteres Fisicos, Elementos e Sedimento da Urina" at bounding box center [393, 295] width 739 height 9
checkbox Urina "true"
click at [117, 266] on input "urina" at bounding box center [387, 272] width 727 height 23
type input "para"
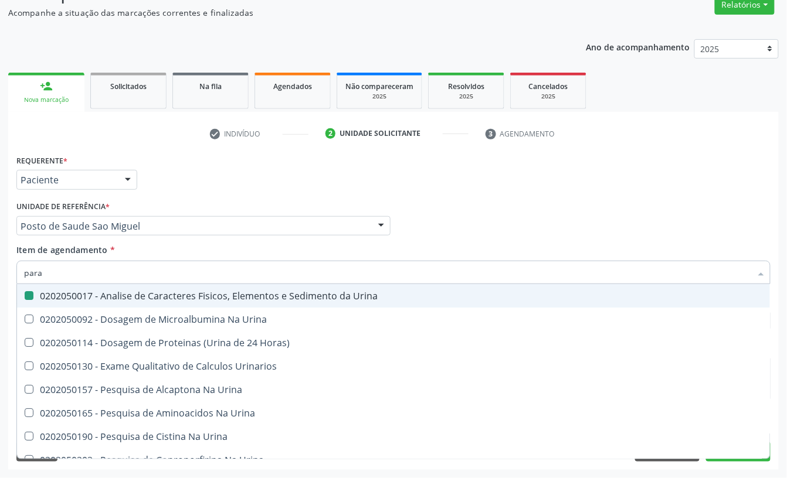
checkbox Urina "false"
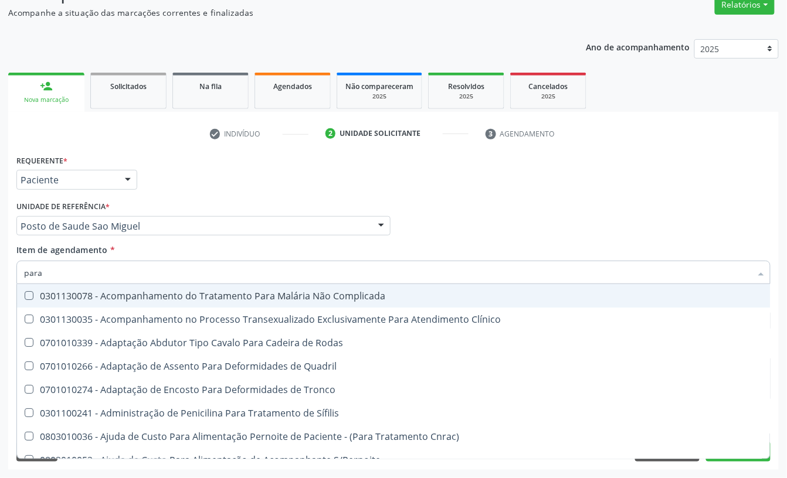
type input "paras"
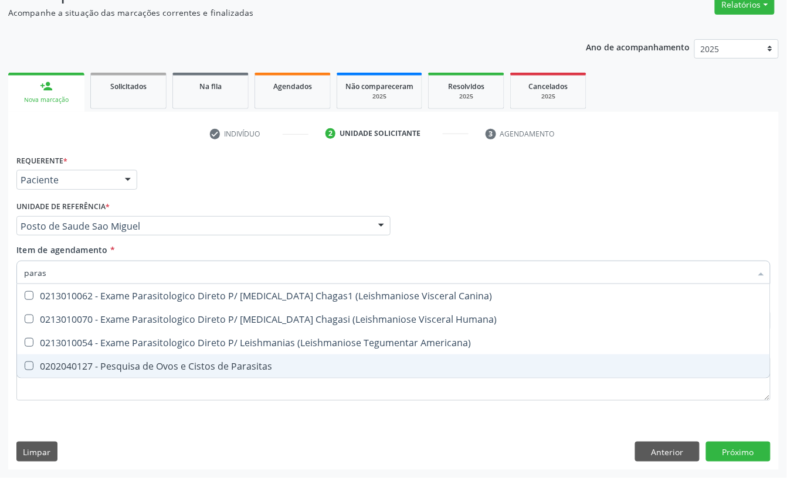
drag, startPoint x: 99, startPoint y: 366, endPoint x: 95, endPoint y: 359, distance: 8.1
click at [98, 365] on div "0202040127 - Pesquisa de Ovos e Cistos de Parasitas" at bounding box center [393, 366] width 739 height 9
checkbox Parasitas "true"
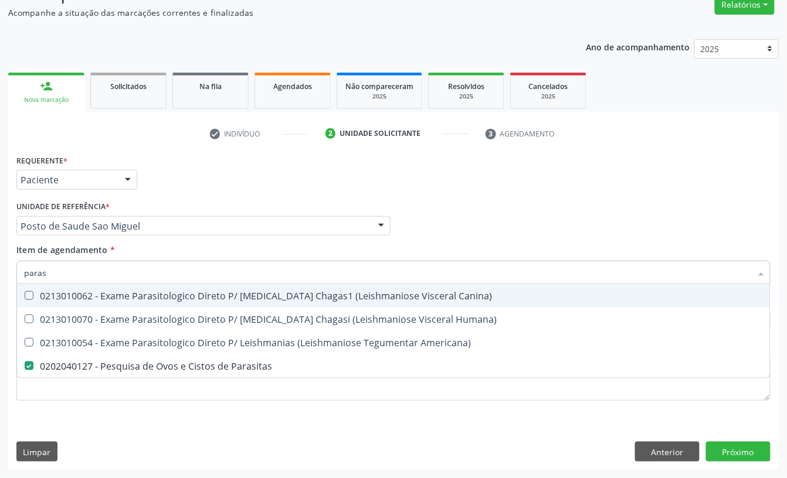
drag, startPoint x: 67, startPoint y: 267, endPoint x: 0, endPoint y: 269, distance: 66.8
click at [0, 269] on div "Acompanhamento Acompanhe a situação das marcações correntes e finalizadas Relat…" at bounding box center [393, 220] width 787 height 517
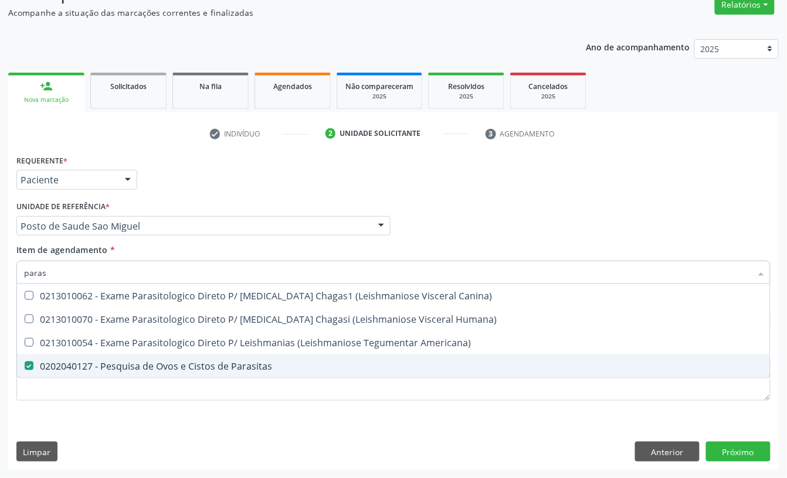
click at [267, 444] on div "Requerente * Paciente Profissional de Saúde Paciente Nenhum resultado encontrad…" at bounding box center [393, 311] width 770 height 318
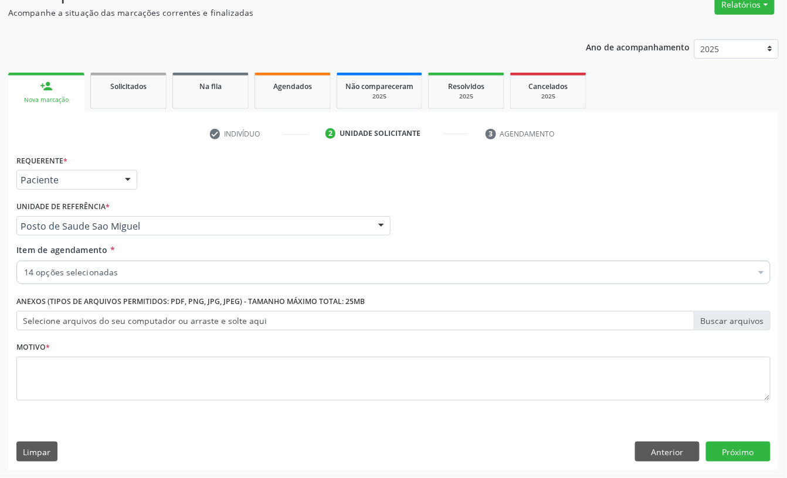
click at [175, 390] on span "0202010120 - Dosagem de Acido Urico" at bounding box center [480, 382] width 927 height 23
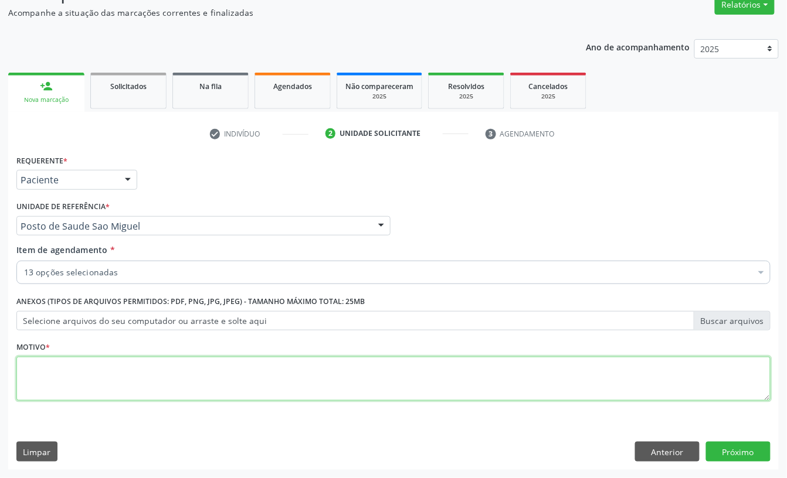
click at [175, 390] on textarea at bounding box center [393, 379] width 754 height 45
type textarea "."
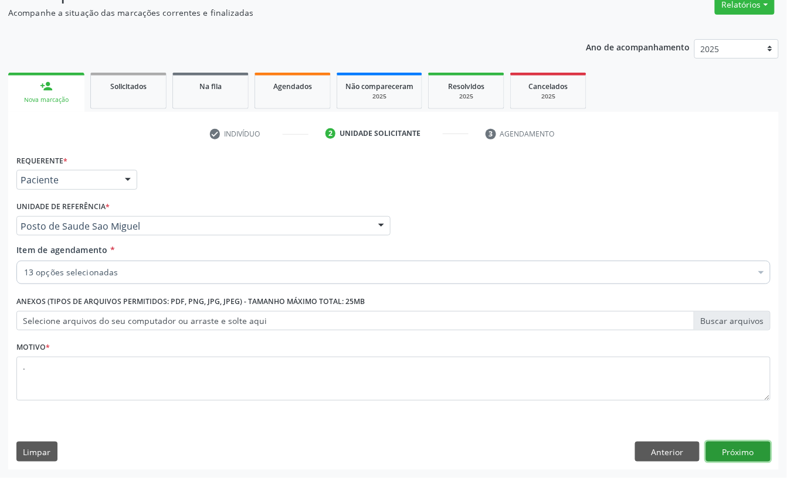
click at [732, 443] on button "Próximo" at bounding box center [738, 452] width 64 height 20
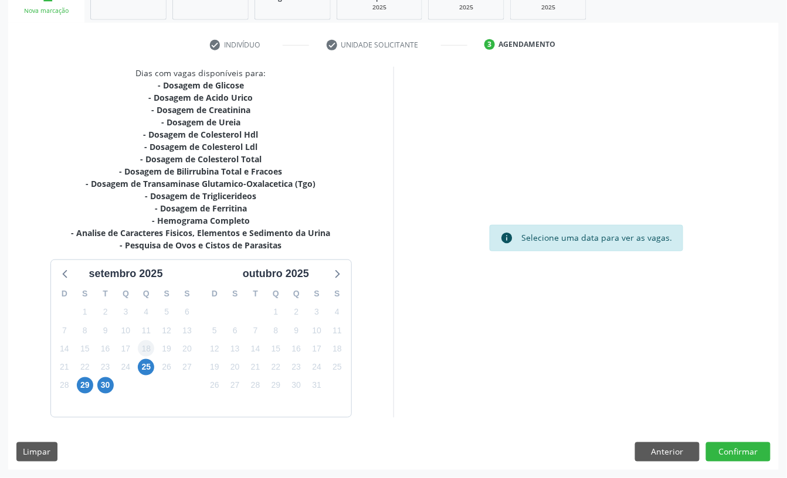
scroll to position [193, 0]
click at [89, 383] on span "29" at bounding box center [85, 386] width 16 height 16
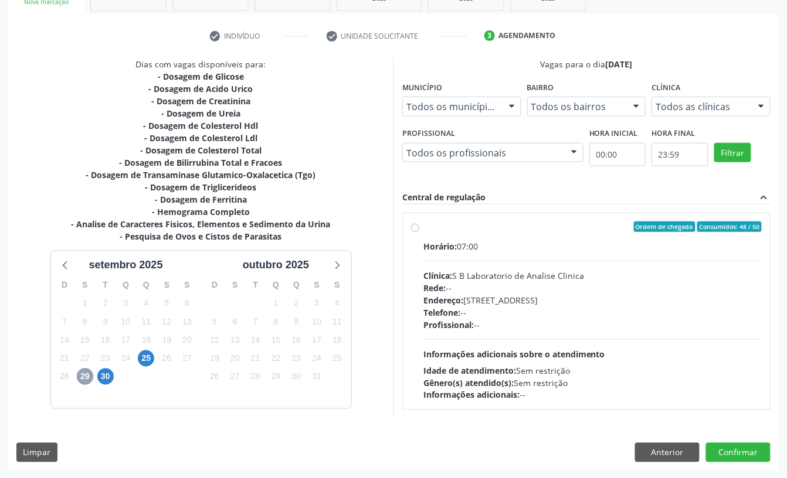
scroll to position [203, 0]
click at [648, 454] on button "Anterior" at bounding box center [667, 453] width 64 height 20
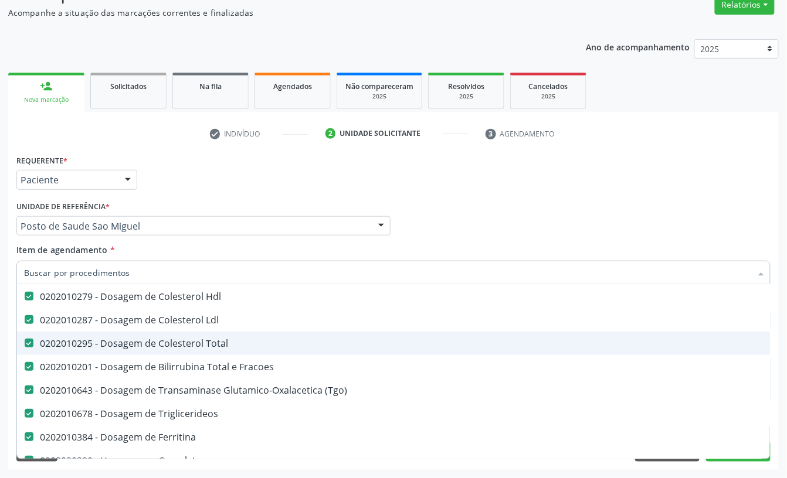
scroll to position [78, 0]
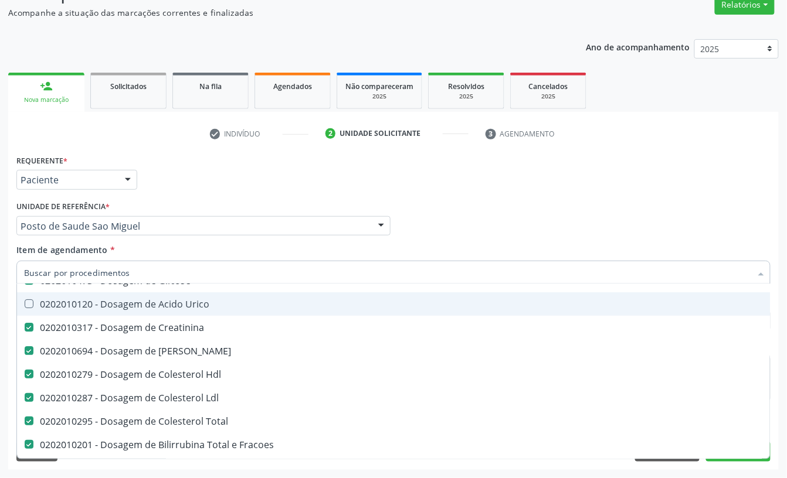
click at [160, 301] on div "0202010120 - Dosagem de Acido Urico" at bounding box center [480, 304] width 913 height 9
checkbox Urico "true"
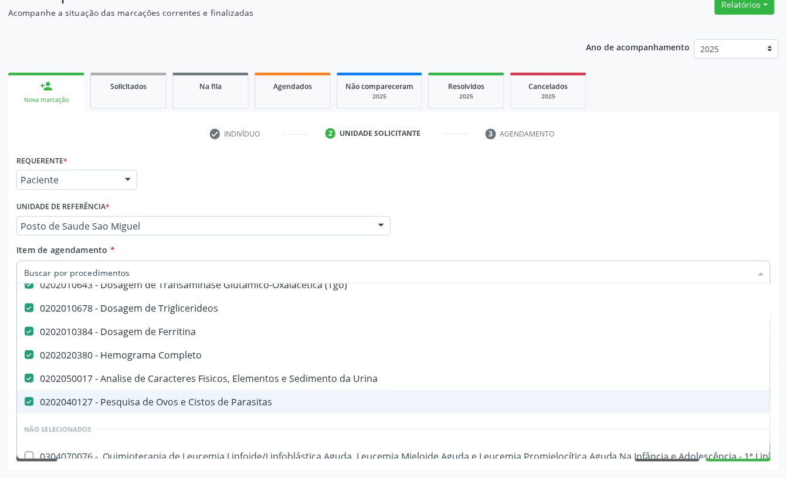
scroll to position [235, 0]
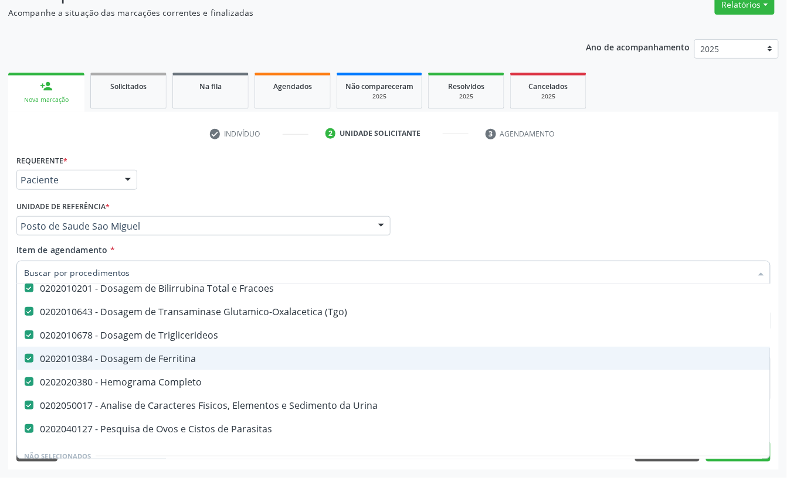
click at [145, 357] on div "0202010384 - Dosagem de Ferritina" at bounding box center [480, 358] width 913 height 9
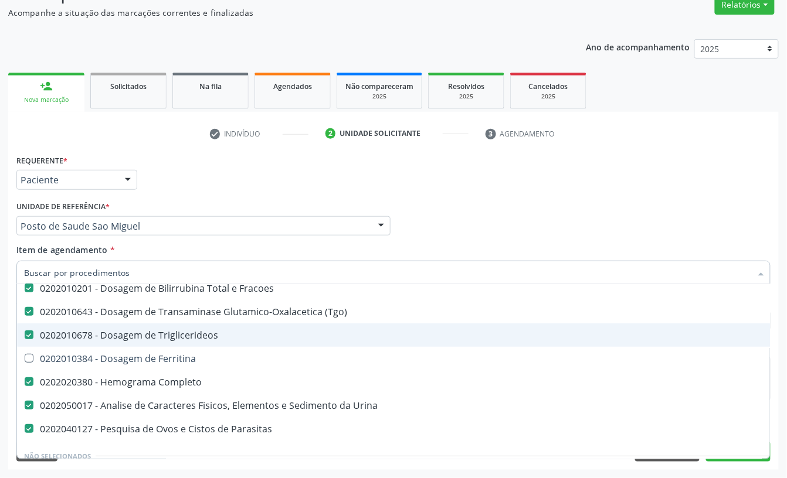
drag, startPoint x: 504, startPoint y: 224, endPoint x: 709, endPoint y: 278, distance: 211.6
click at [502, 226] on div "Profissional Solicitante Por favor, selecione a Unidade de Atendimento primeiro…" at bounding box center [393, 221] width 760 height 46
checkbox Ferritina "true"
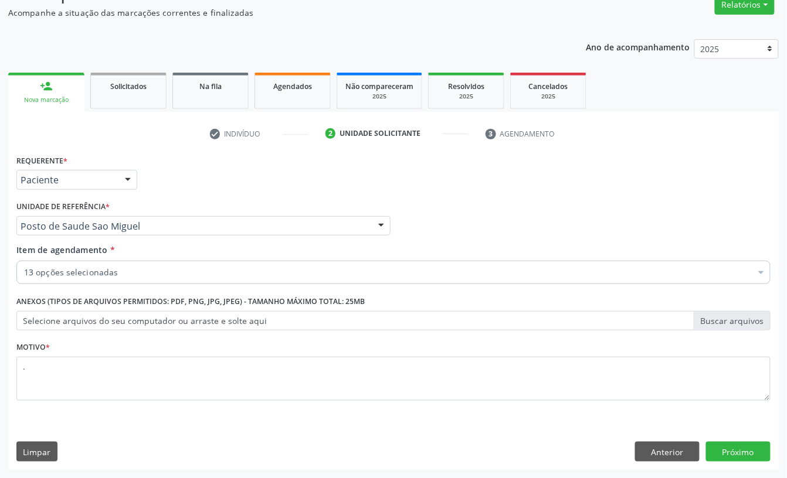
scroll to position [0, 0]
click at [732, 450] on button "Próximo" at bounding box center [738, 452] width 64 height 20
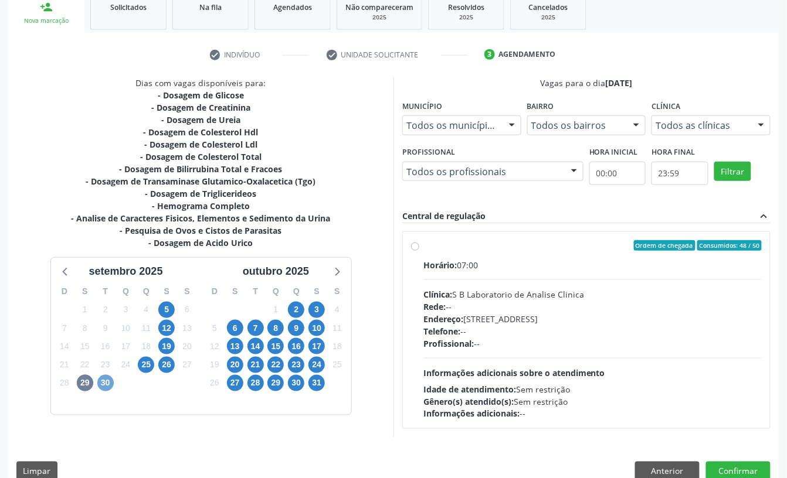
click at [104, 385] on span "30" at bounding box center [105, 383] width 16 height 16
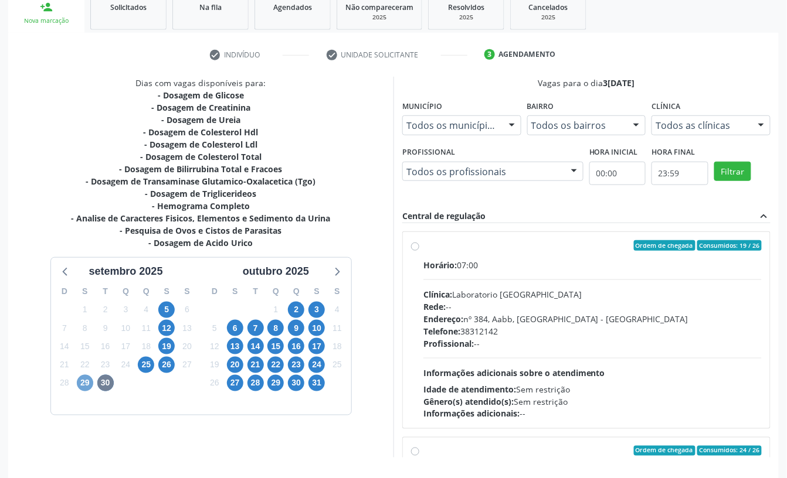
click at [81, 385] on span "29" at bounding box center [85, 383] width 16 height 16
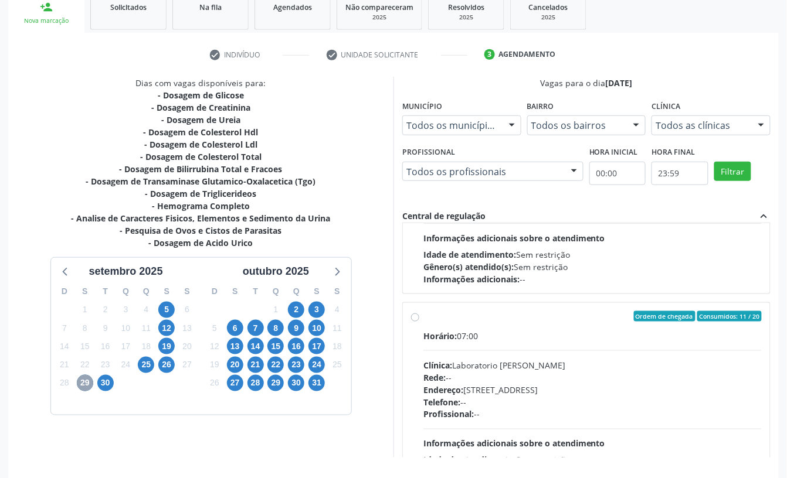
scroll to position [805, 0]
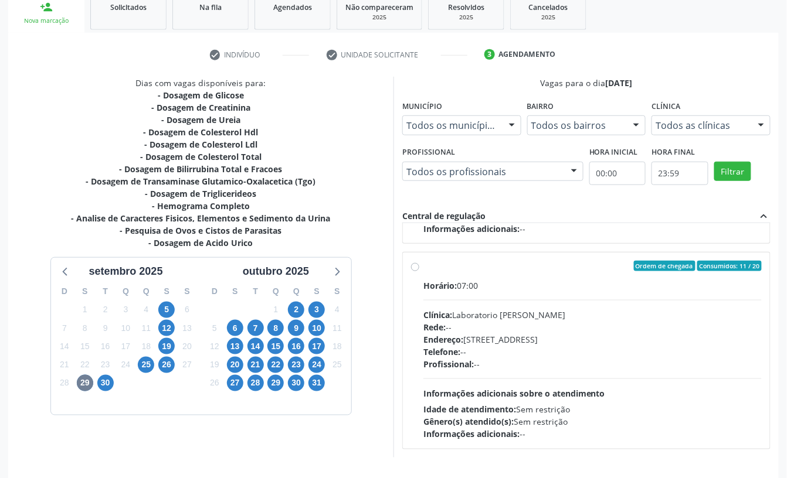
click at [585, 305] on div "Horário: 07:00 Clínica: Laboratorio [PERSON_NAME]: -- Endereço: [STREET_ADDRESS…" at bounding box center [592, 360] width 338 height 161
click at [419, 271] on input "Ordem de chegada Consumidos: 11 / 20 Horário: 07:00 Clínica: Laboratorio [PERSO…" at bounding box center [415, 266] width 8 height 11
radio input "true"
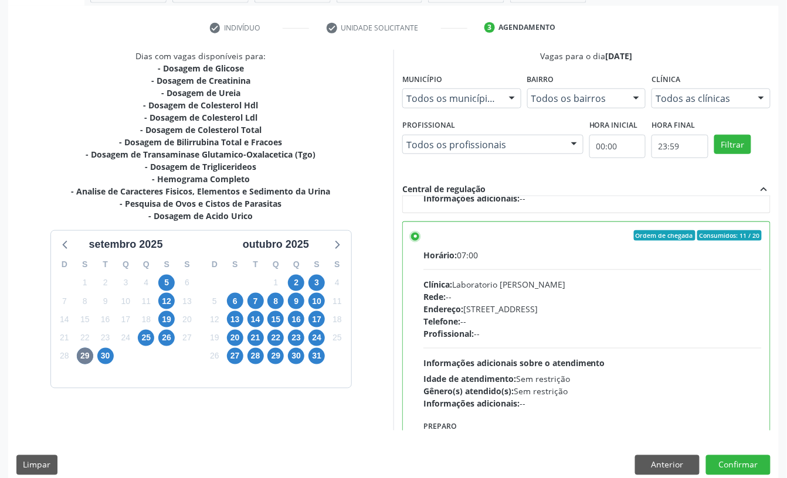
scroll to position [223, 0]
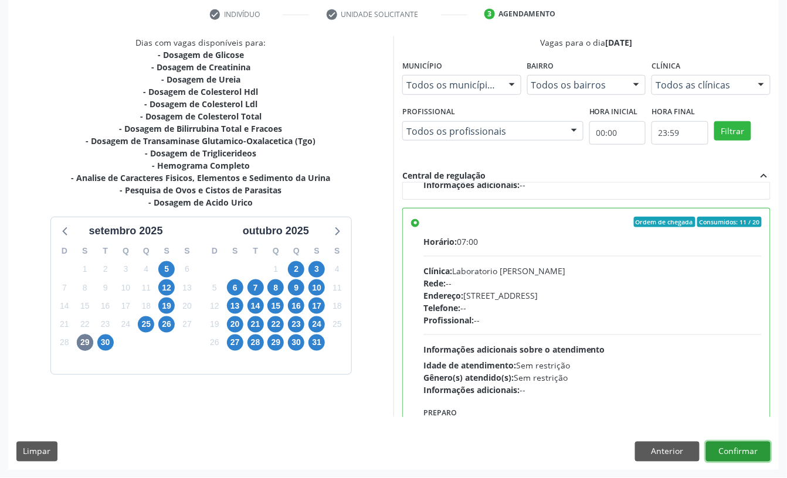
click at [737, 447] on button "Confirmar" at bounding box center [738, 452] width 64 height 20
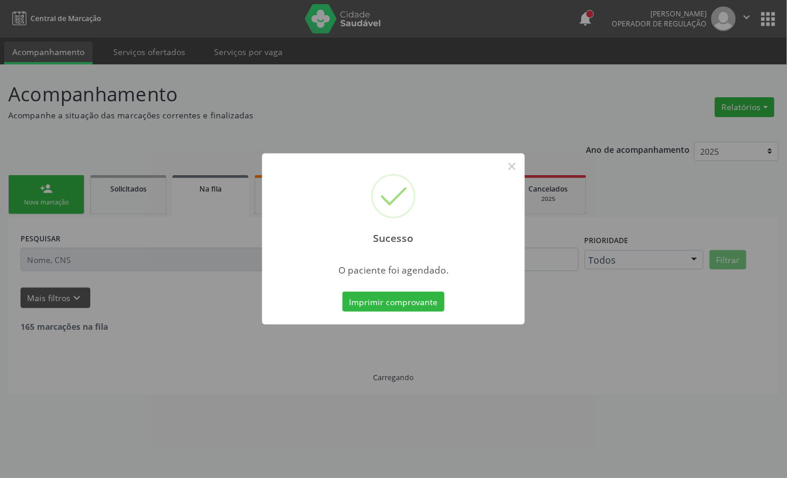
scroll to position [0, 0]
